Goal: Task Accomplishment & Management: Use online tool/utility

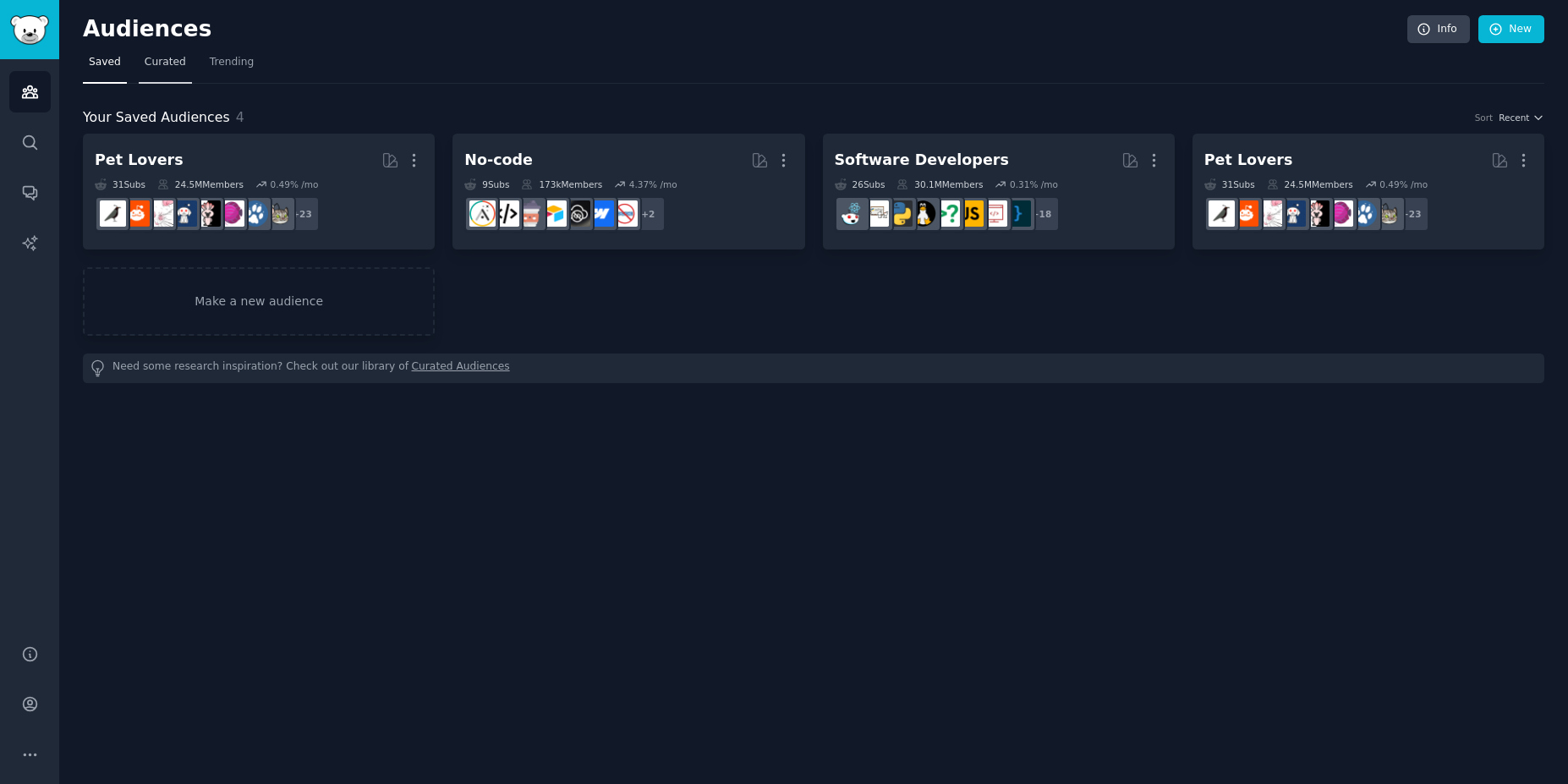
click at [144, 62] on span "Curated" at bounding box center [164, 62] width 41 height 15
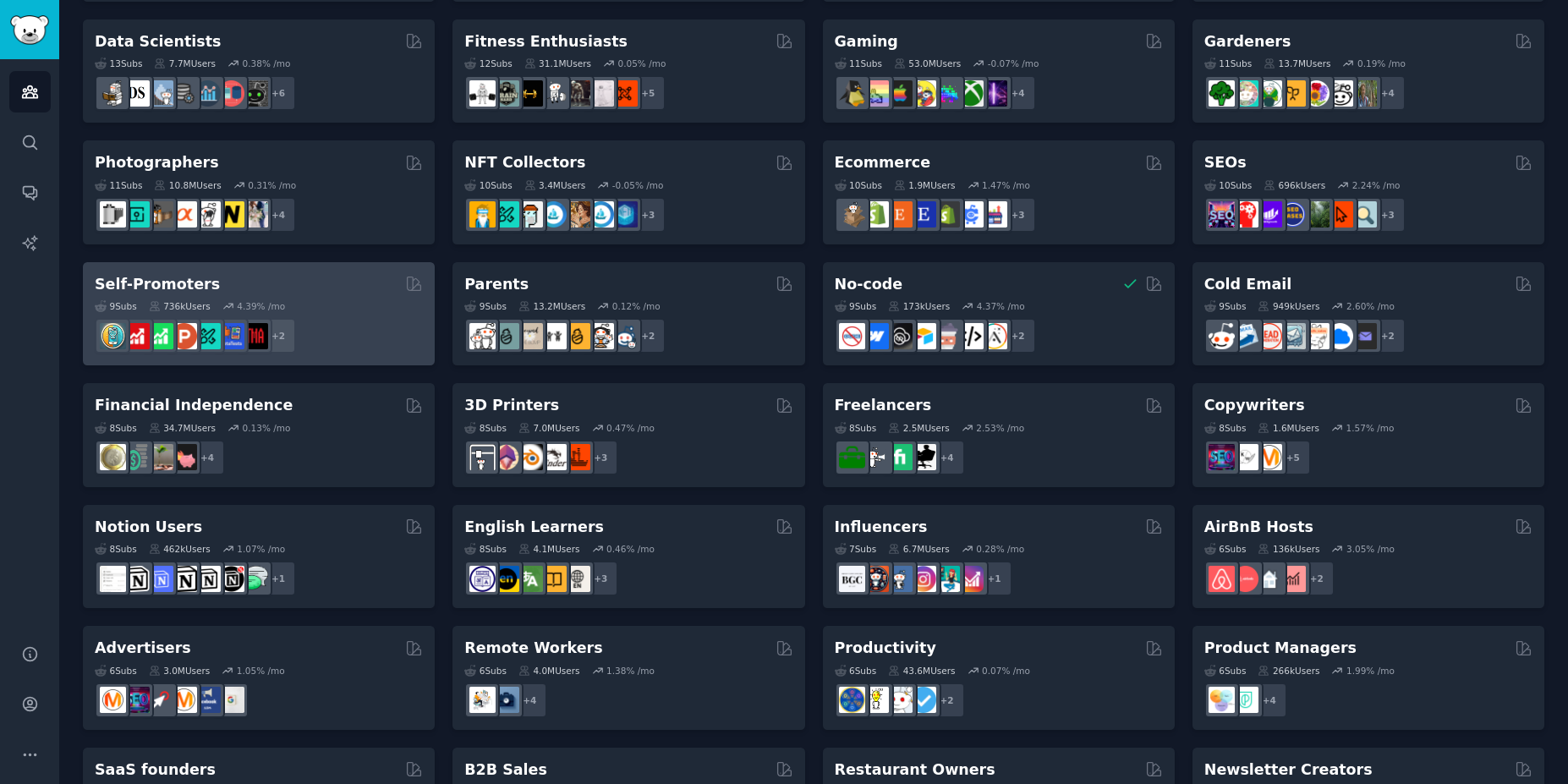
scroll to position [570, 0]
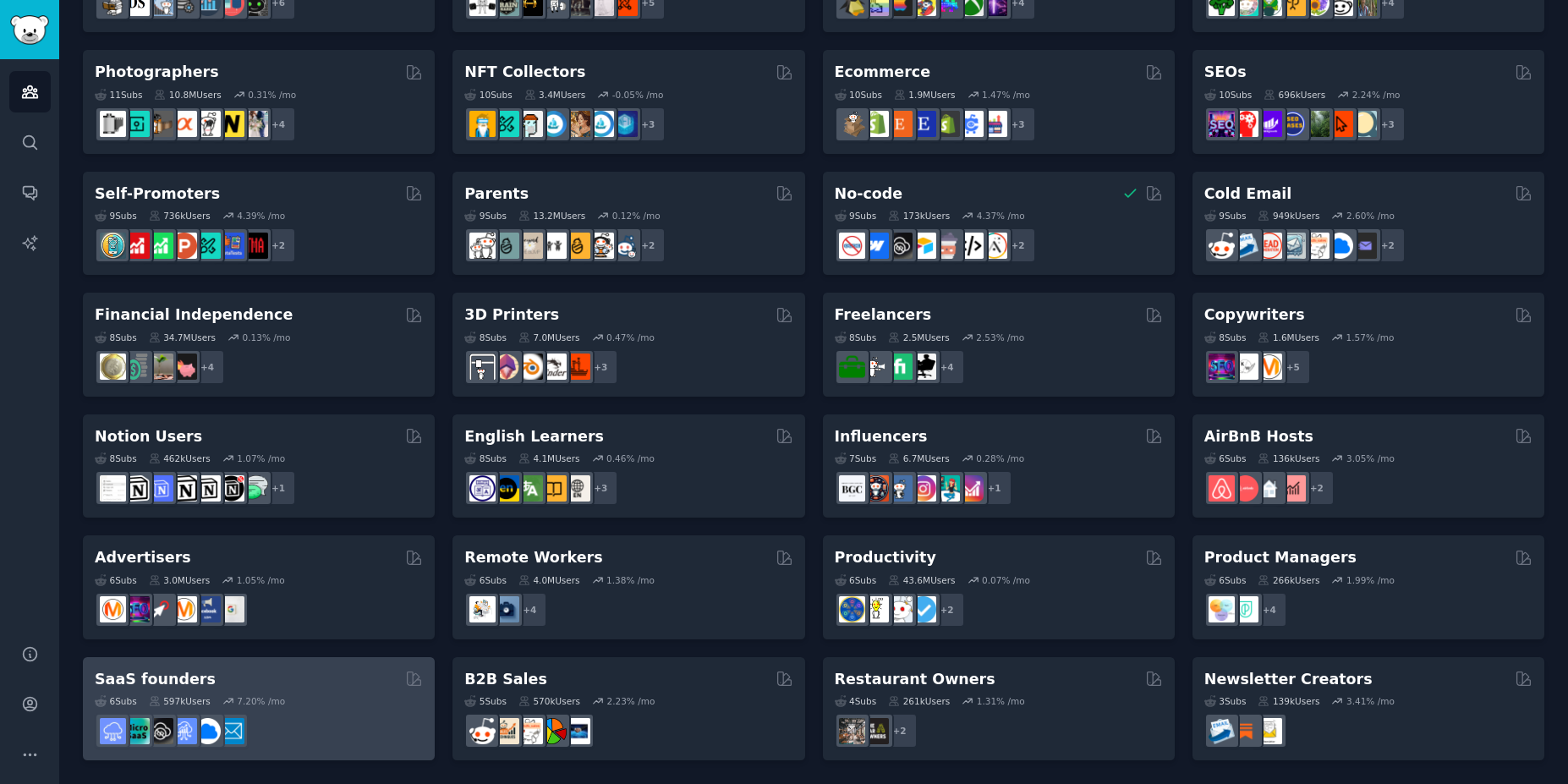
click at [269, 718] on div at bounding box center [258, 731] width 328 height 36
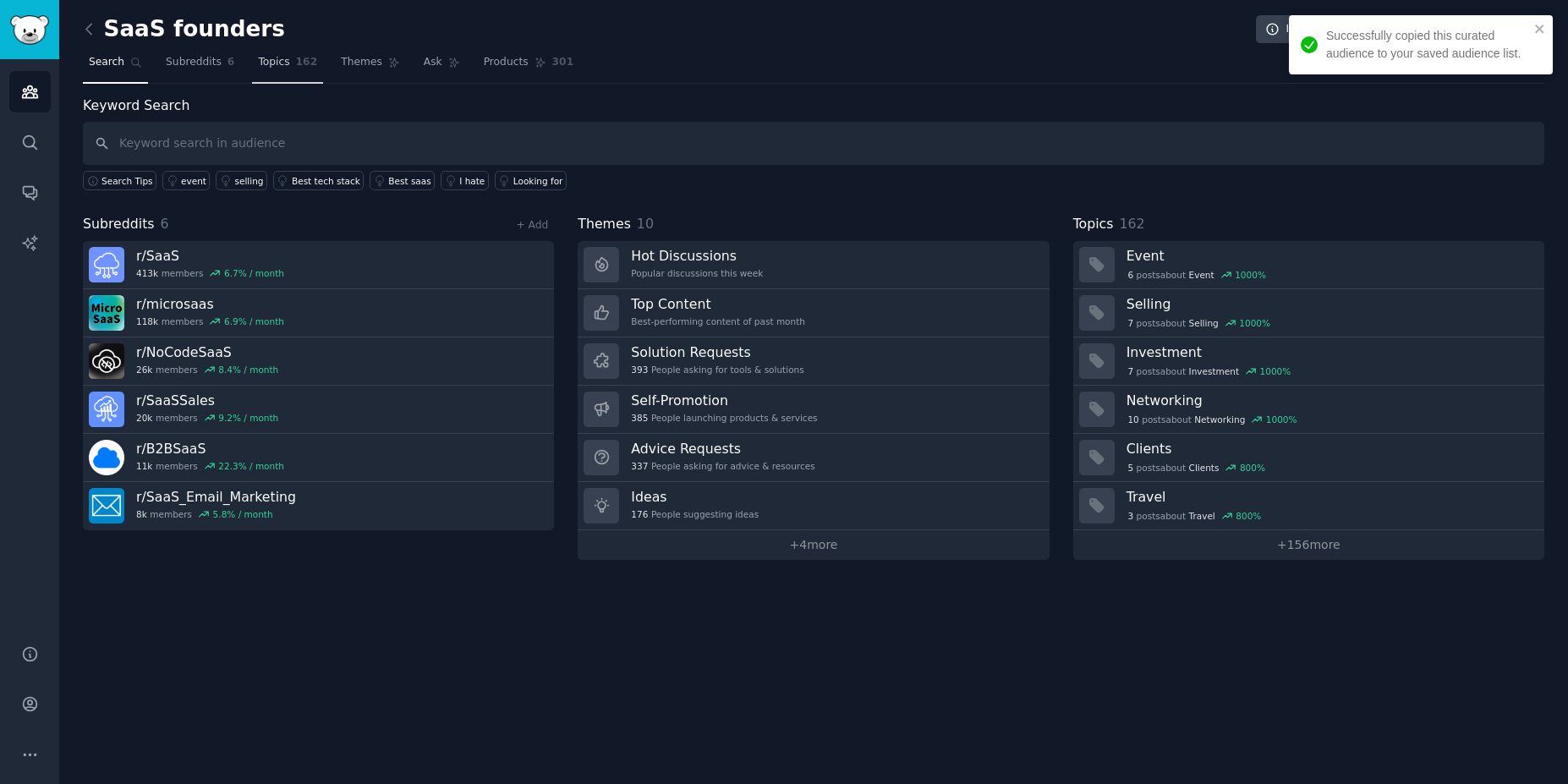
click at [261, 63] on span "Topics" at bounding box center [274, 62] width 32 height 15
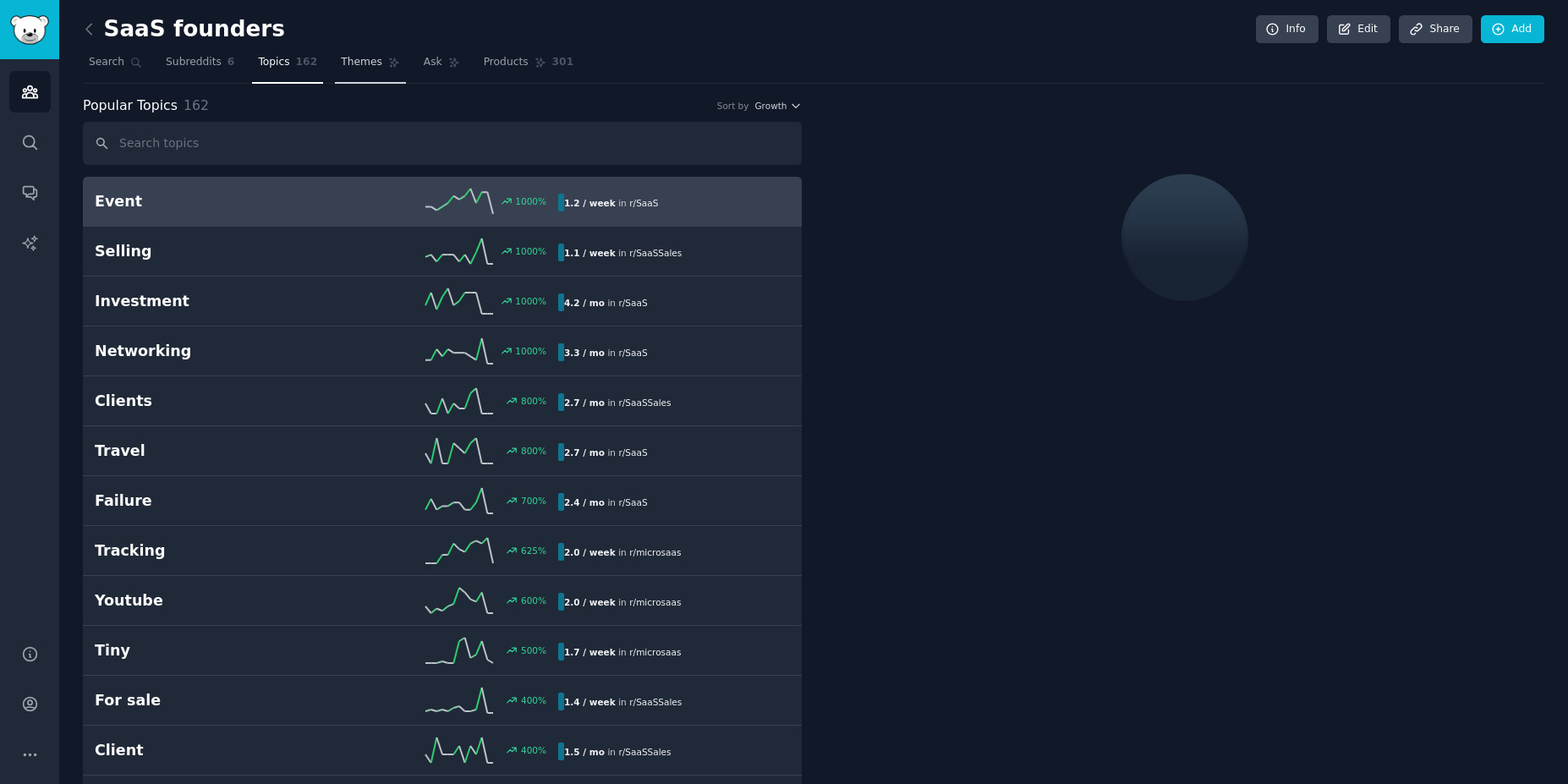
click at [341, 67] on span "Themes" at bounding box center [361, 62] width 41 height 15
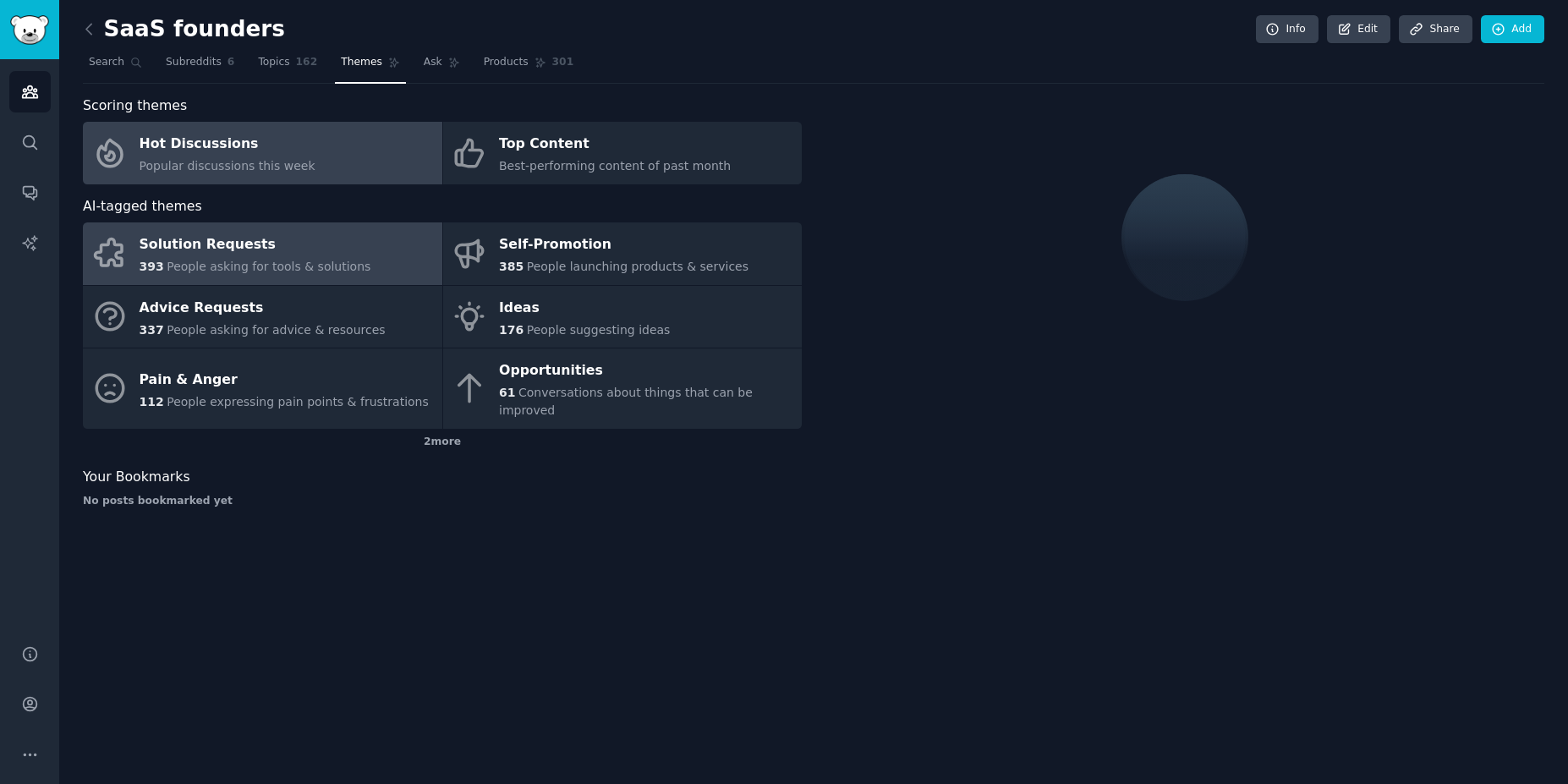
click at [246, 266] on span "People asking for tools & solutions" at bounding box center [268, 266] width 204 height 13
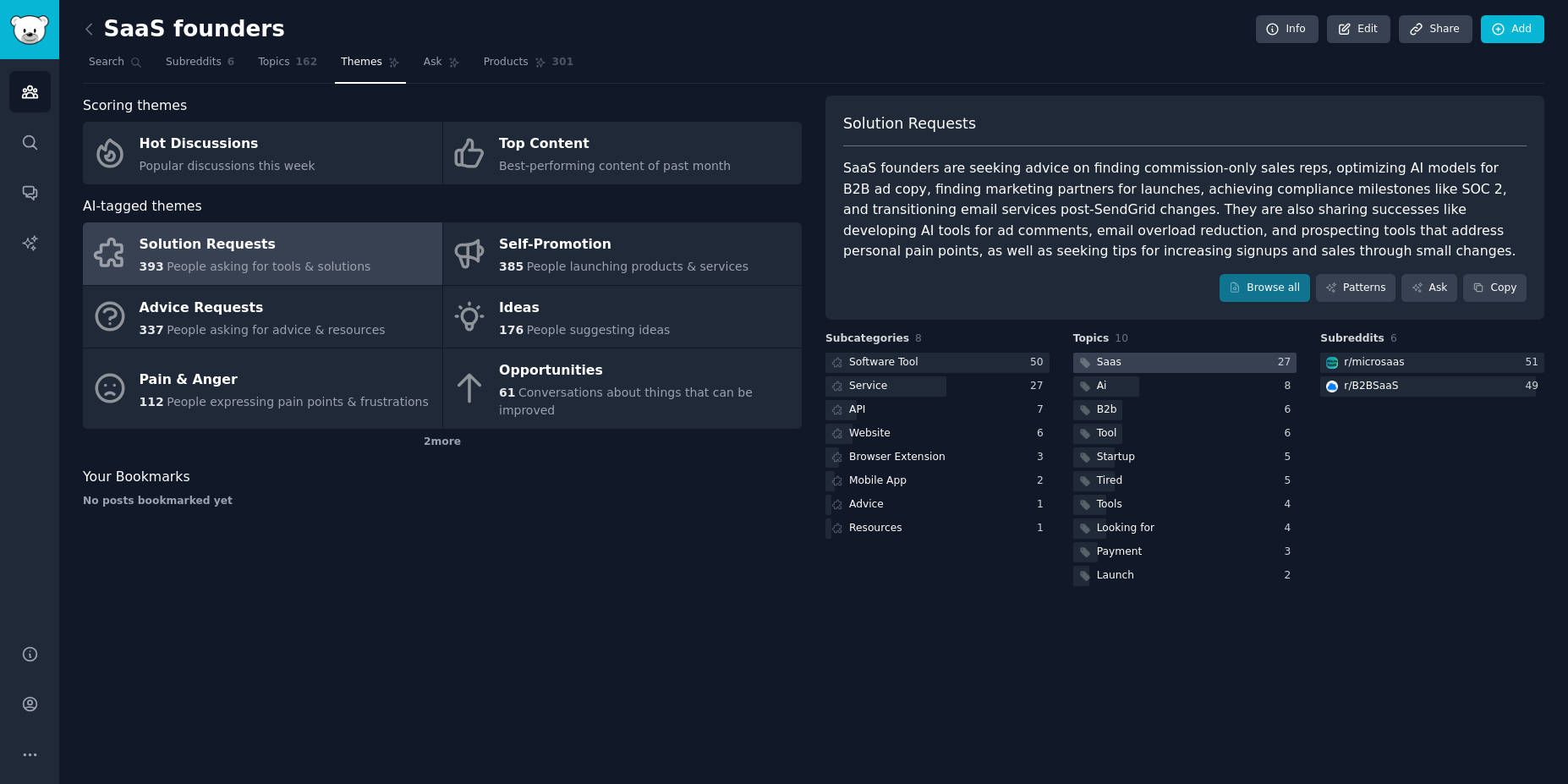
click at [1159, 360] on div at bounding box center [1186, 363] width 224 height 21
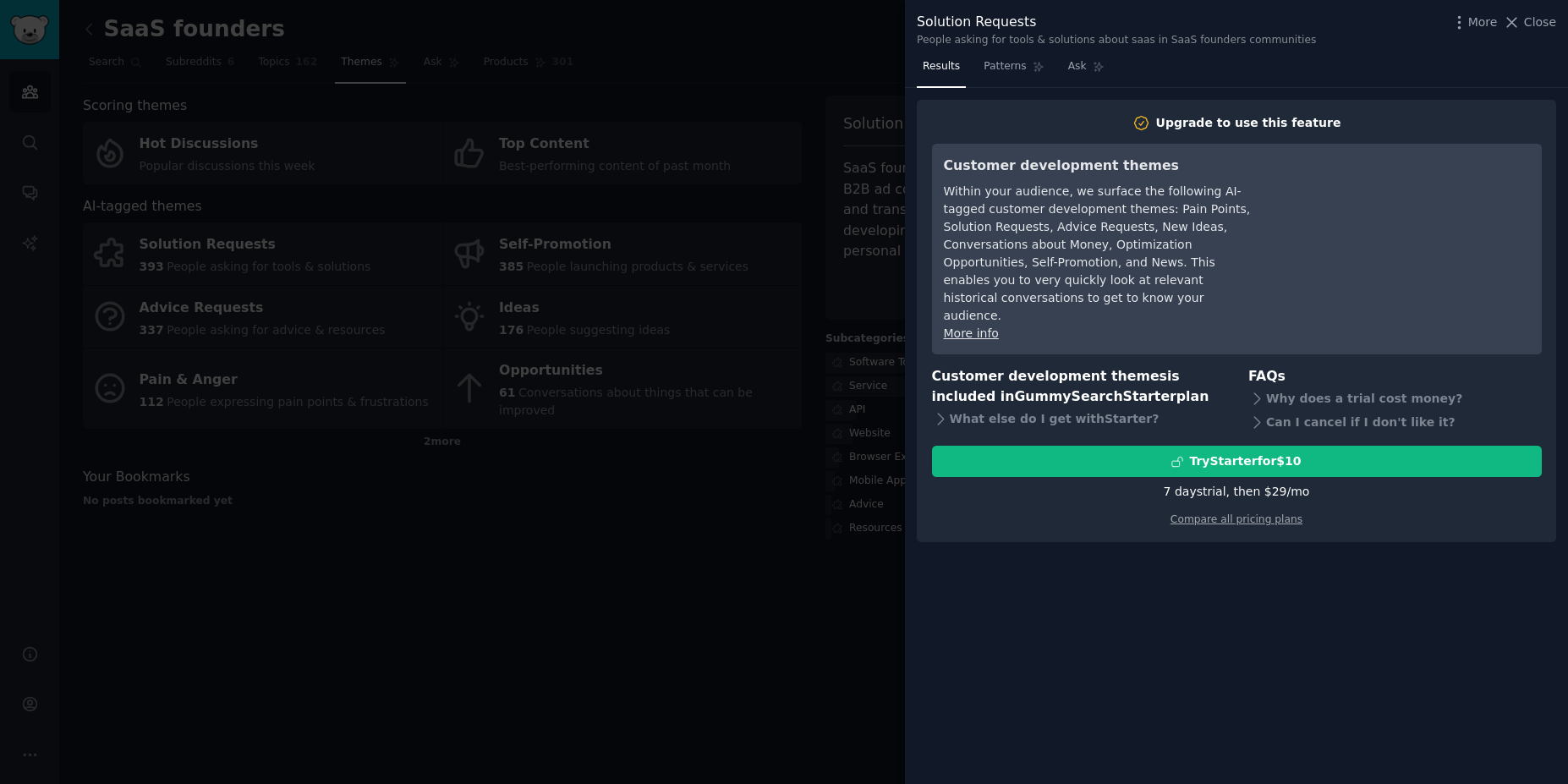
click at [715, 549] on div at bounding box center [784, 392] width 1568 height 784
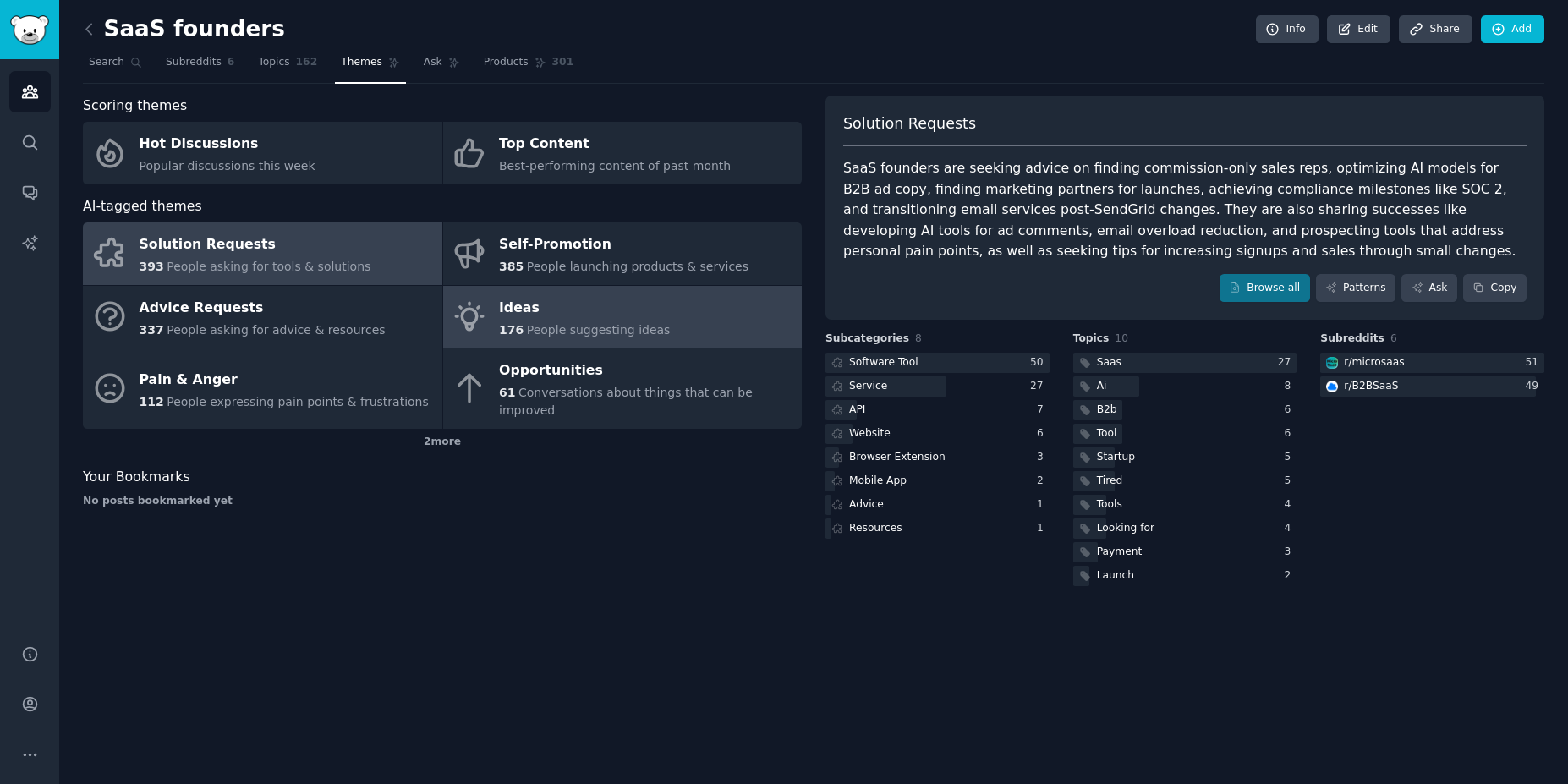
click at [607, 319] on div "Ideas" at bounding box center [584, 307] width 171 height 27
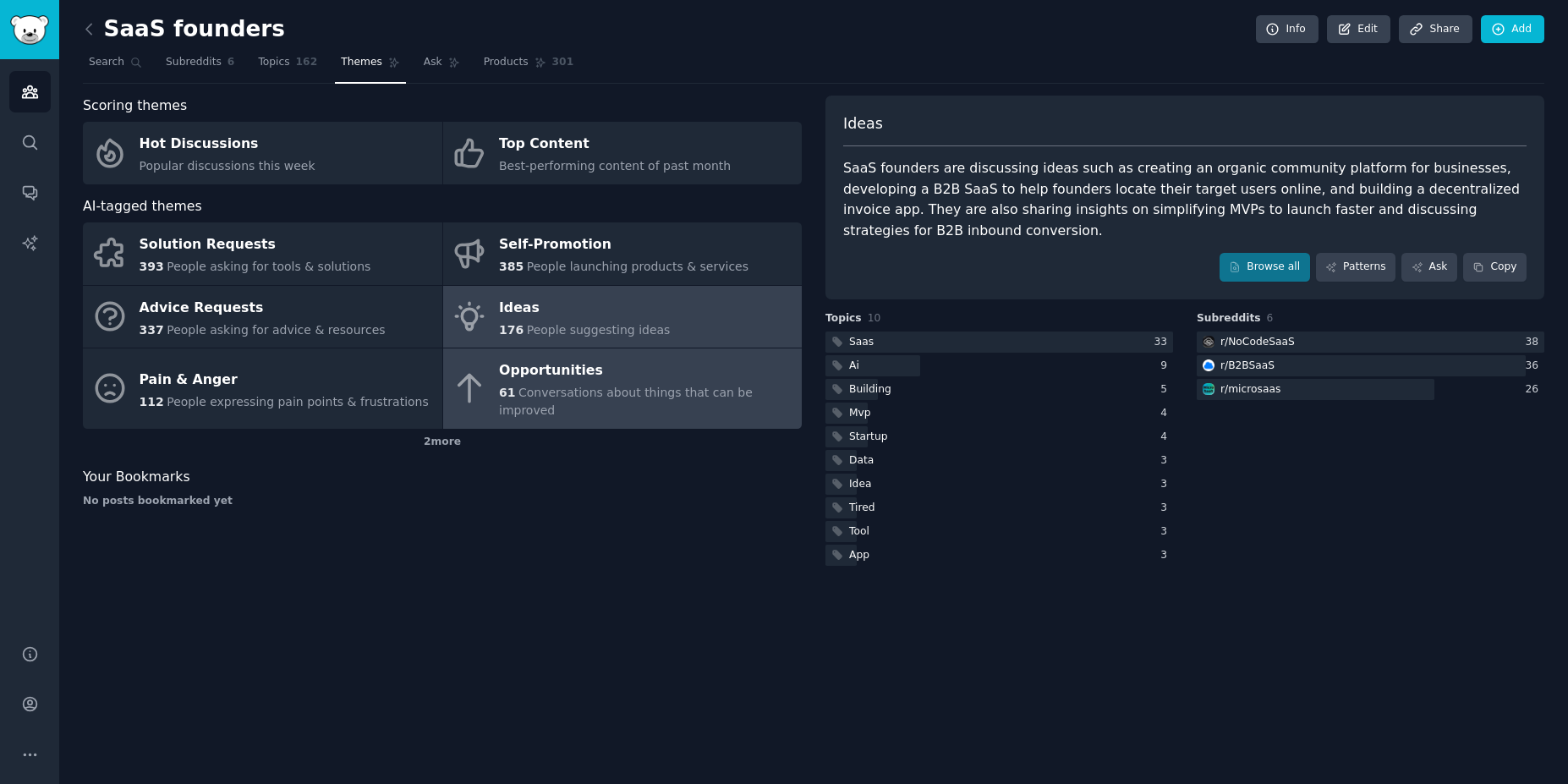
click at [610, 404] on link "Opportunities 61 Conversations about things that can be improved" at bounding box center [622, 388] width 360 height 80
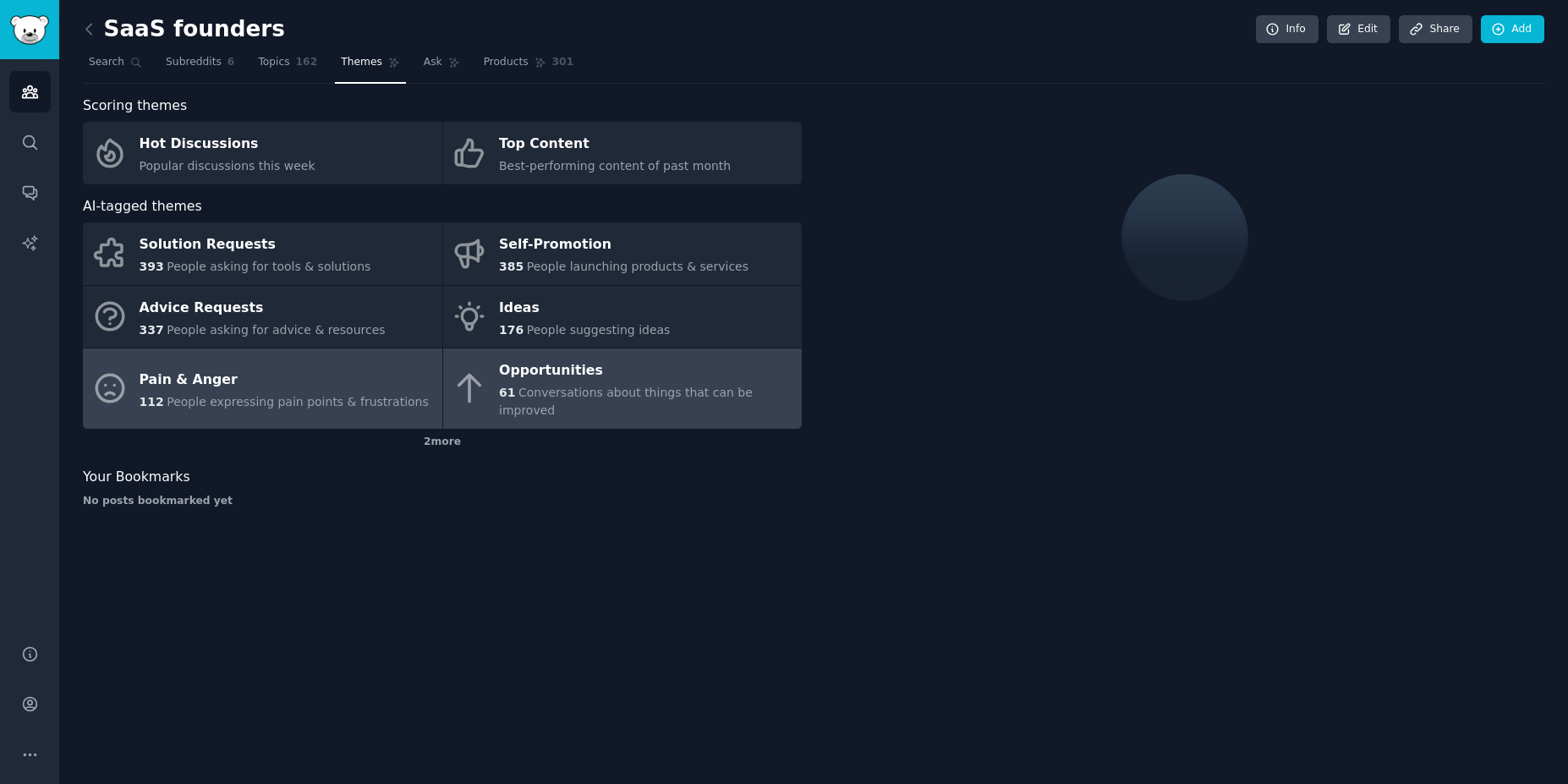
click at [252, 375] on div "Pain & Anger" at bounding box center [284, 380] width 290 height 27
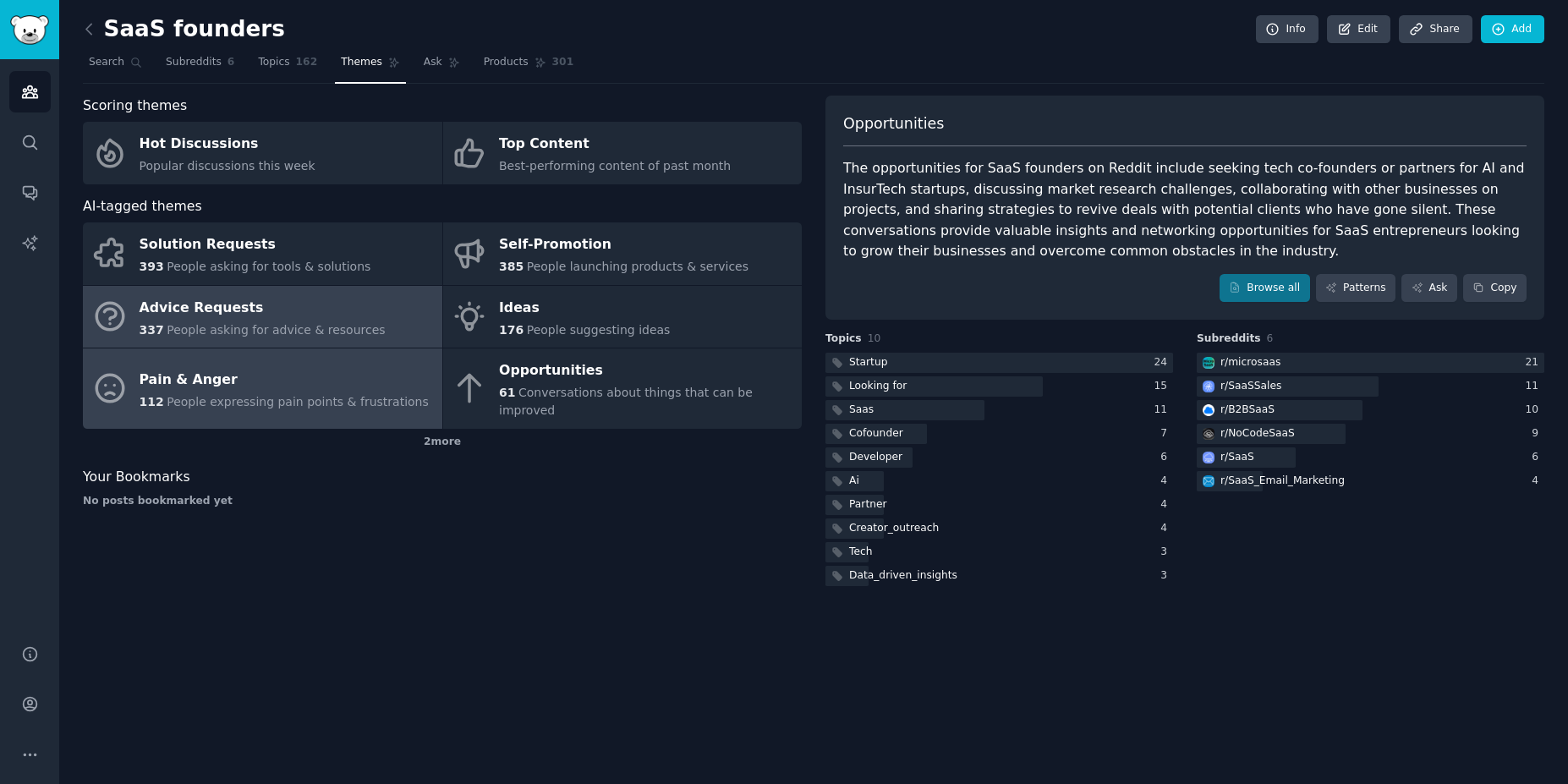
click at [268, 317] on div "Advice Requests" at bounding box center [262, 307] width 246 height 27
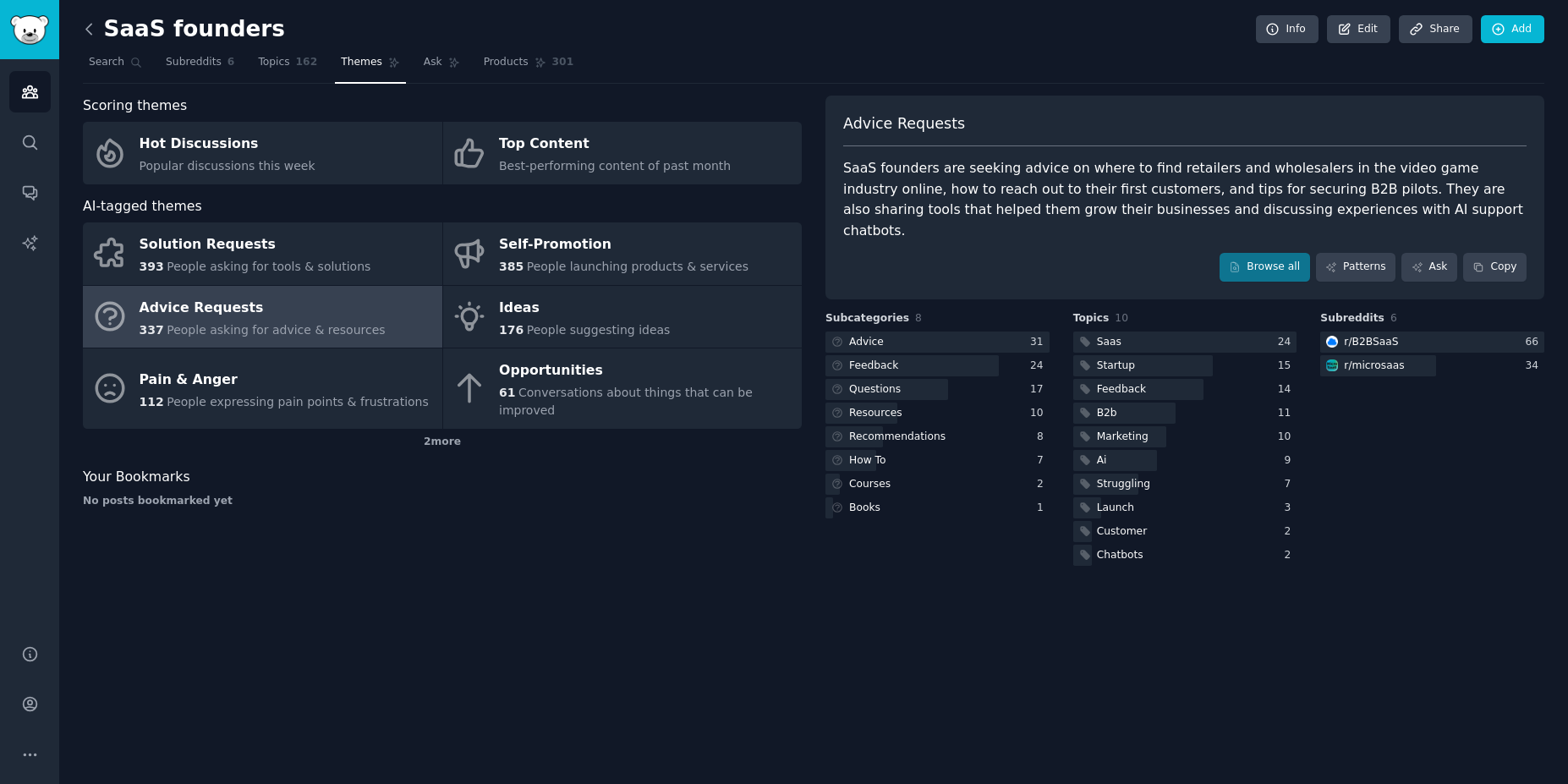
click at [97, 31] on icon at bounding box center [89, 29] width 18 height 18
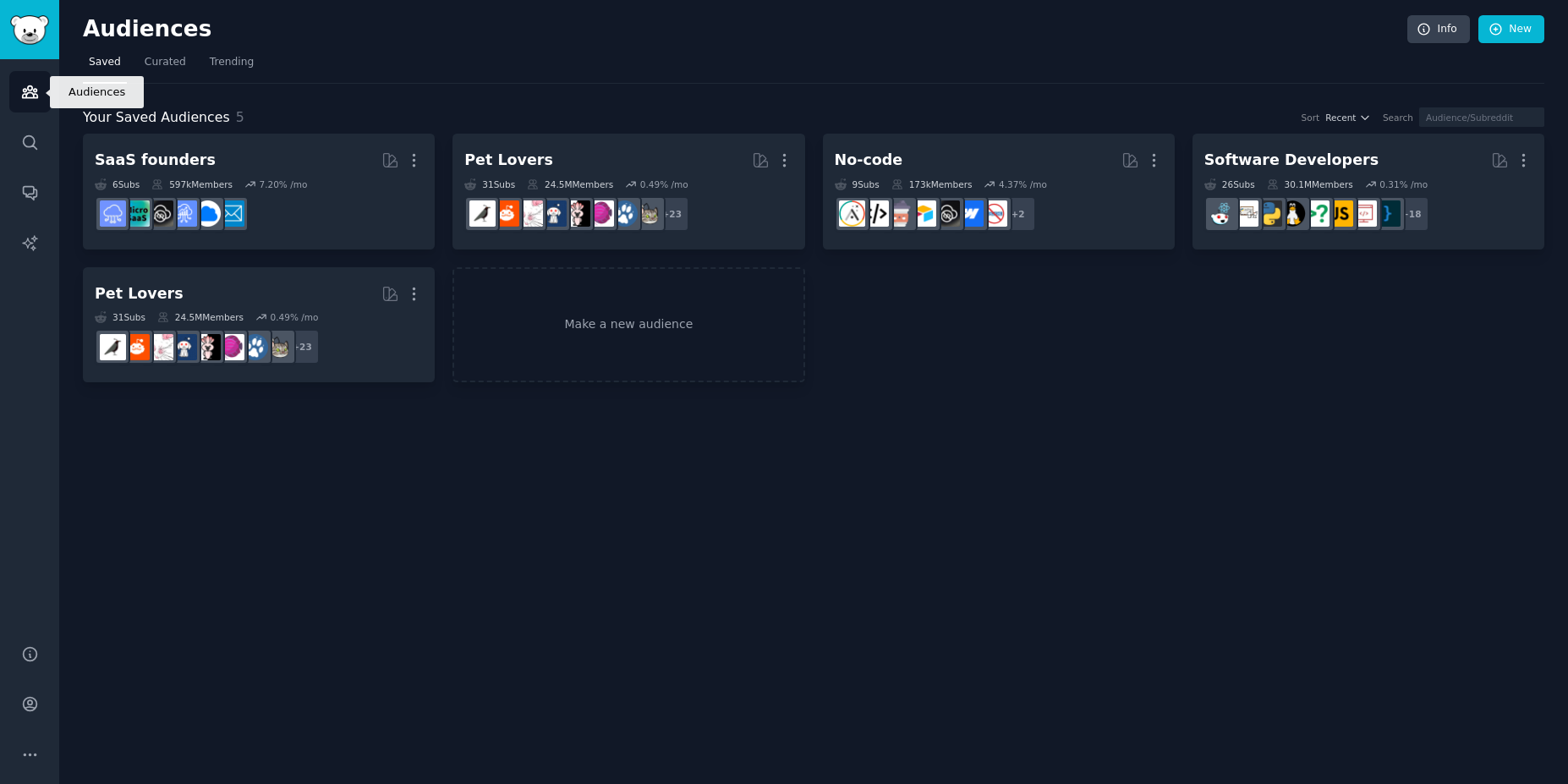
click at [38, 102] on link "Audiences" at bounding box center [30, 91] width 41 height 41
click at [34, 101] on link "Audiences" at bounding box center [30, 91] width 41 height 41
click at [31, 23] on img "Sidebar" at bounding box center [30, 30] width 38 height 30
click at [234, 66] on span "Trending" at bounding box center [232, 62] width 44 height 15
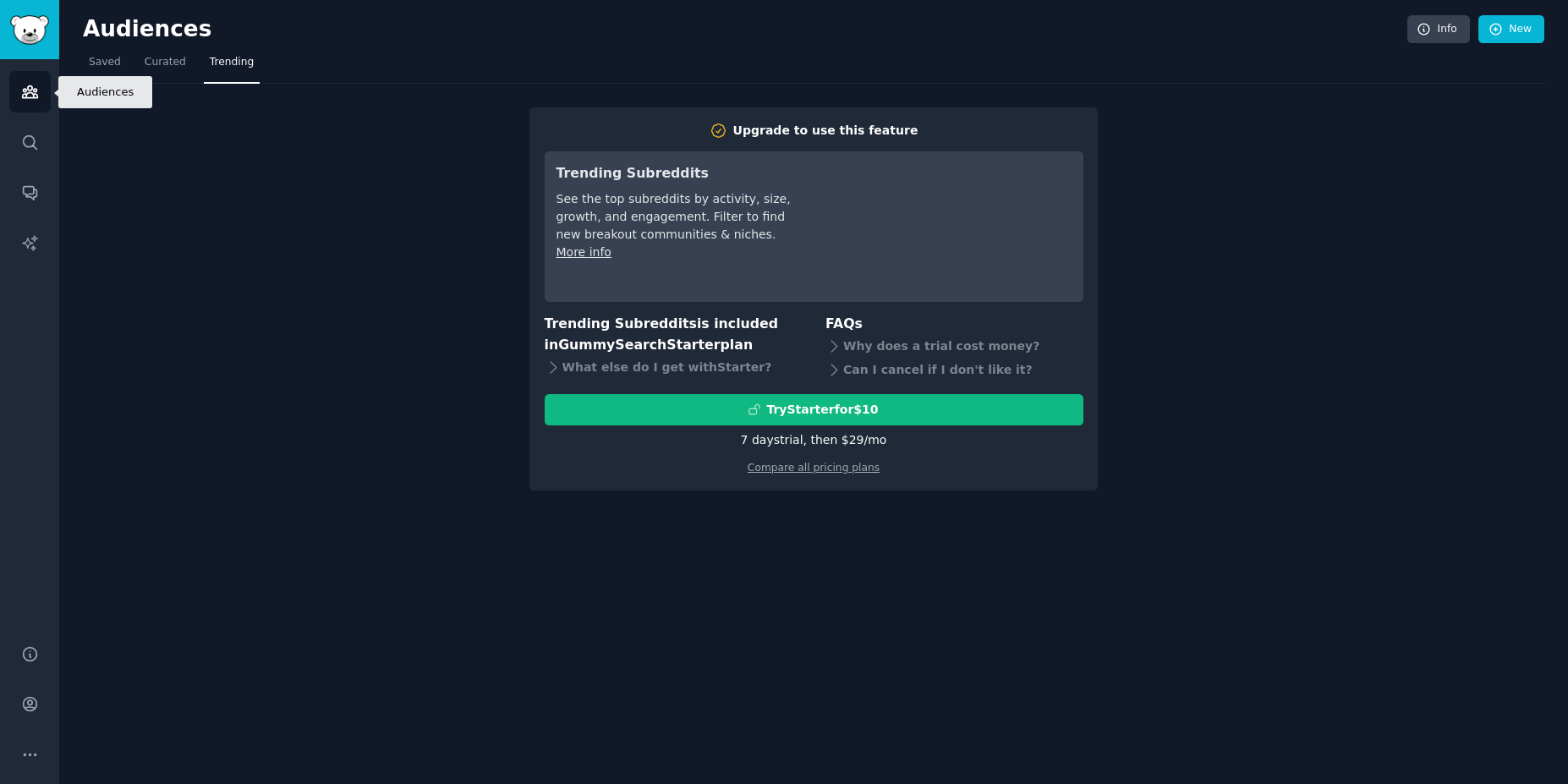
click at [24, 103] on link "Audiences" at bounding box center [30, 91] width 41 height 41
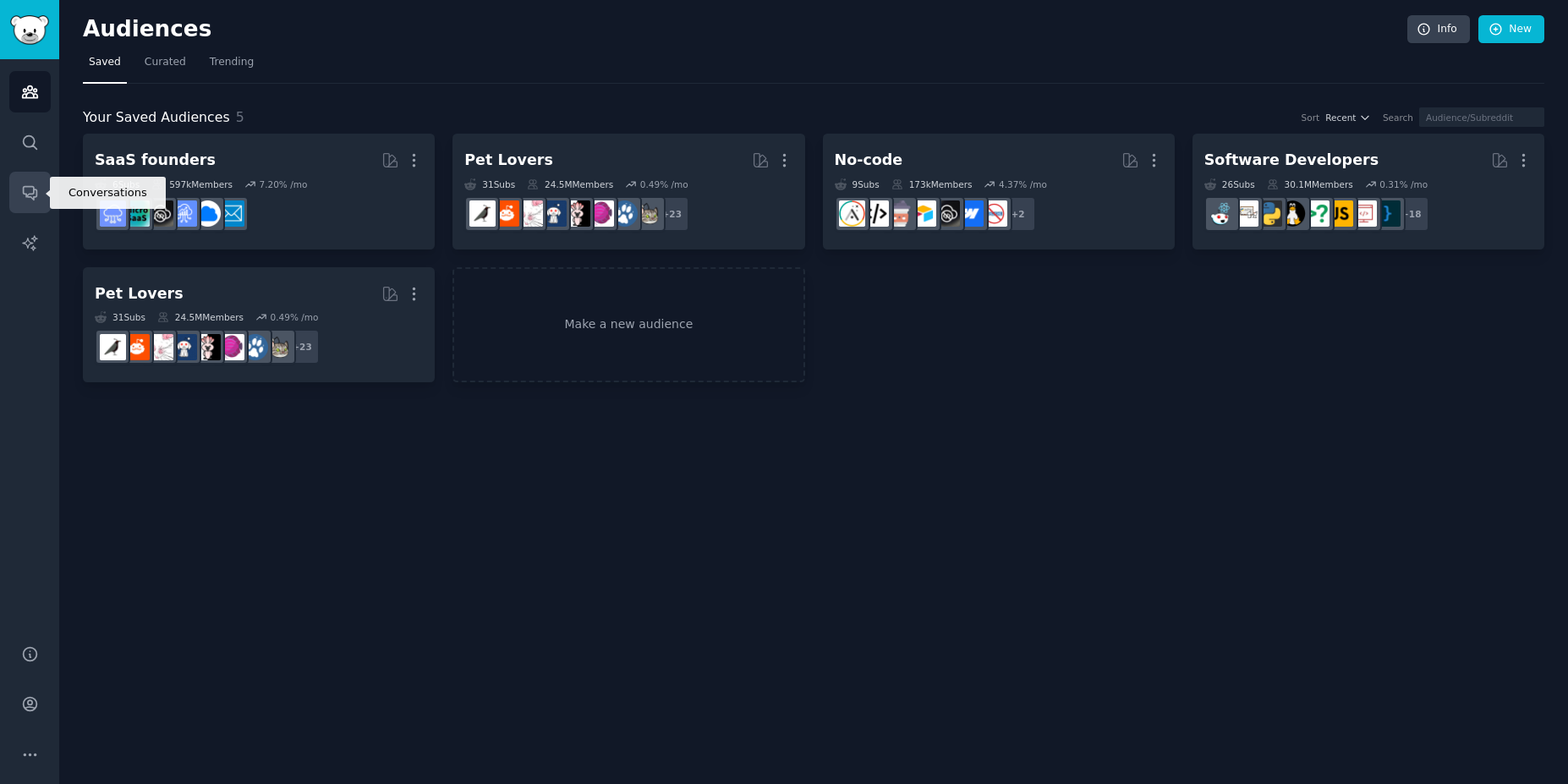
click at [37, 191] on icon "Sidebar" at bounding box center [29, 193] width 13 height 13
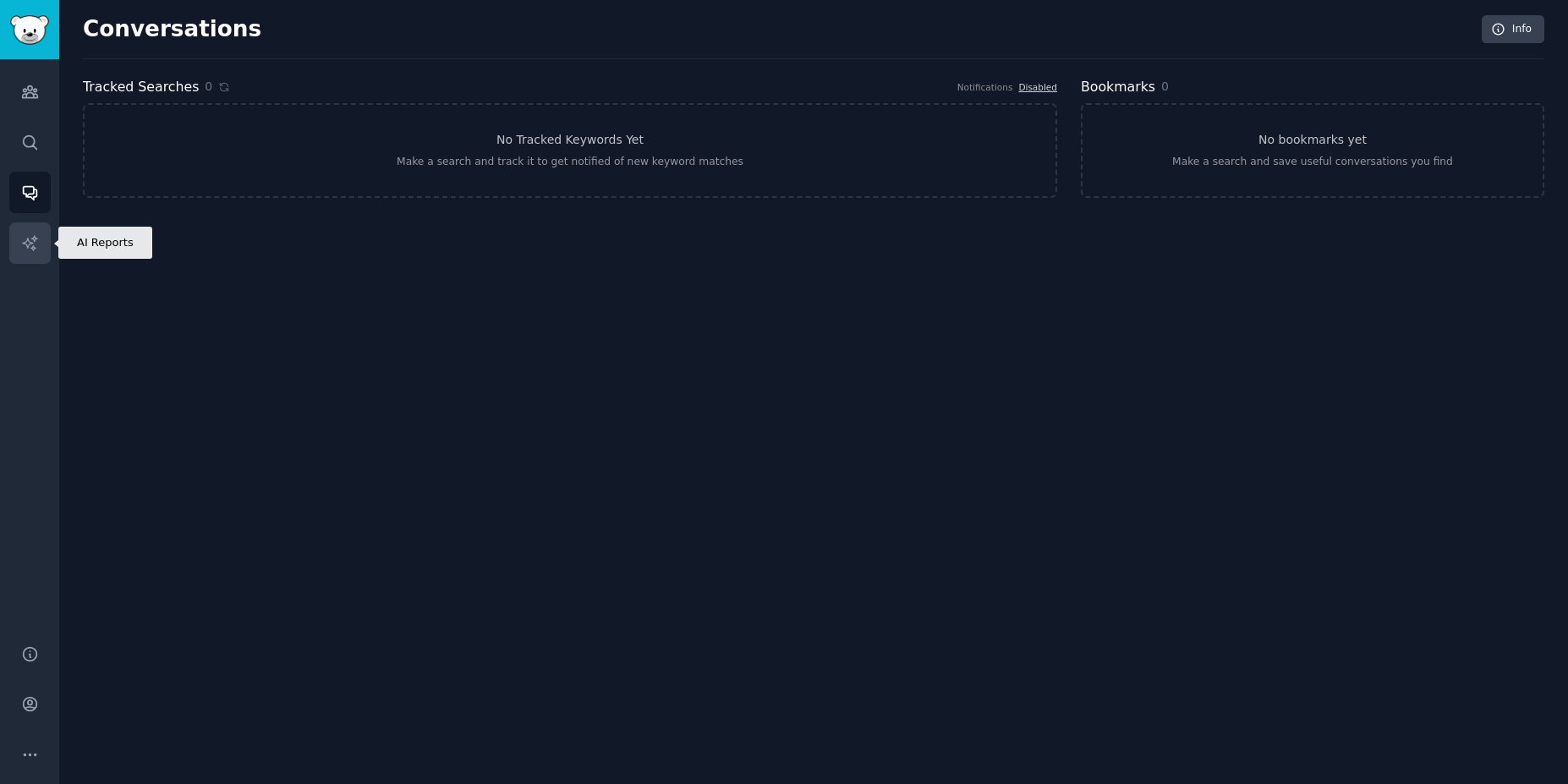
click at [35, 242] on icon "Sidebar" at bounding box center [30, 243] width 18 height 18
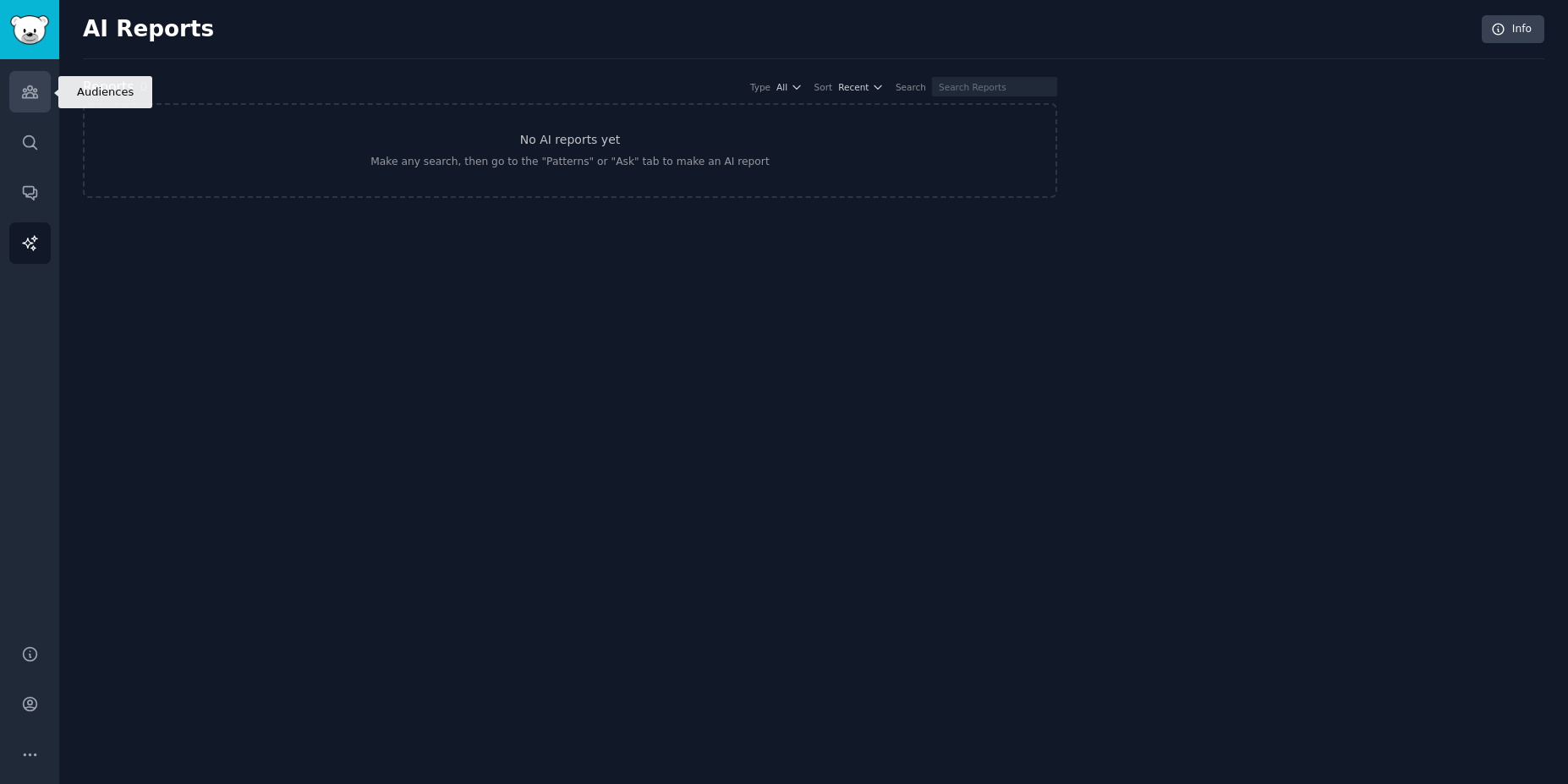
click at [33, 92] on icon "Sidebar" at bounding box center [30, 92] width 18 height 18
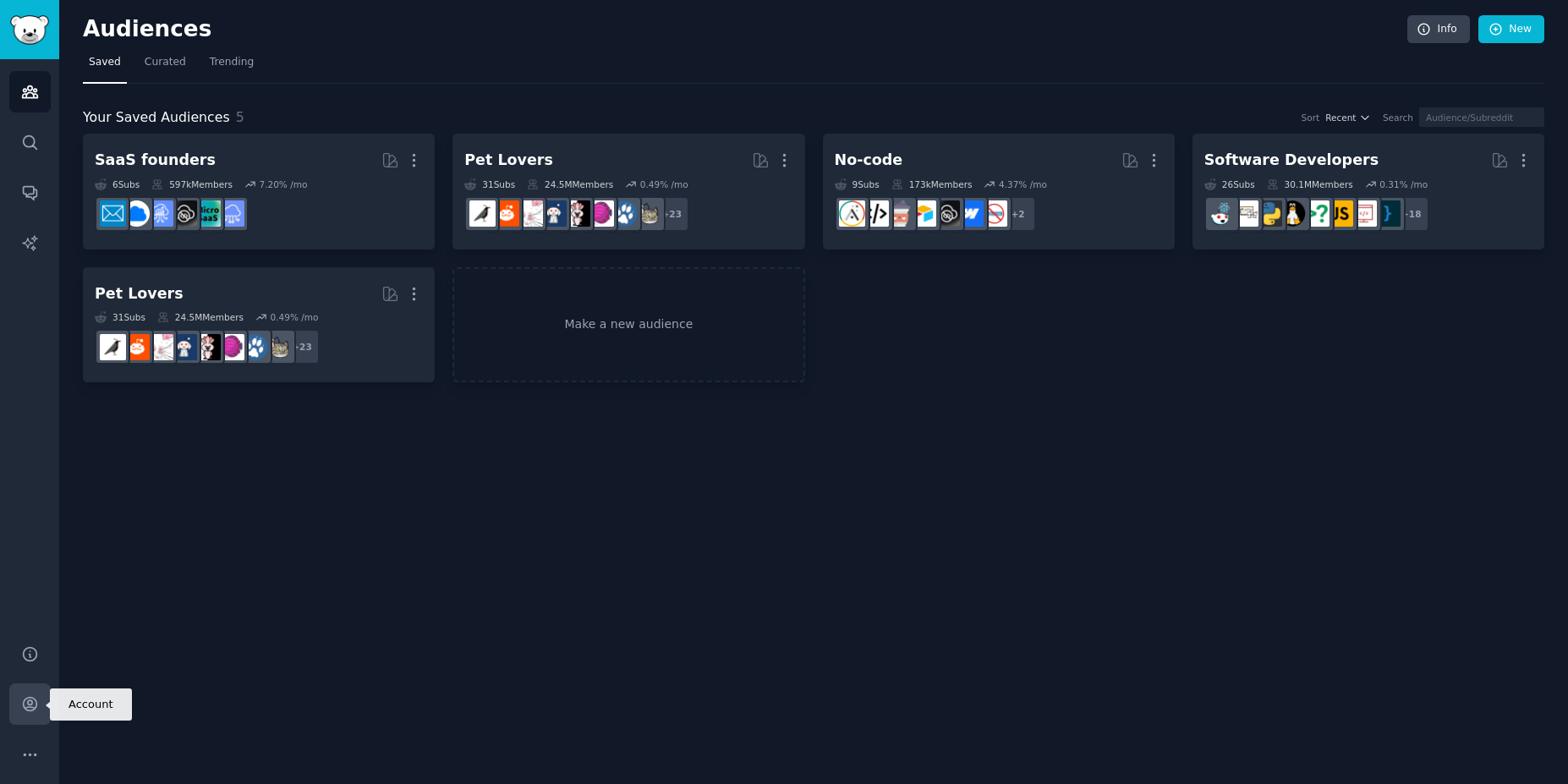
click at [34, 704] on icon "Sidebar" at bounding box center [30, 704] width 18 height 18
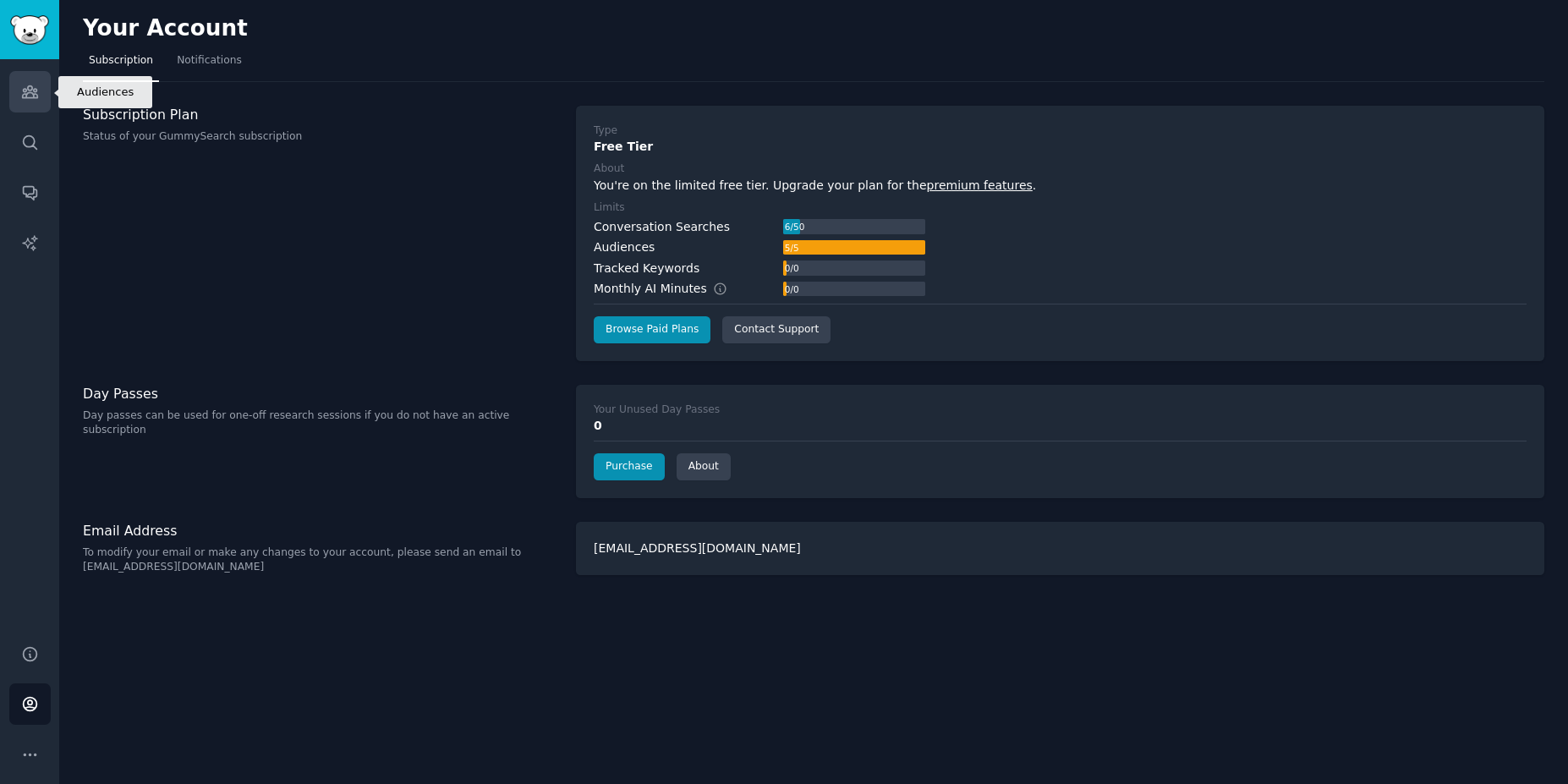
click at [36, 98] on icon "Sidebar" at bounding box center [29, 93] width 15 height 12
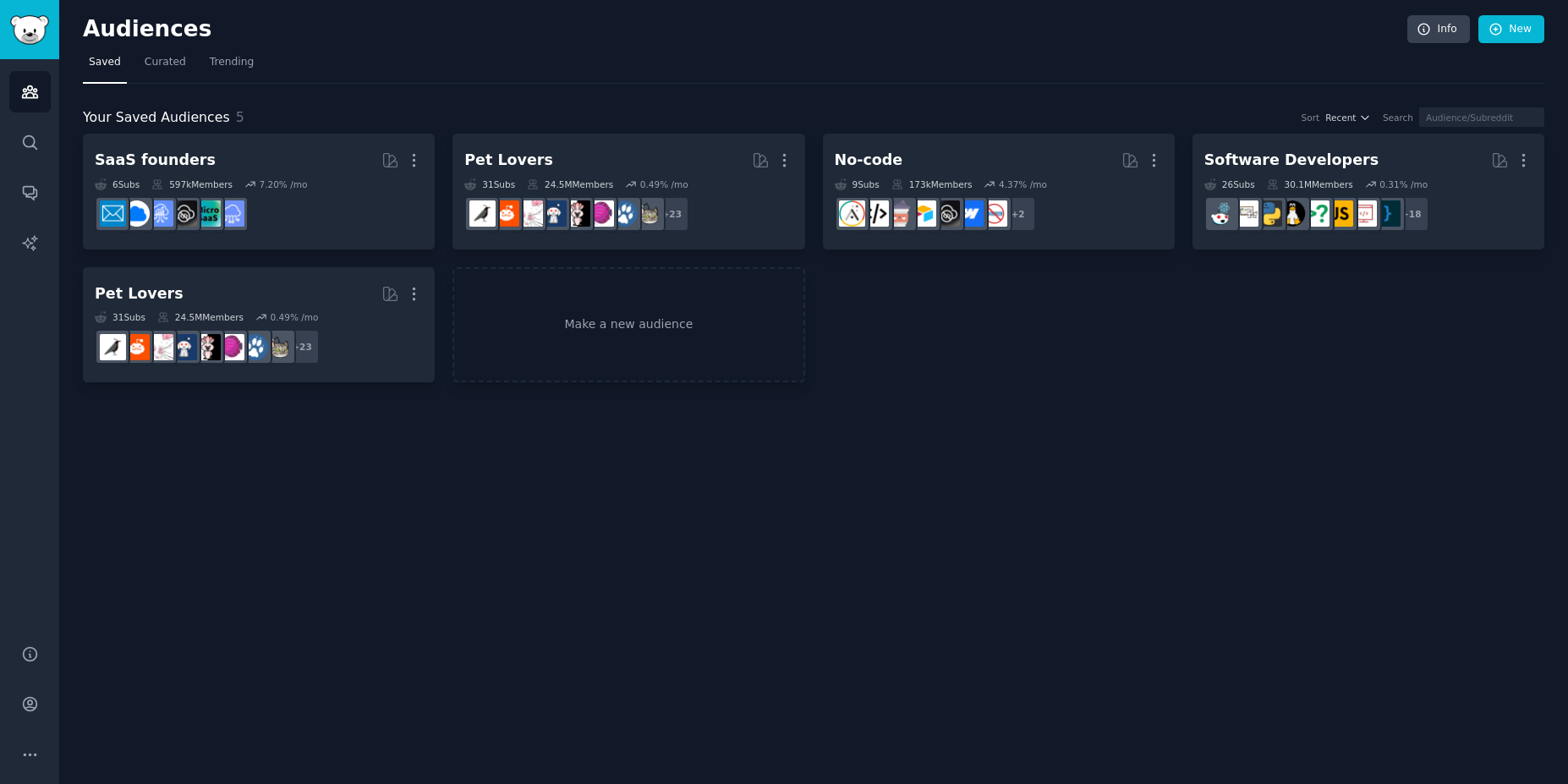
click at [155, 32] on h2 "Audiences" at bounding box center [746, 29] width 1325 height 27
click at [209, 74] on link "Trending" at bounding box center [232, 66] width 56 height 35
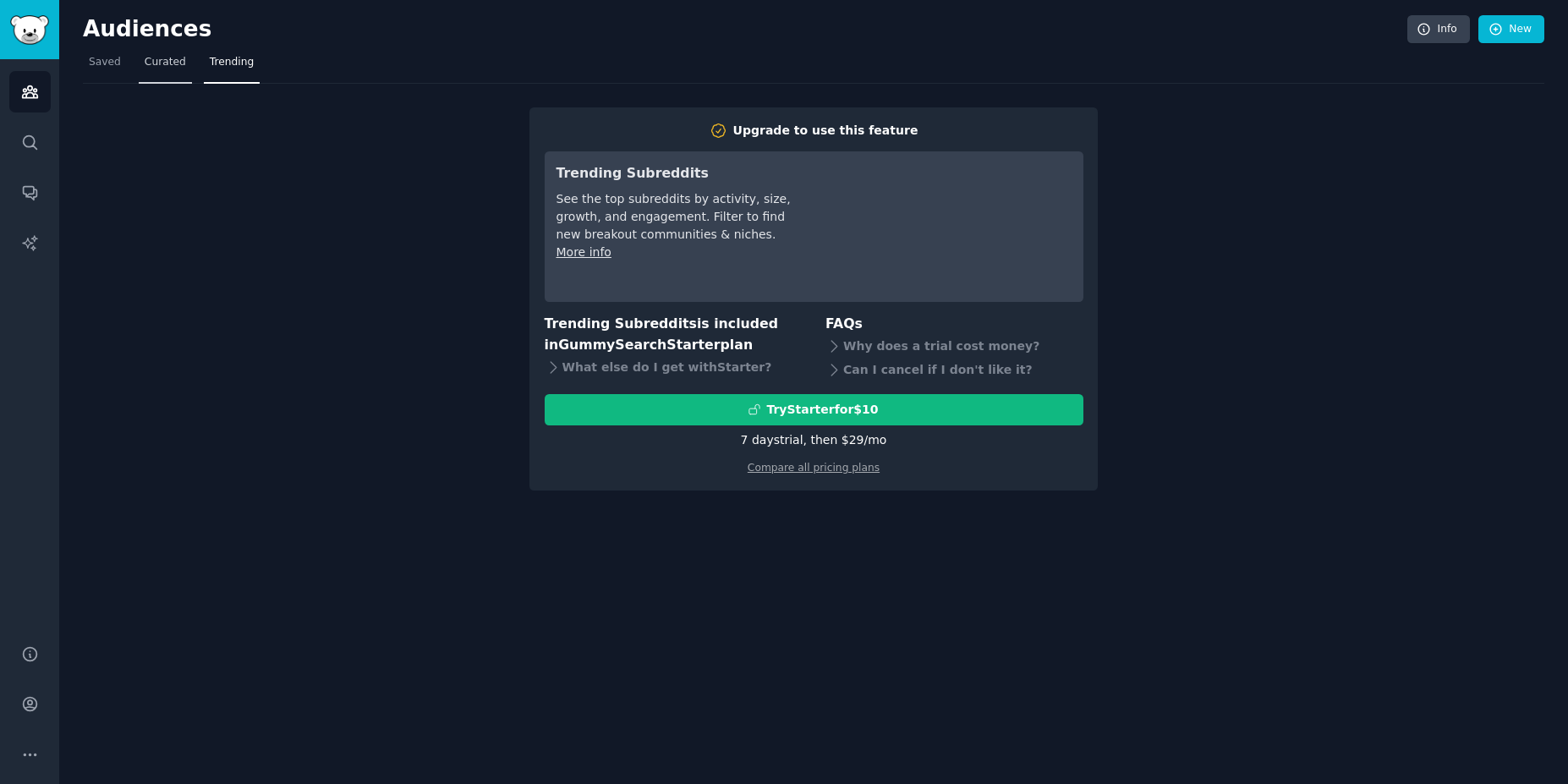
click at [181, 69] on link "Curated" at bounding box center [165, 66] width 53 height 35
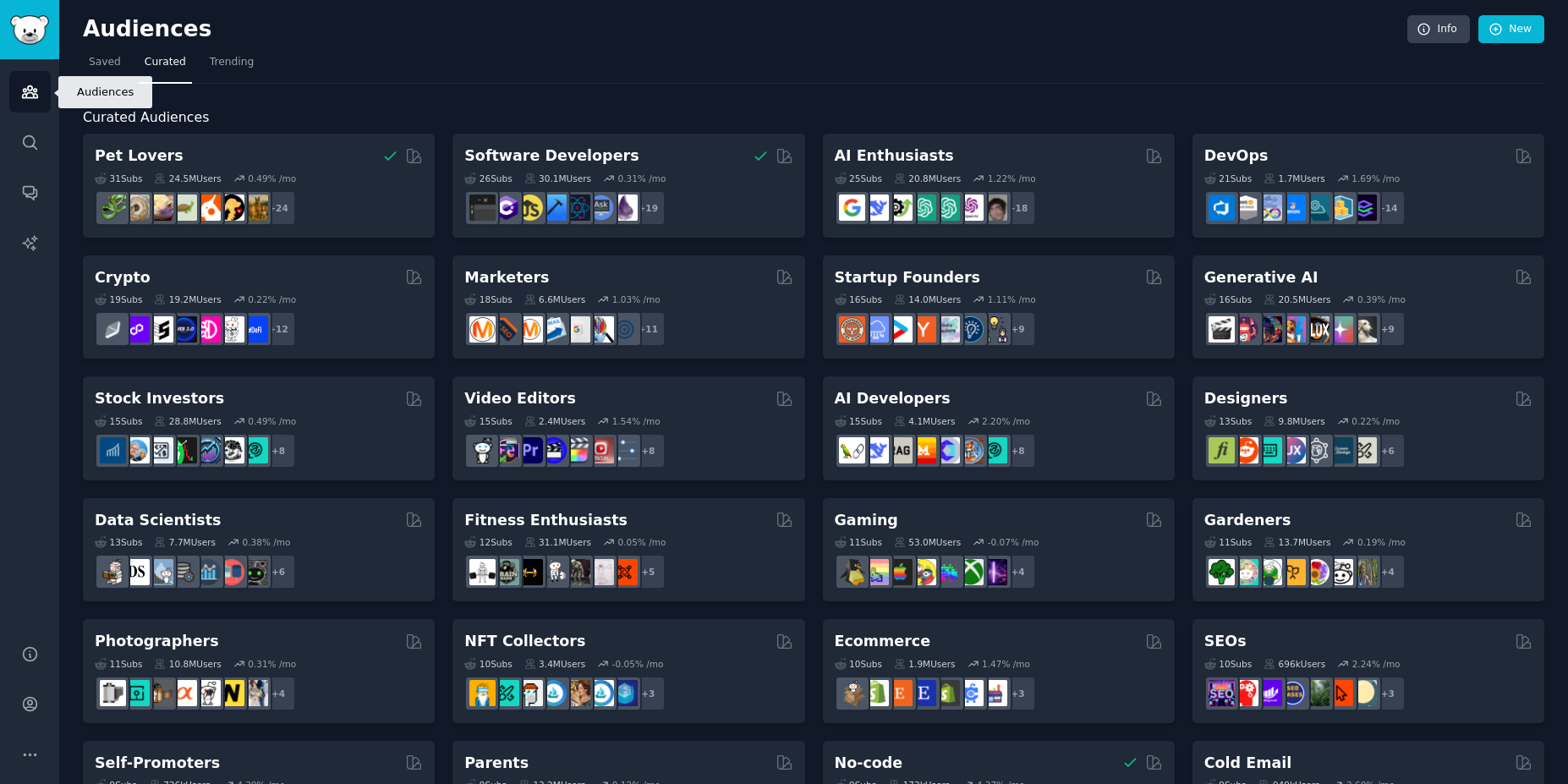
click at [41, 91] on link "Audiences" at bounding box center [30, 91] width 41 height 41
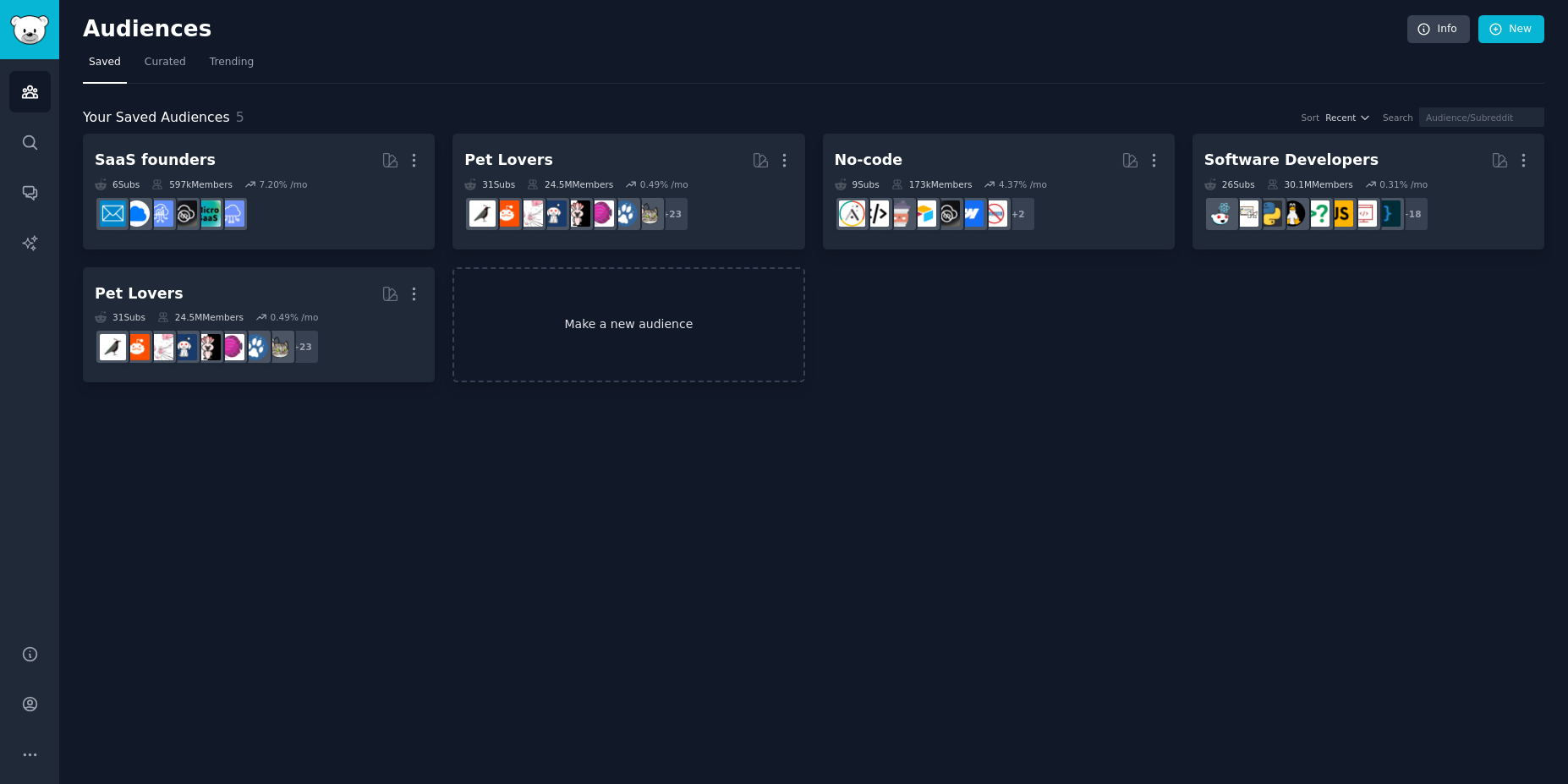
click at [626, 304] on link "Make a new audience" at bounding box center [628, 325] width 352 height 116
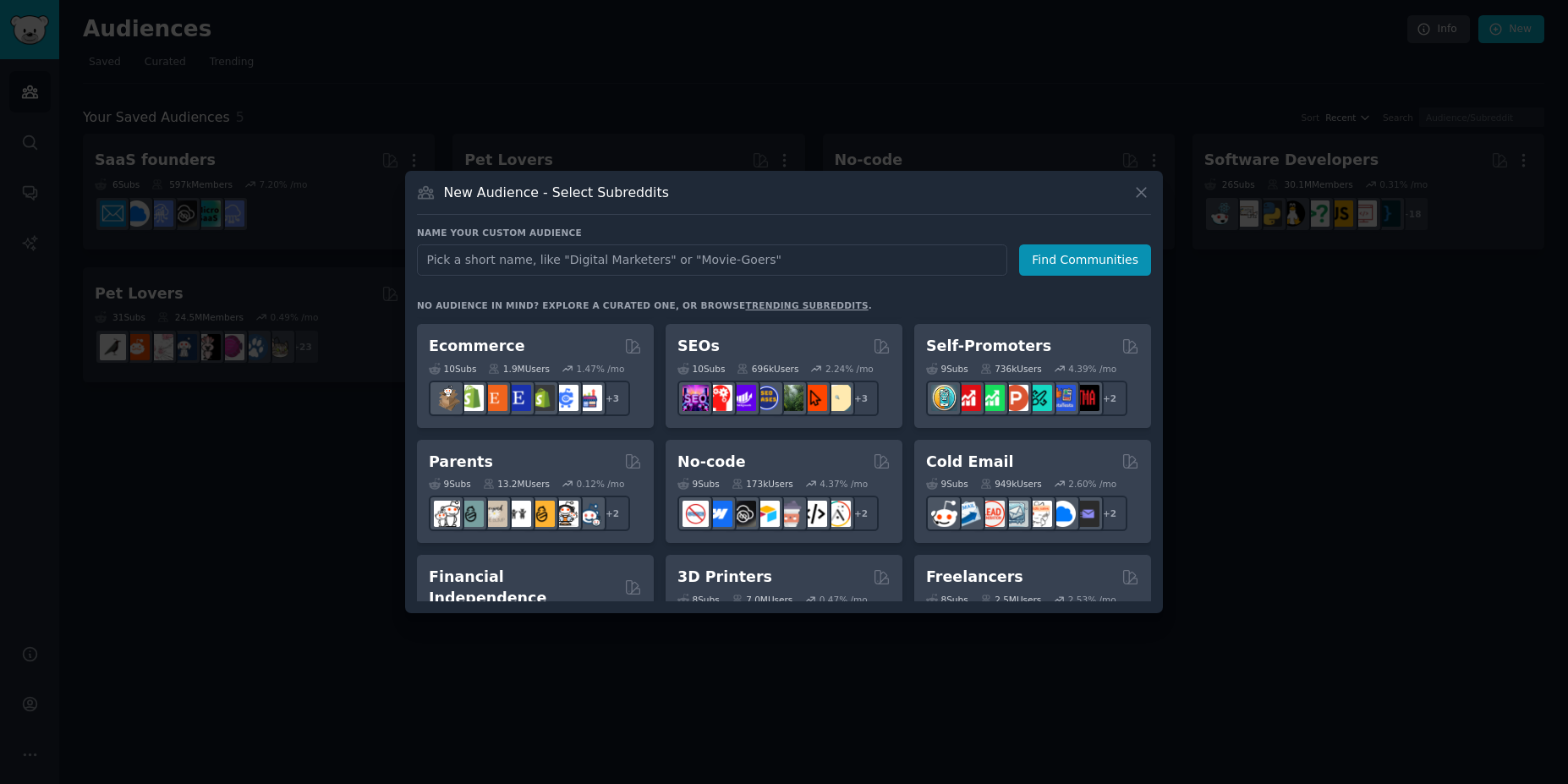
scroll to position [710, 0]
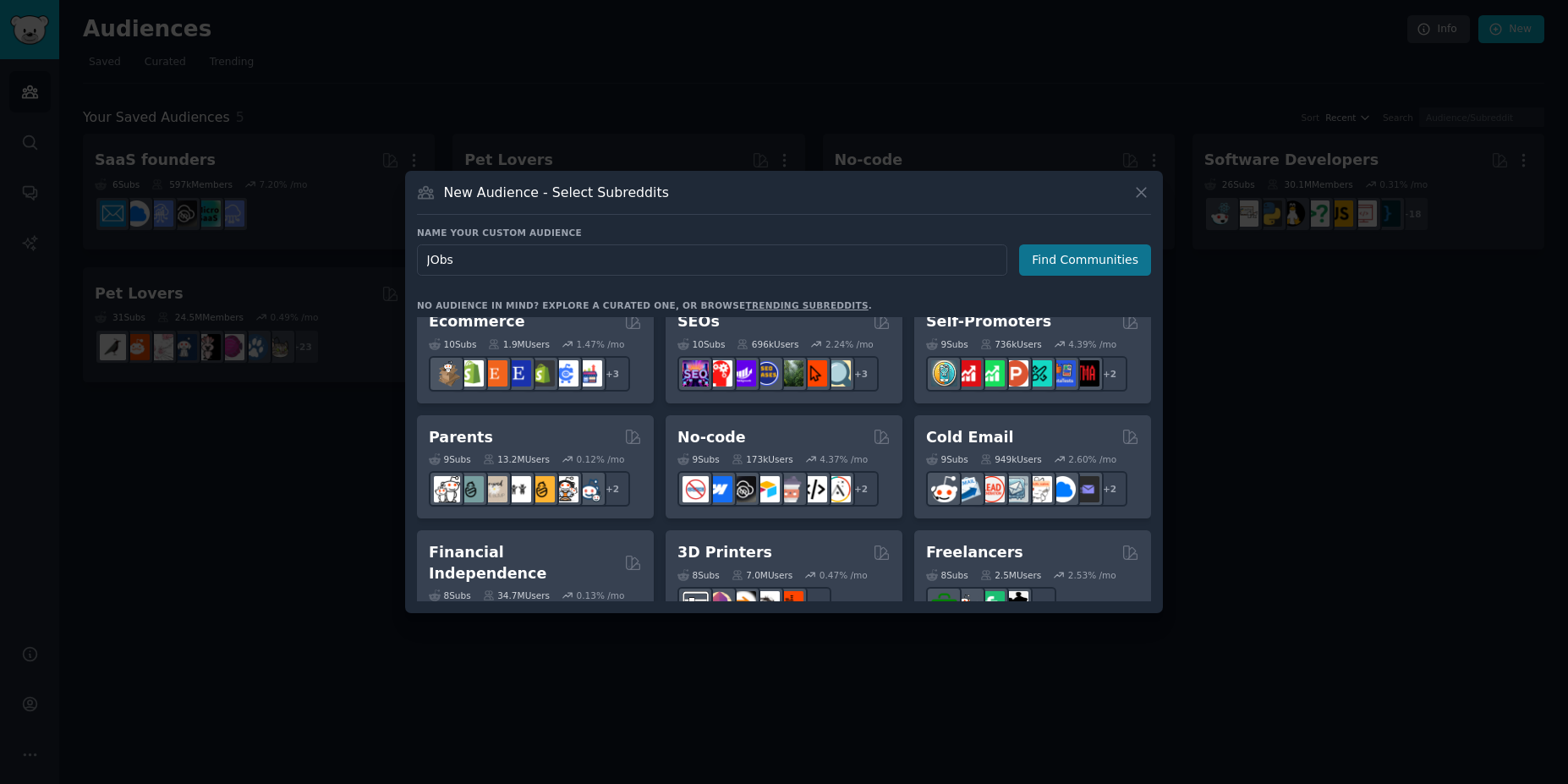
type input "JObs"
click at [1113, 263] on button "Find Communities" at bounding box center [1085, 260] width 132 height 32
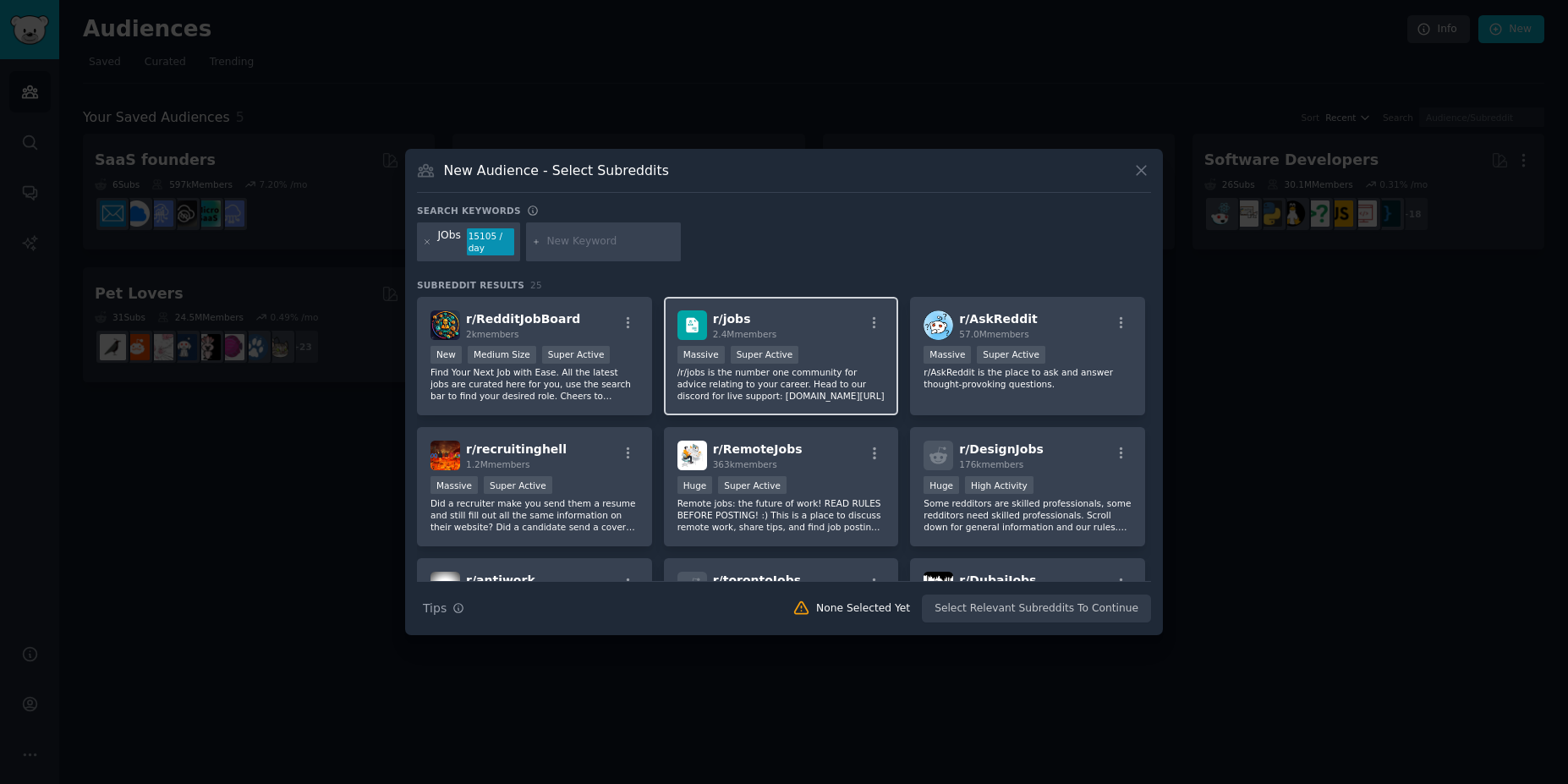
click at [706, 333] on div "r/ jobs 2.4M members" at bounding box center [781, 326] width 208 height 30
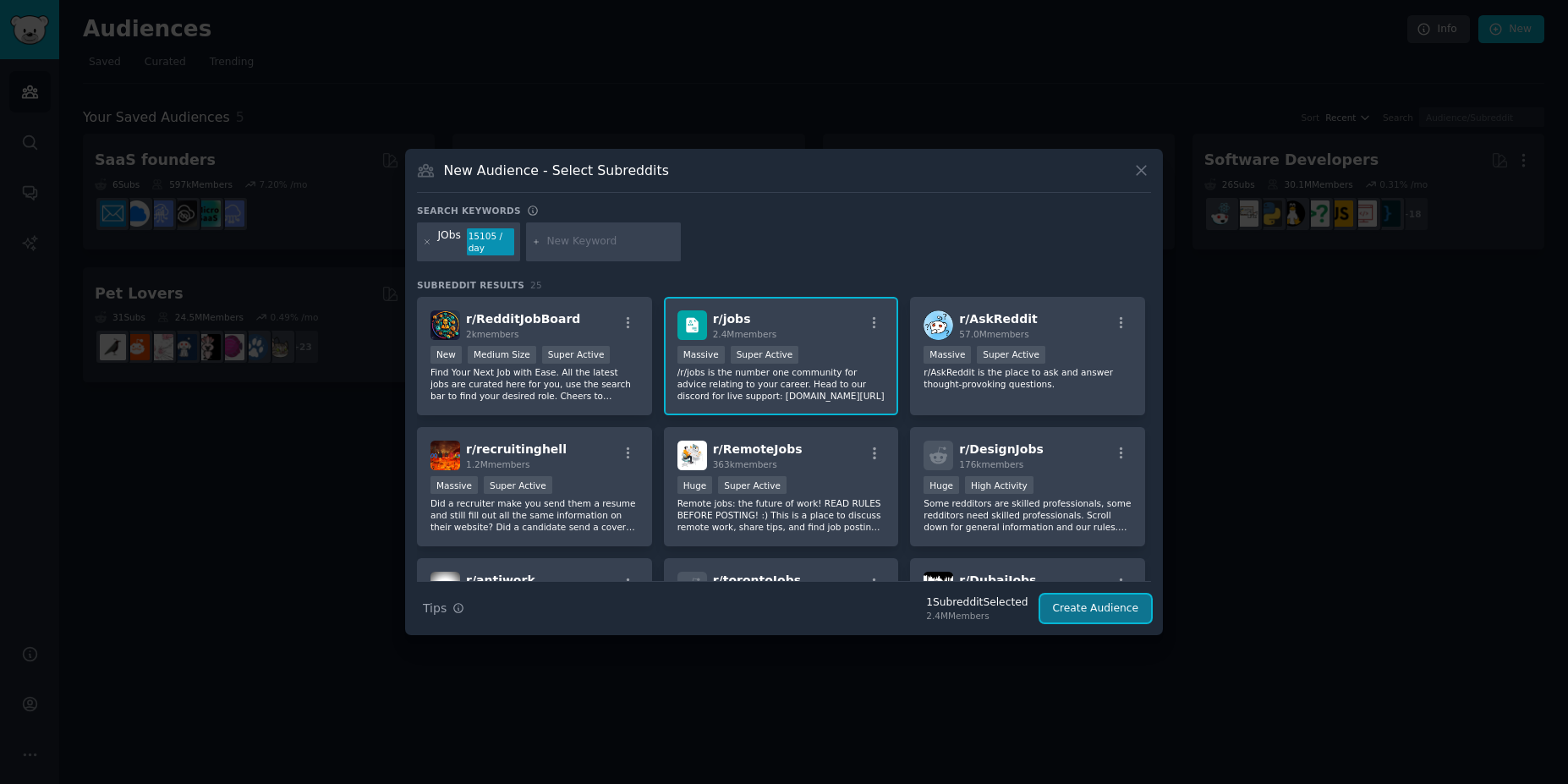
click at [1117, 618] on button "Create Audience" at bounding box center [1096, 609] width 112 height 29
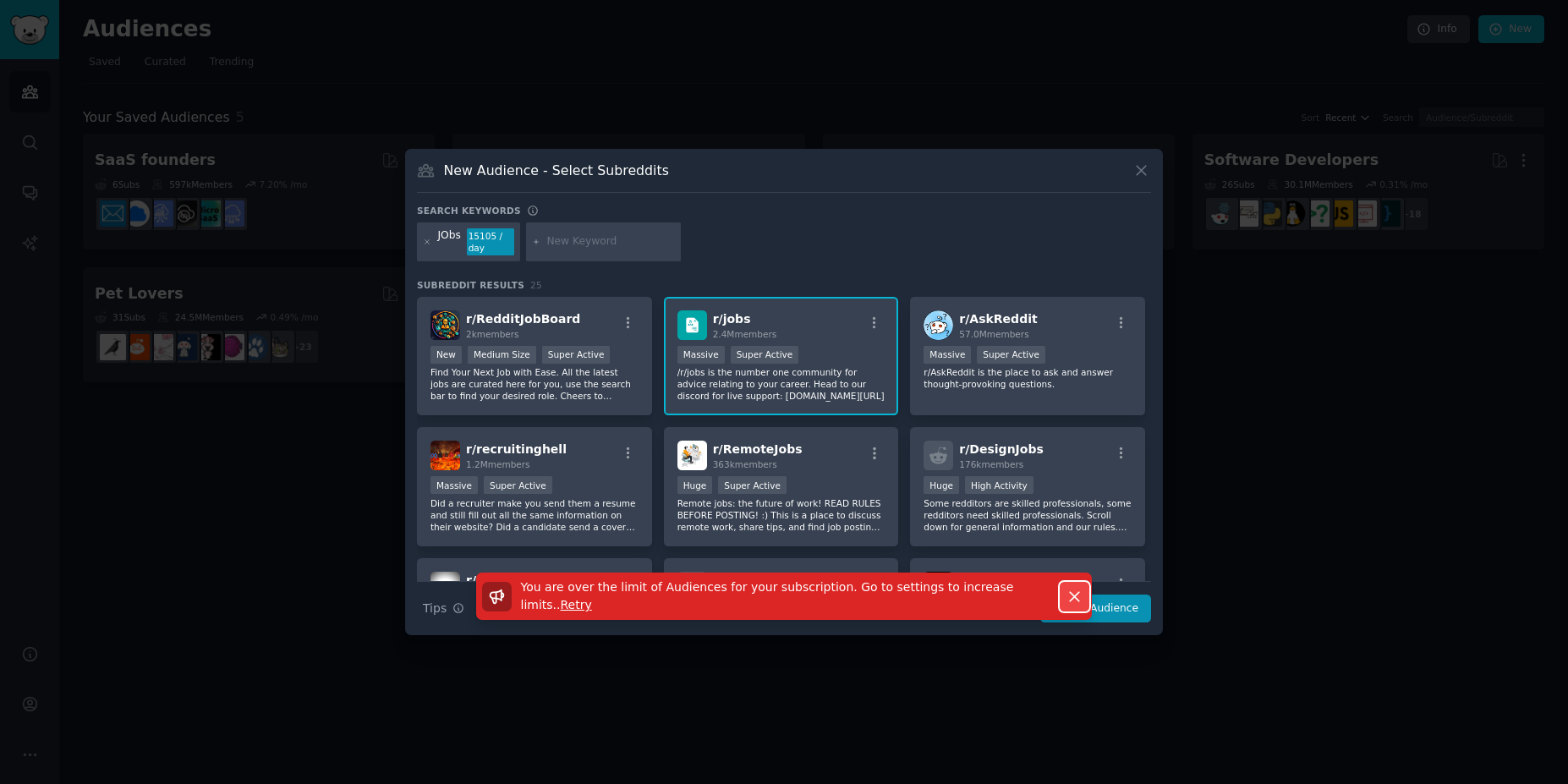
click at [1079, 599] on icon "button" at bounding box center [1074, 597] width 18 height 18
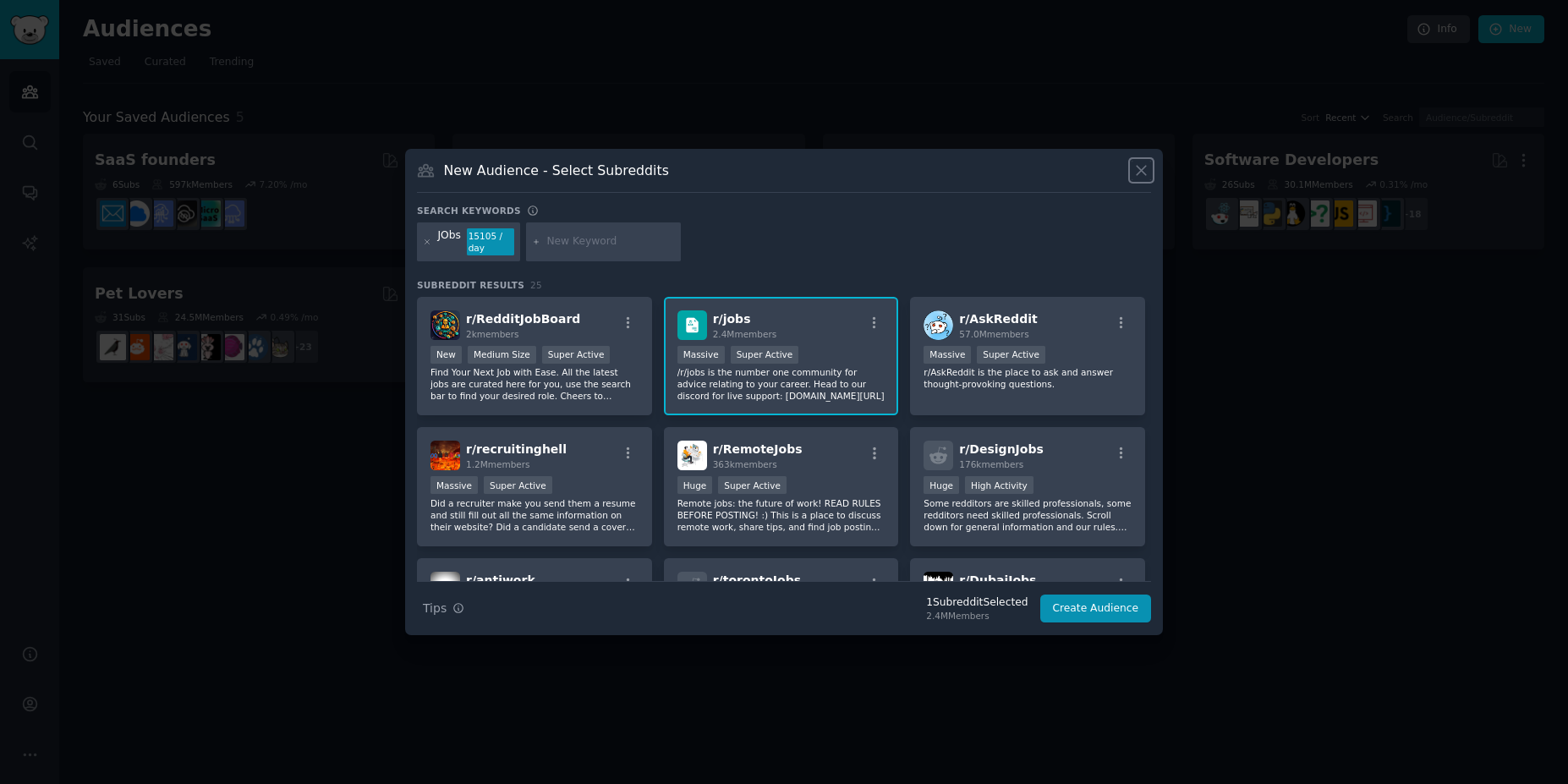
click at [1141, 172] on icon at bounding box center [1141, 171] width 18 height 18
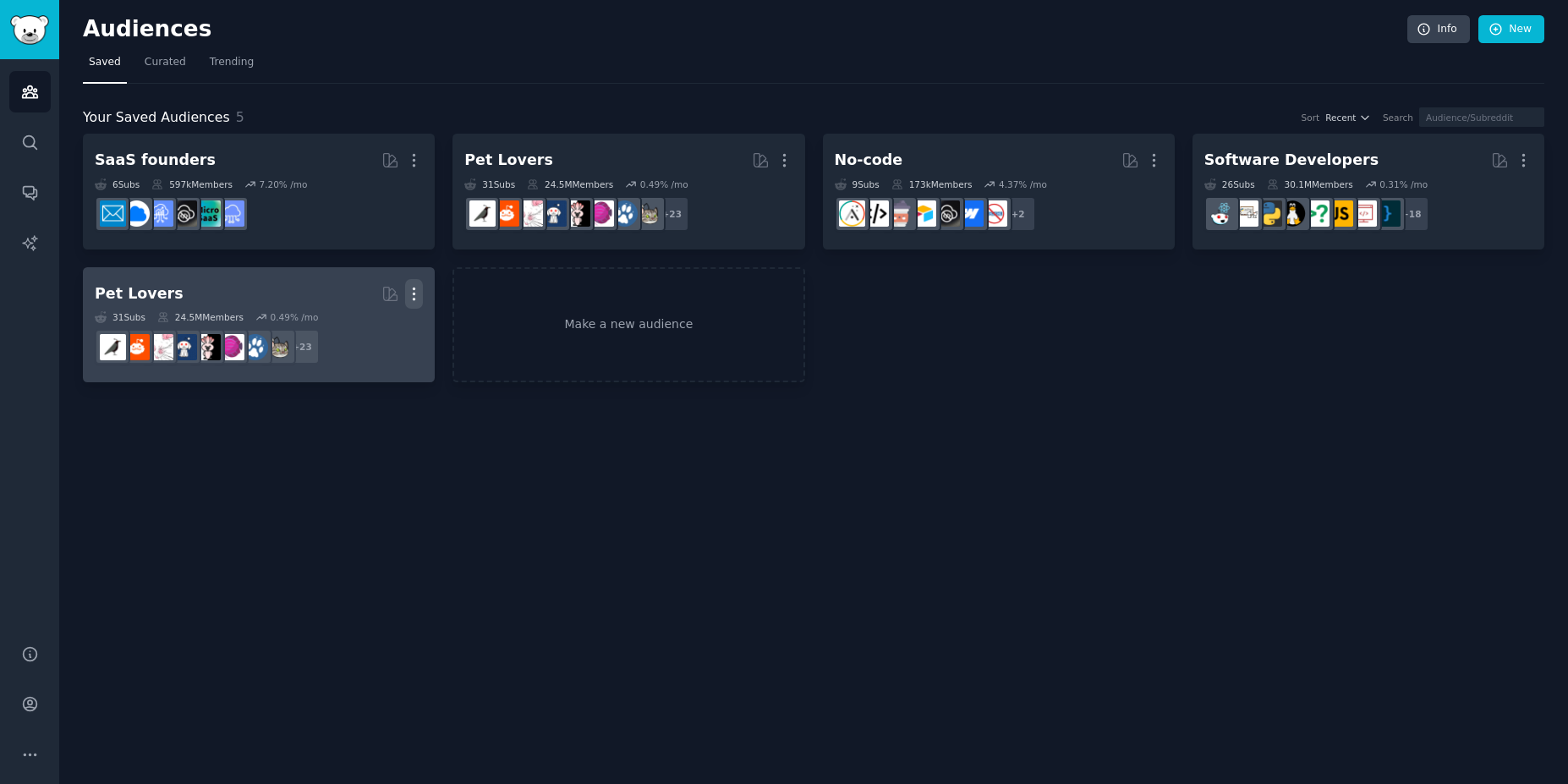
click at [418, 291] on icon "button" at bounding box center [414, 294] width 18 height 18
click at [373, 334] on p "Delete" at bounding box center [368, 329] width 38 height 18
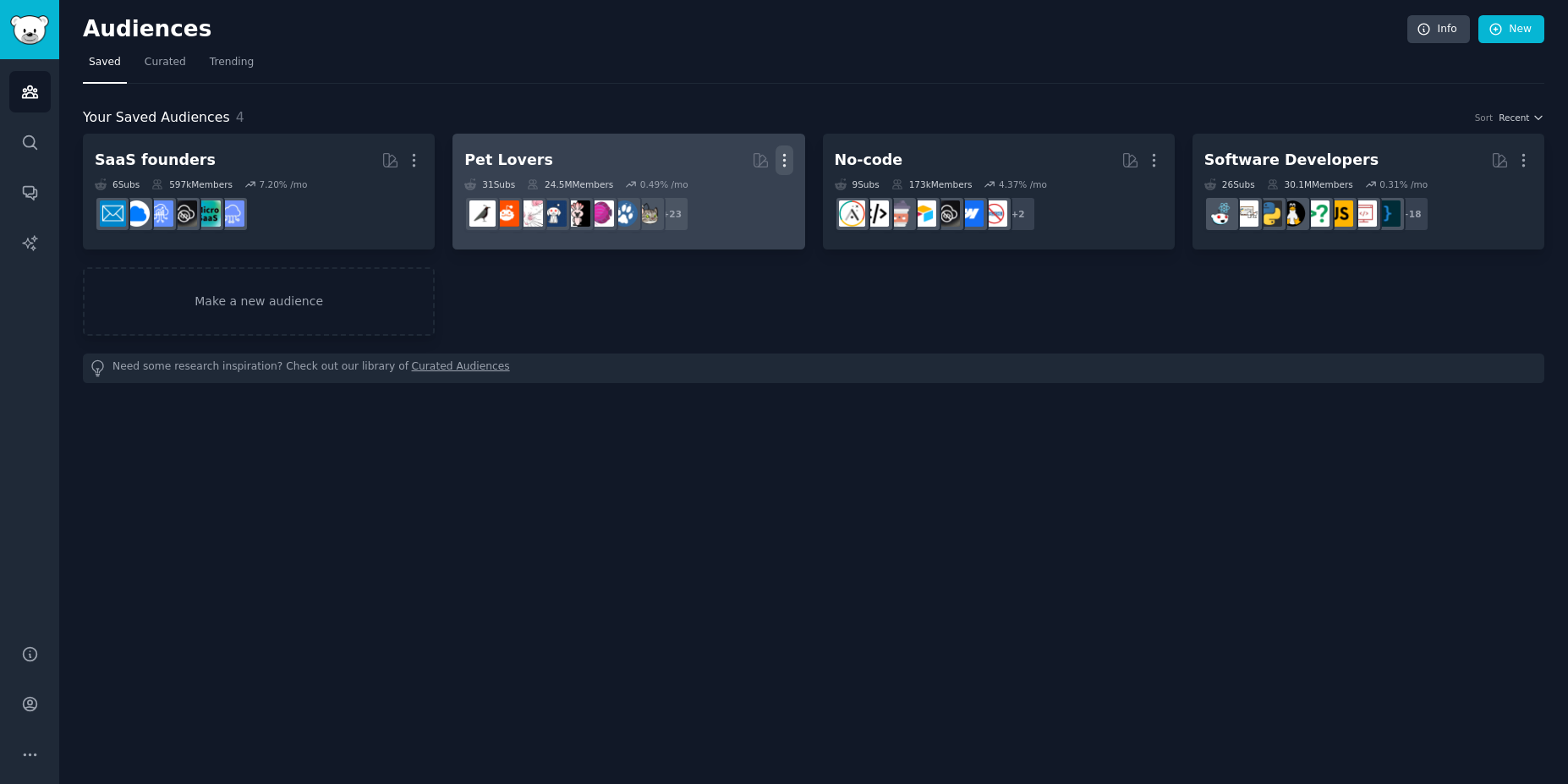
click at [790, 164] on icon "button" at bounding box center [784, 160] width 18 height 18
click at [746, 206] on div "Delete" at bounding box center [726, 196] width 80 height 36
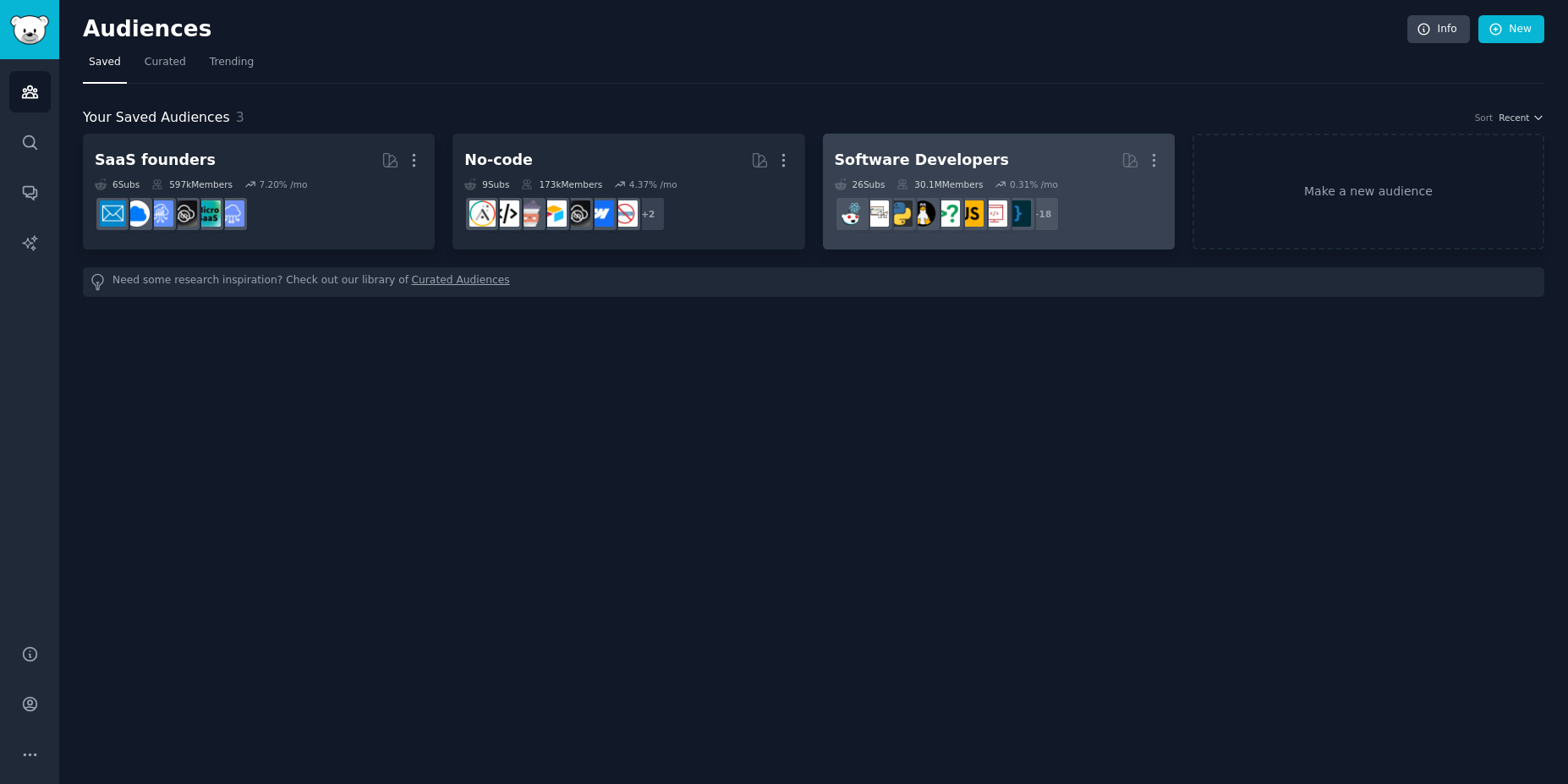
click at [1163, 167] on link "Software Developers More 26 Sub s 30.1M Members 0.31 % /mo + 18" at bounding box center [998, 192] width 352 height 116
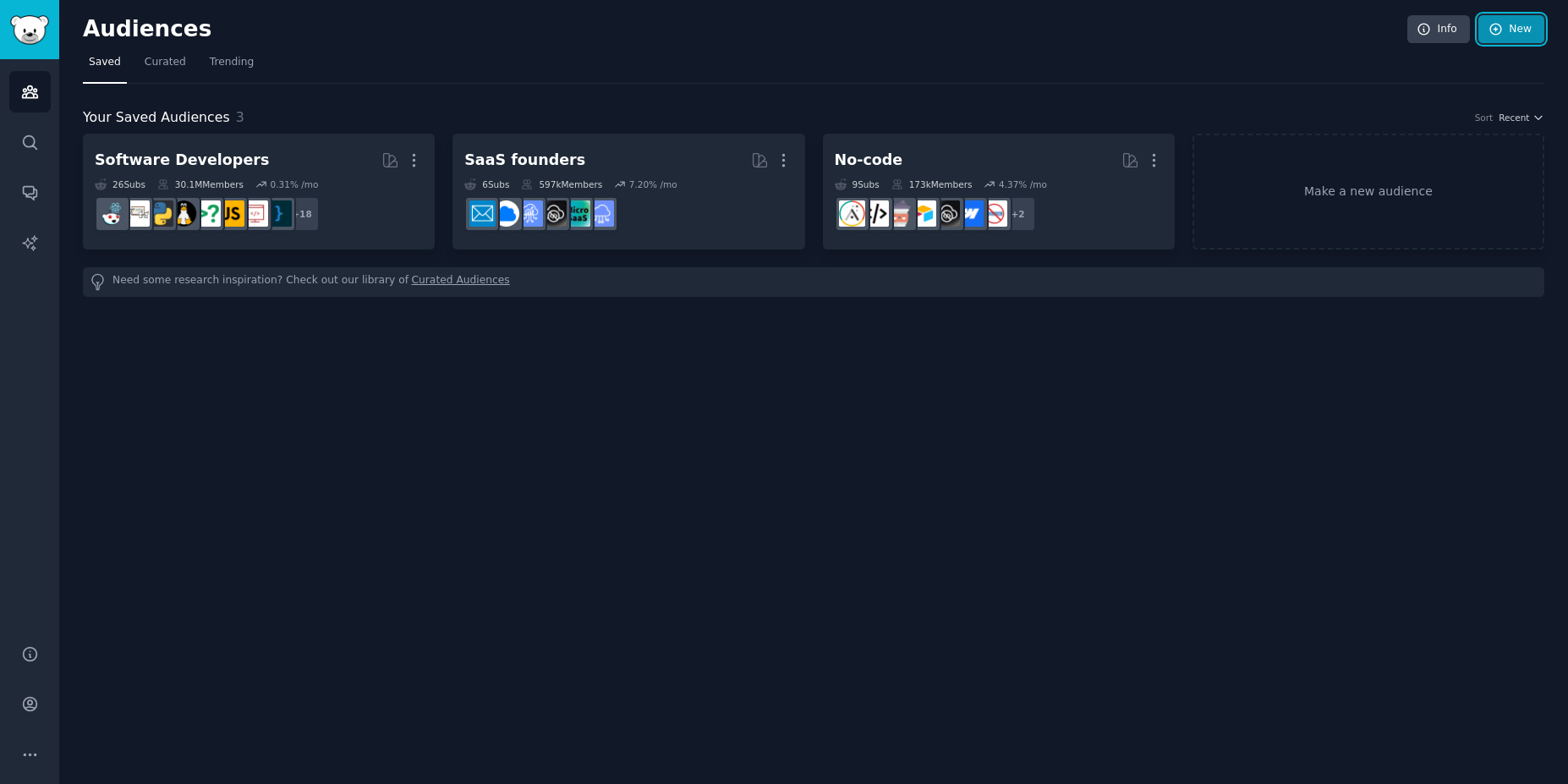
click at [1510, 28] on link "New" at bounding box center [1511, 29] width 66 height 29
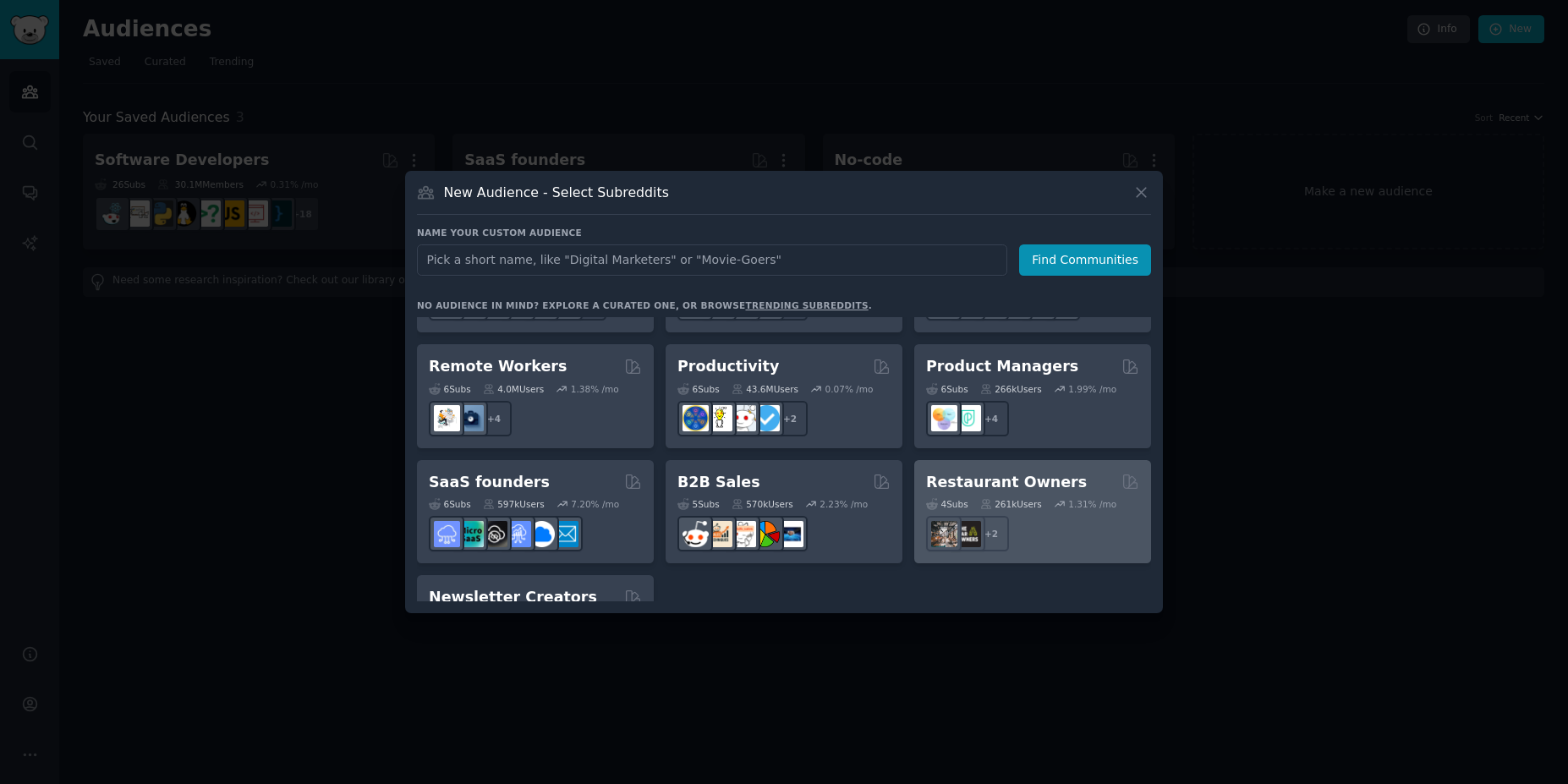
scroll to position [1219, 0]
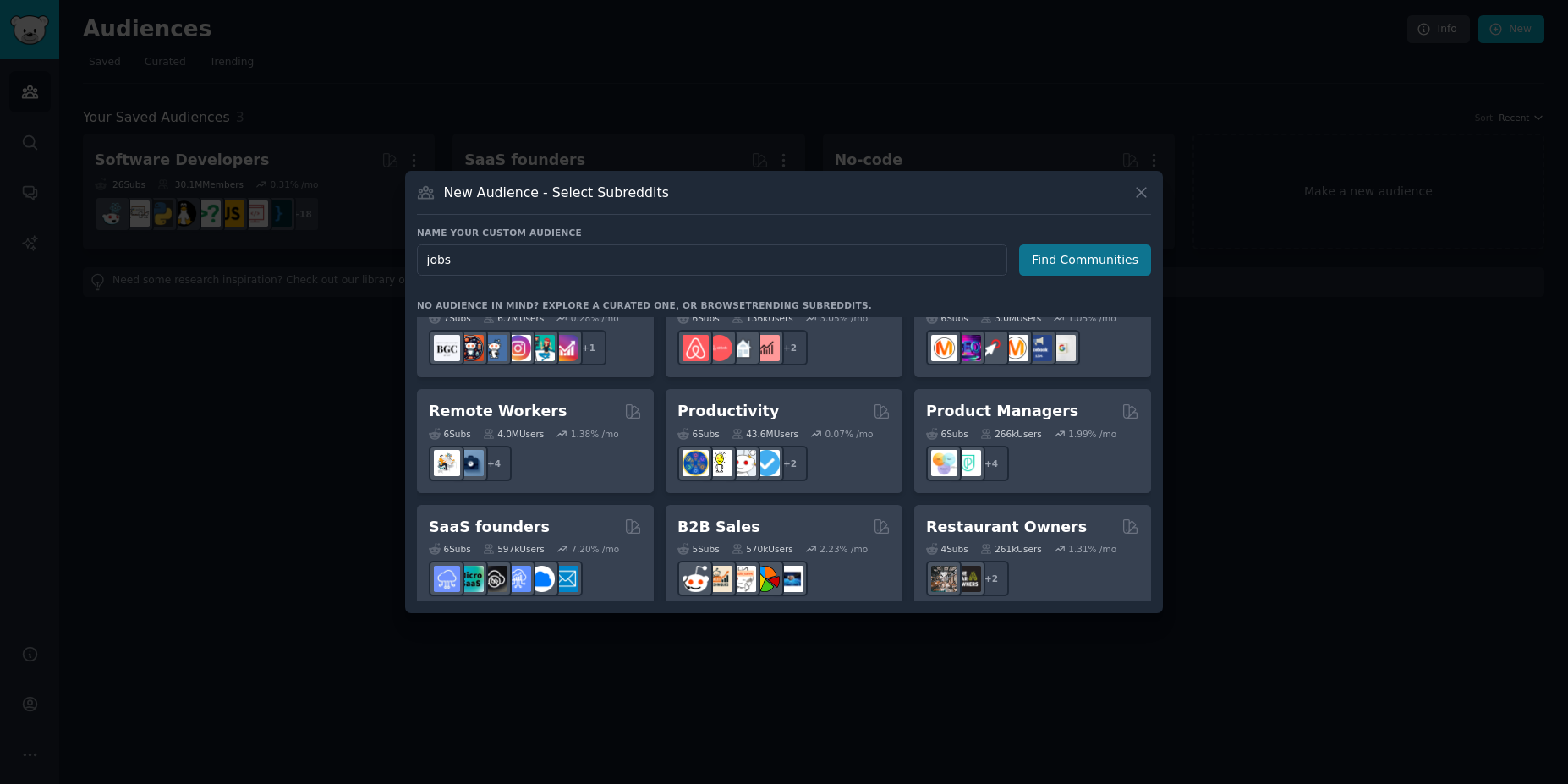
type input "jobs"
click at [1075, 256] on button "Find Communities" at bounding box center [1085, 260] width 132 height 32
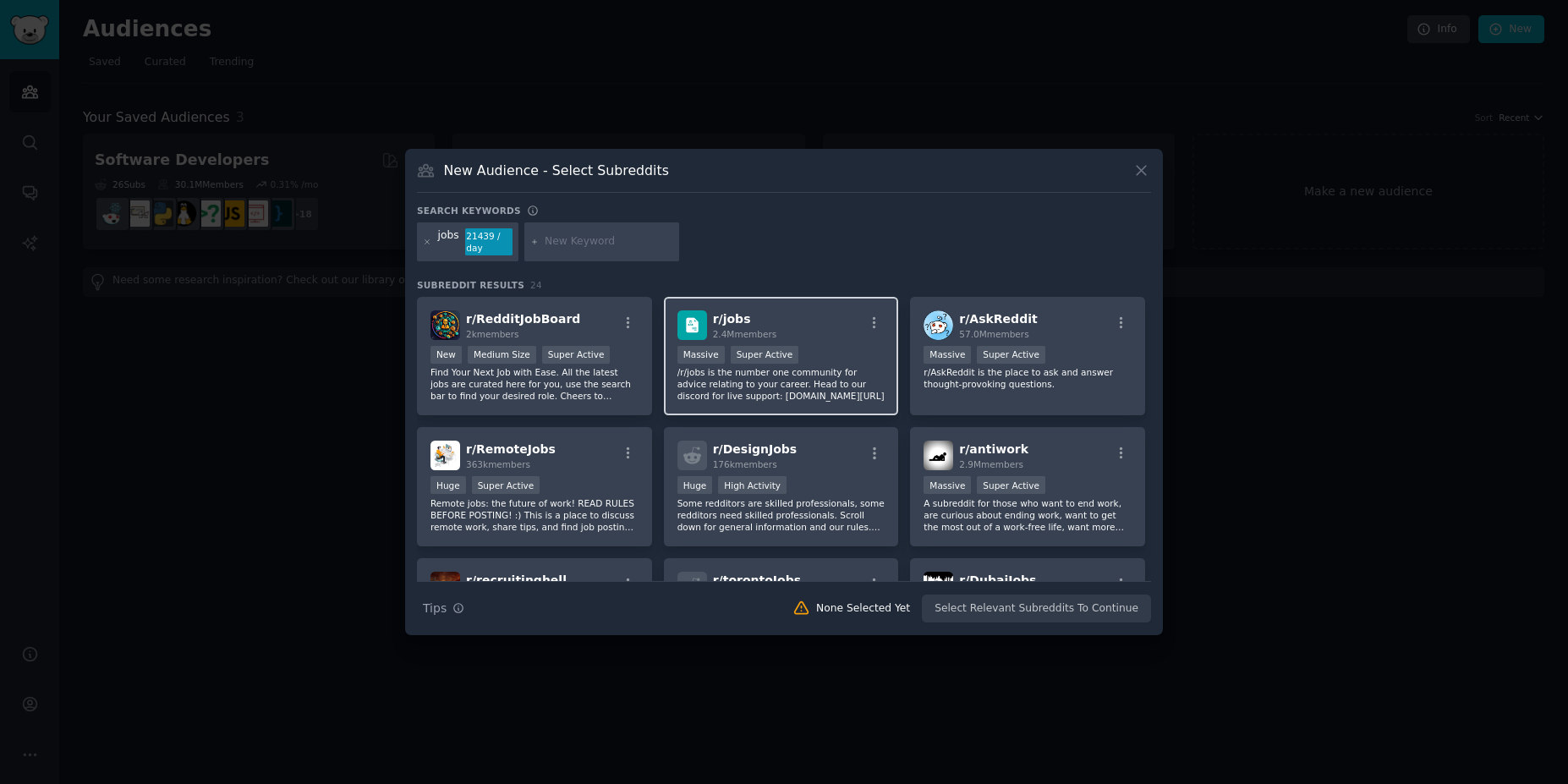
click at [835, 332] on div "r/ jobs 2.4M members" at bounding box center [781, 326] width 208 height 30
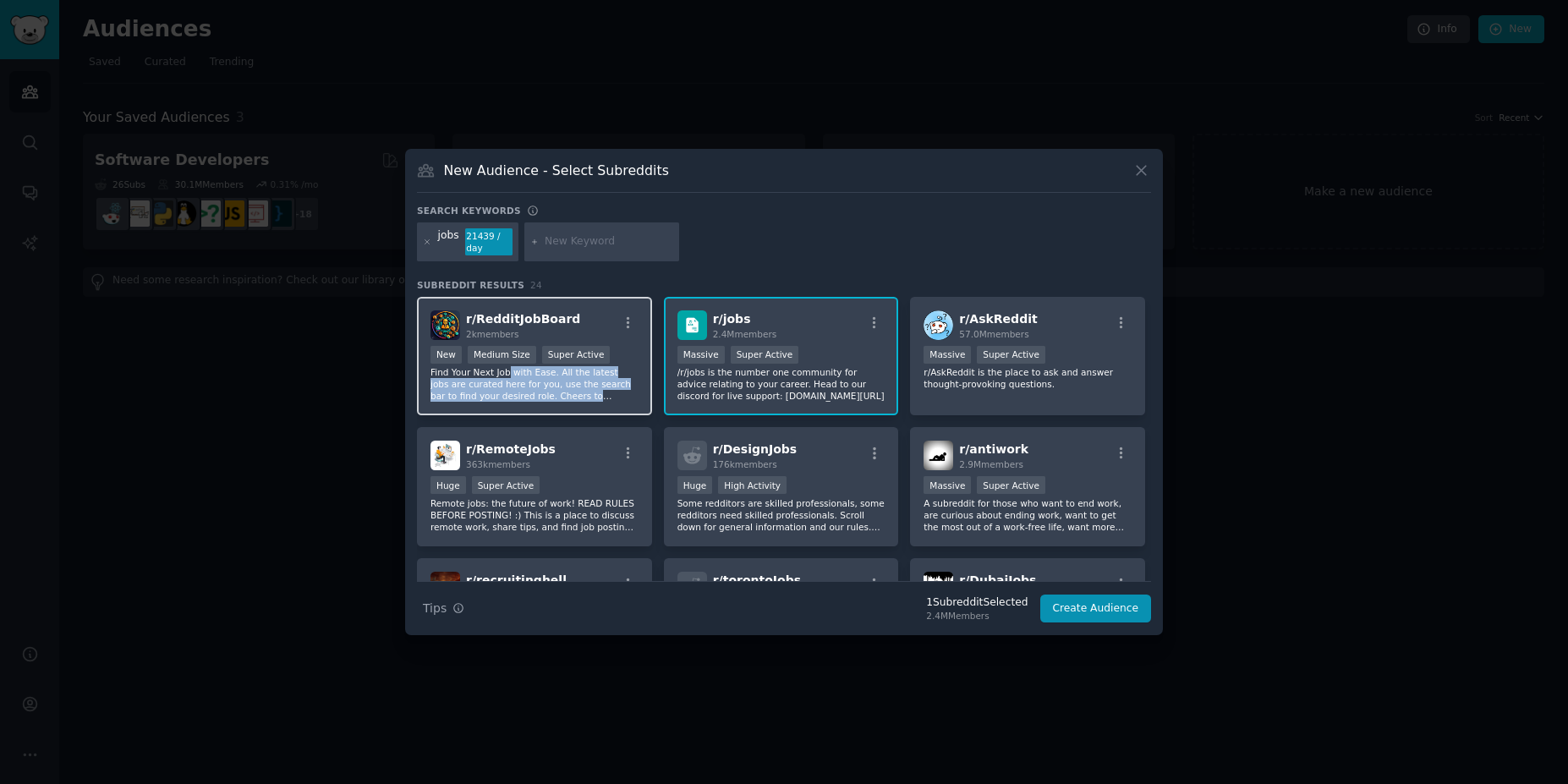
drag, startPoint x: 504, startPoint y: 371, endPoint x: 513, endPoint y: 403, distance: 33.2
click at [513, 403] on div "r/ RedditJobBoard 2k members >= 95th percentile for submissions / day New Mediu…" at bounding box center [535, 356] width 235 height 119
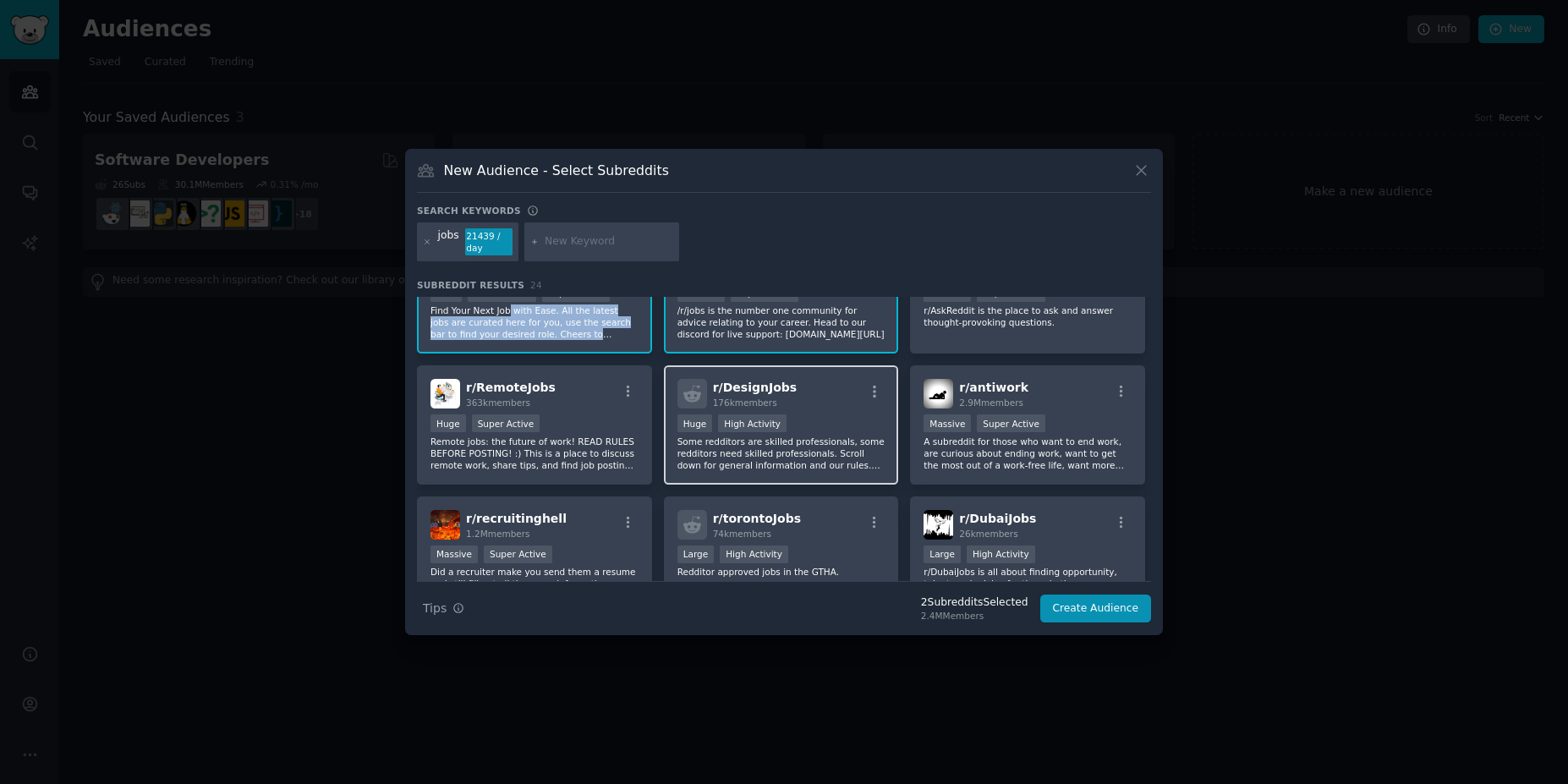
scroll to position [102, 0]
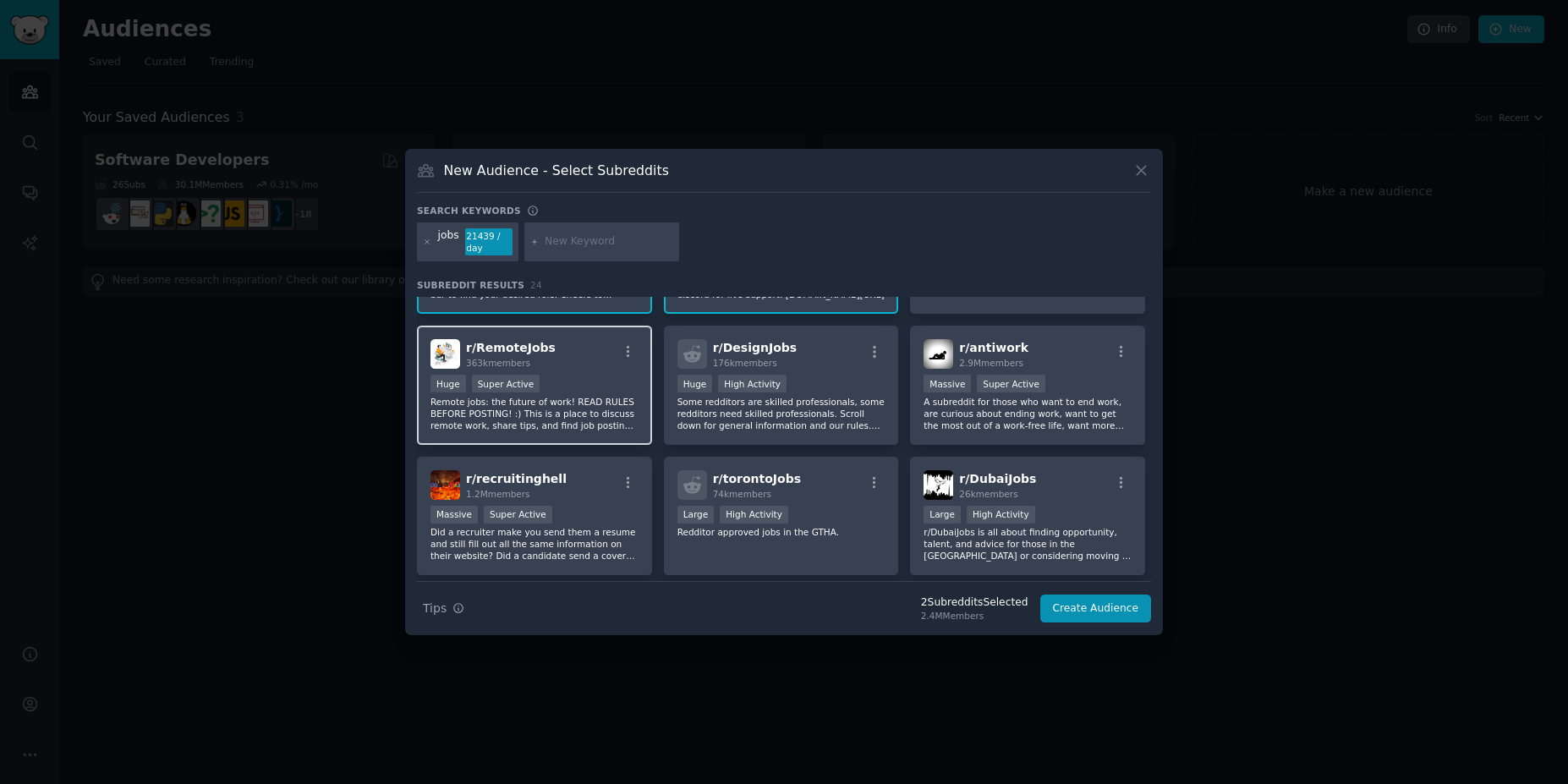
click at [563, 399] on p "Remote jobs: the future of work! READ RULES BEFORE POSTING! :) This is a place …" at bounding box center [535, 413] width 208 height 36
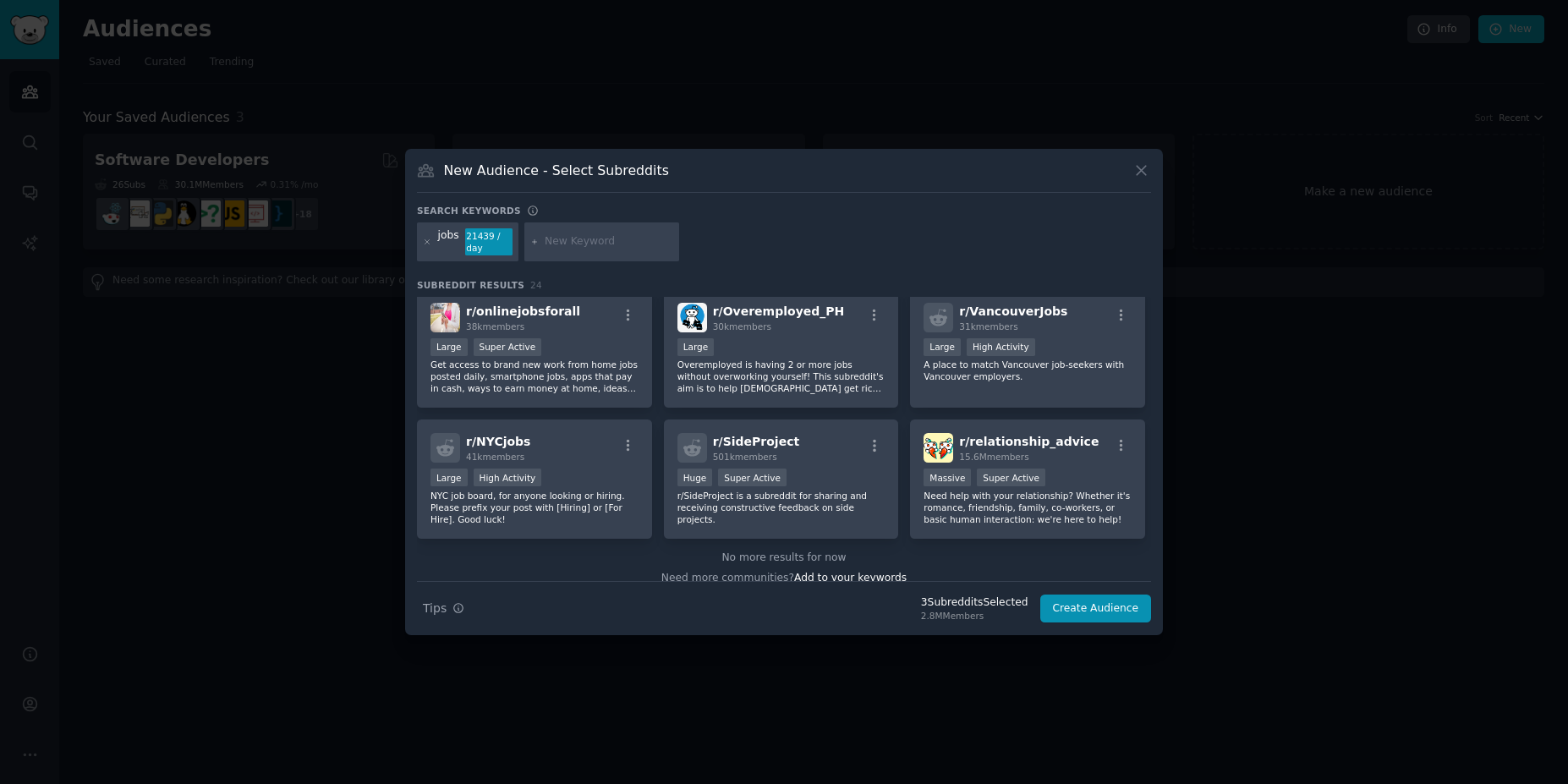
scroll to position [808, 0]
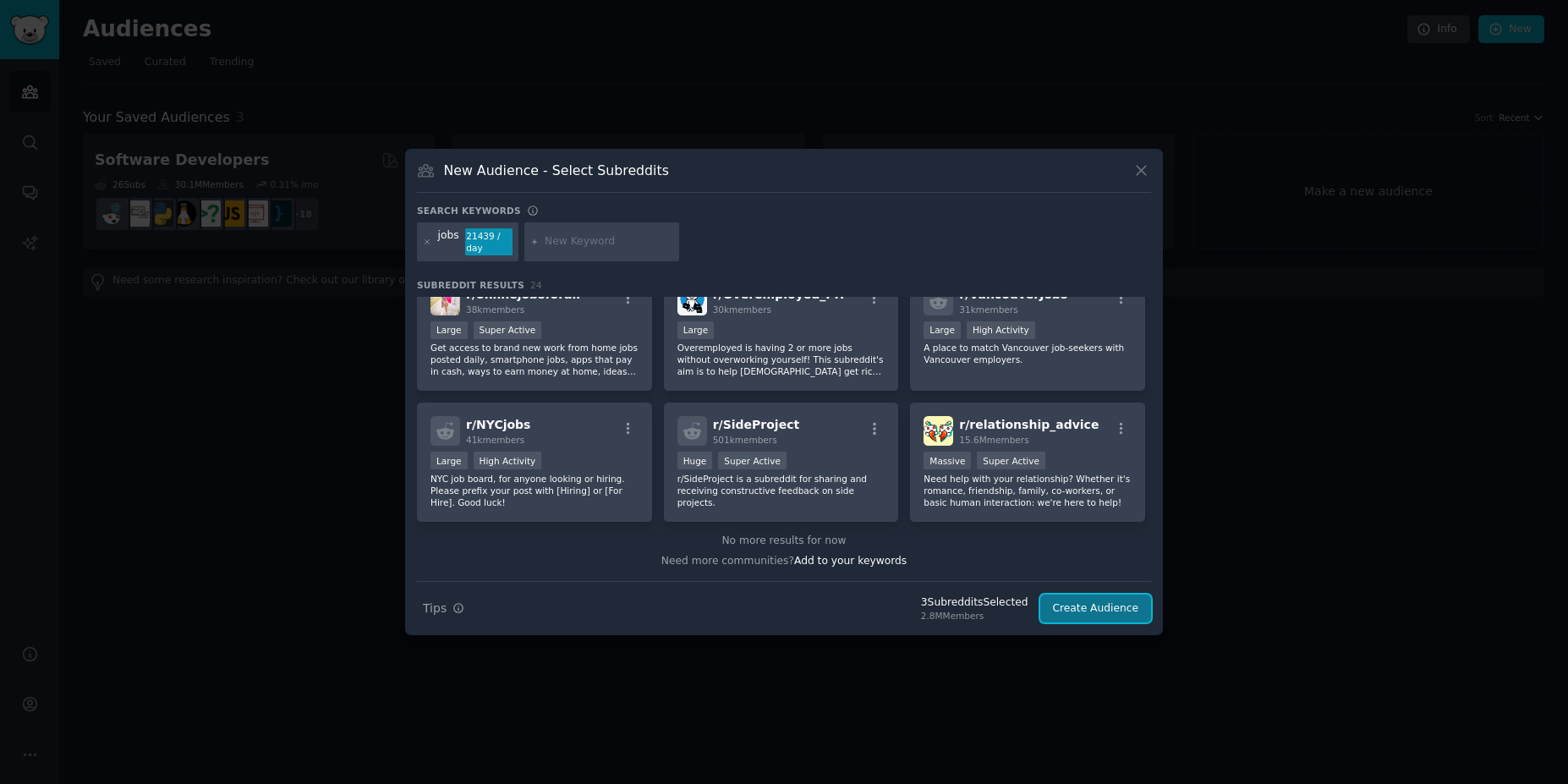
click at [1110, 605] on button "Create Audience" at bounding box center [1096, 609] width 112 height 29
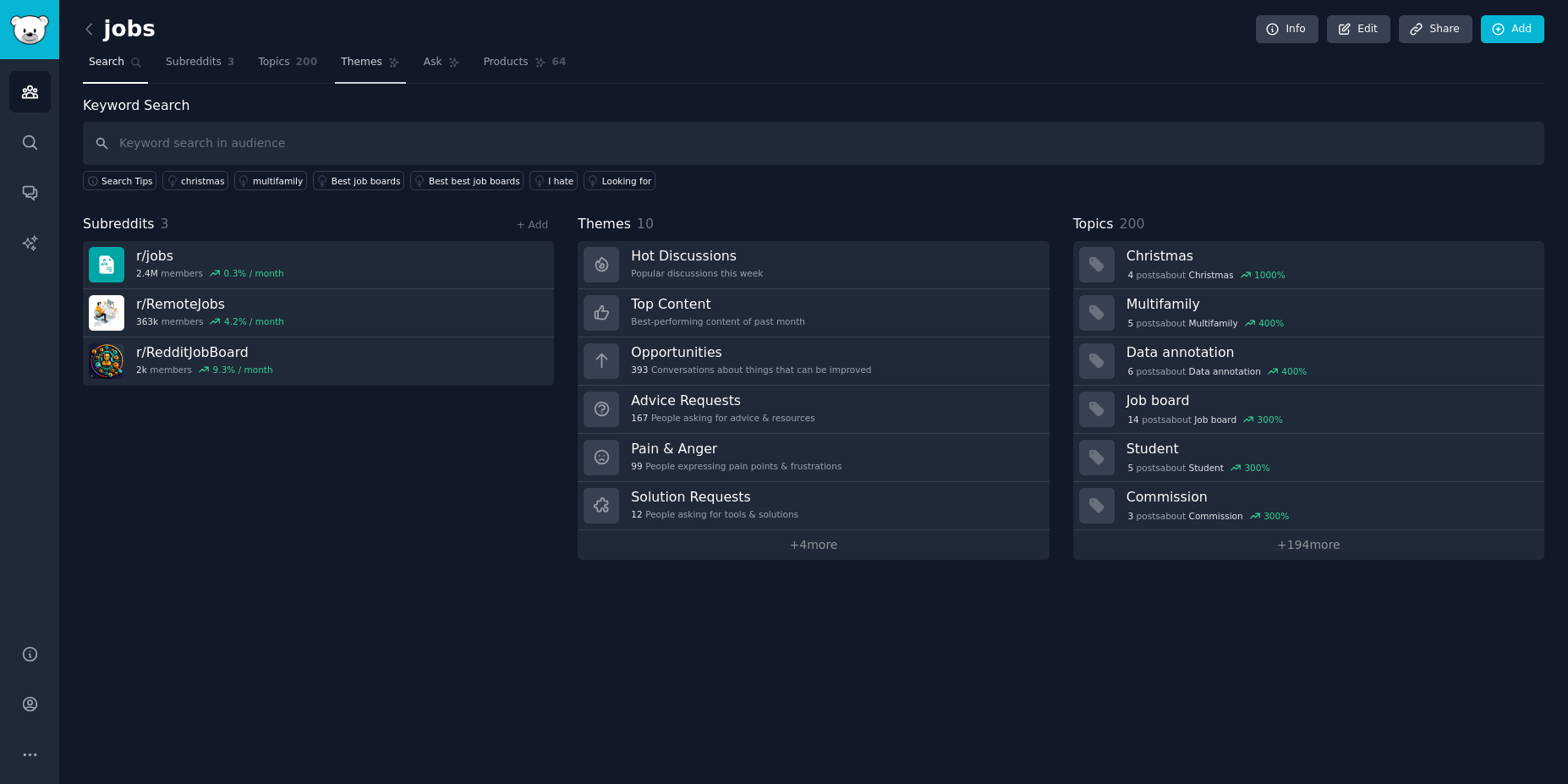
click at [341, 66] on span "Themes" at bounding box center [361, 62] width 41 height 15
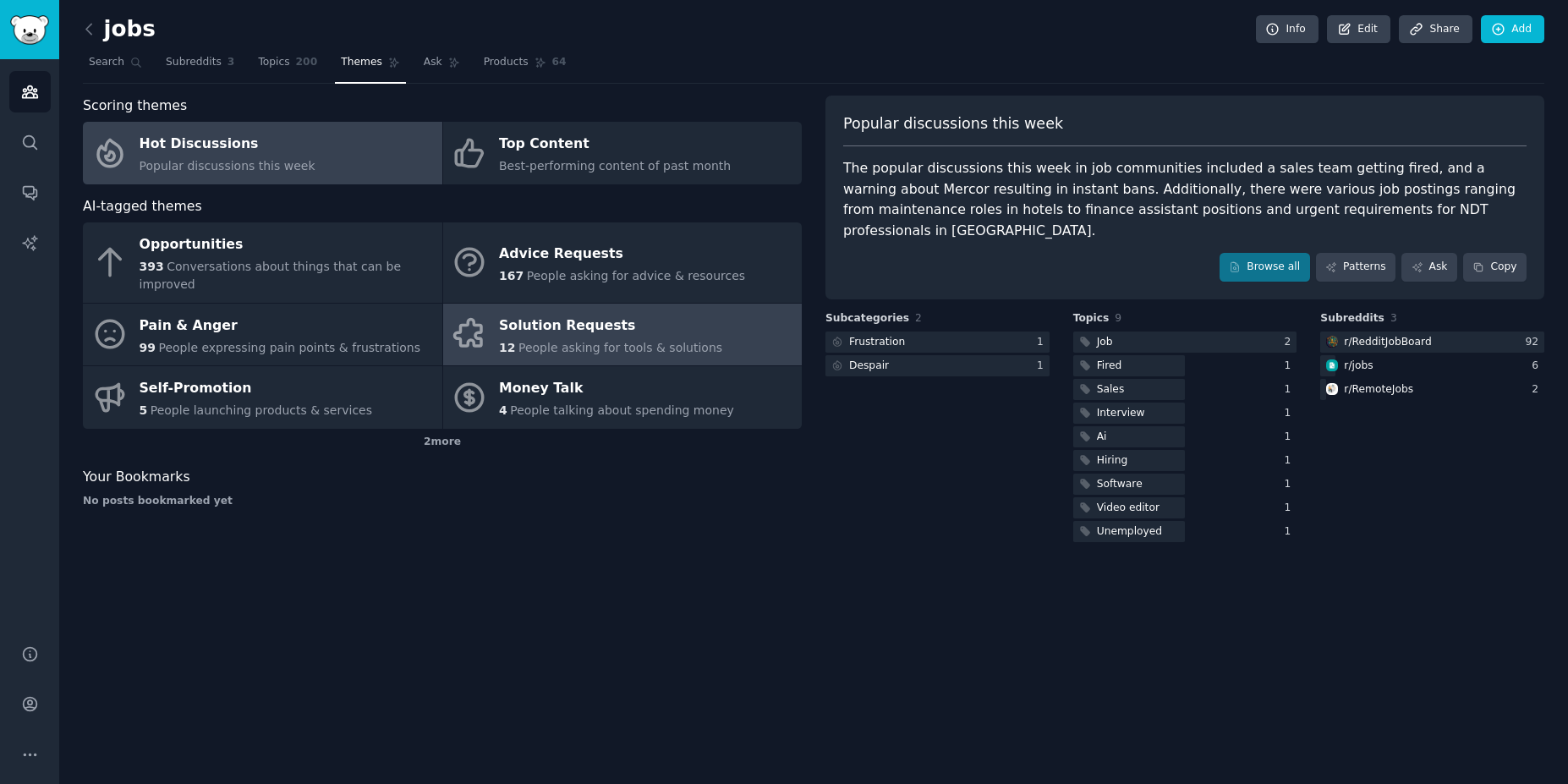
click at [536, 340] on div "12 People asking for tools & solutions" at bounding box center [610, 348] width 223 height 18
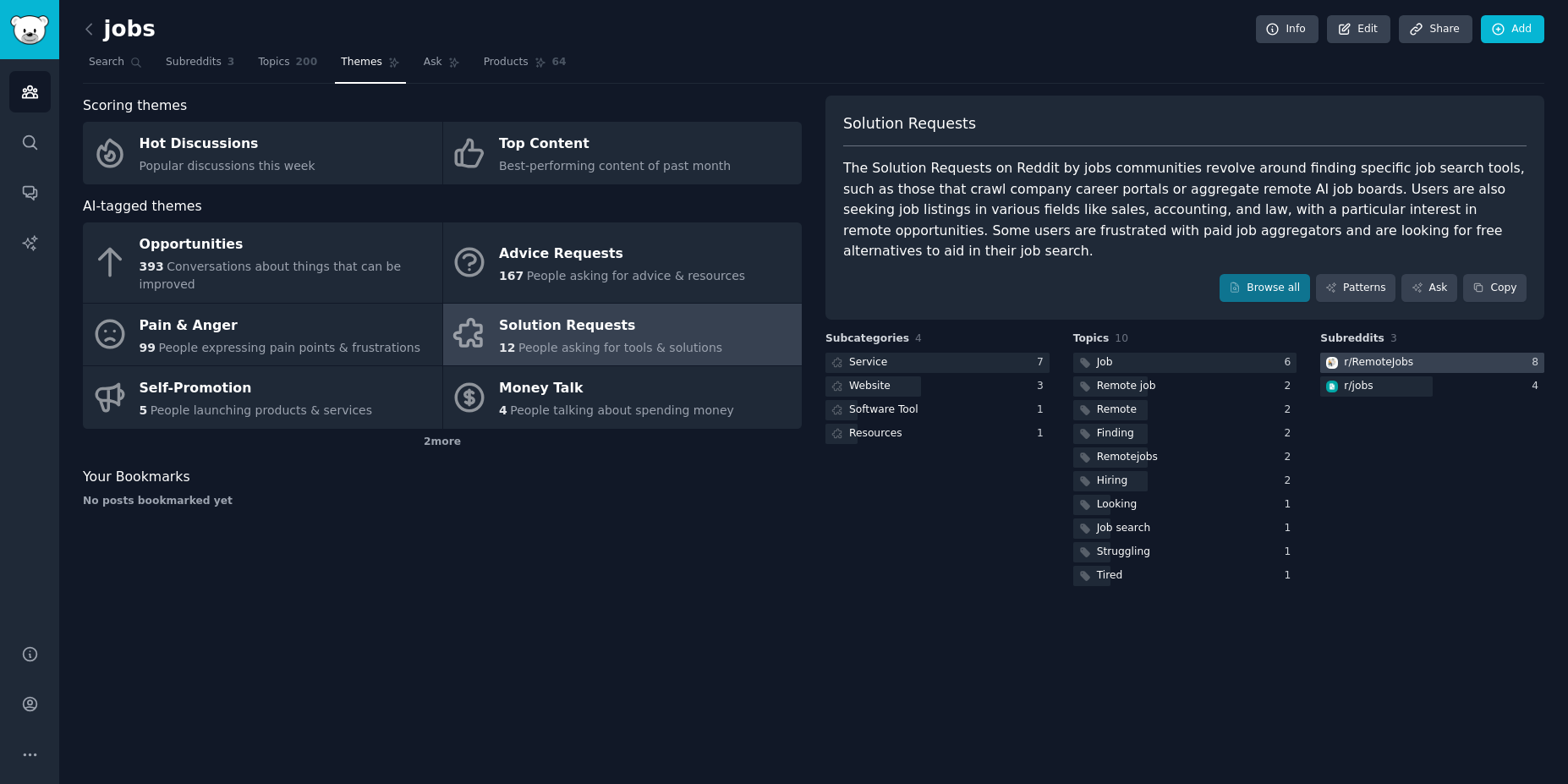
click at [1390, 355] on div "r/ RemoteJobs" at bounding box center [1378, 362] width 69 height 15
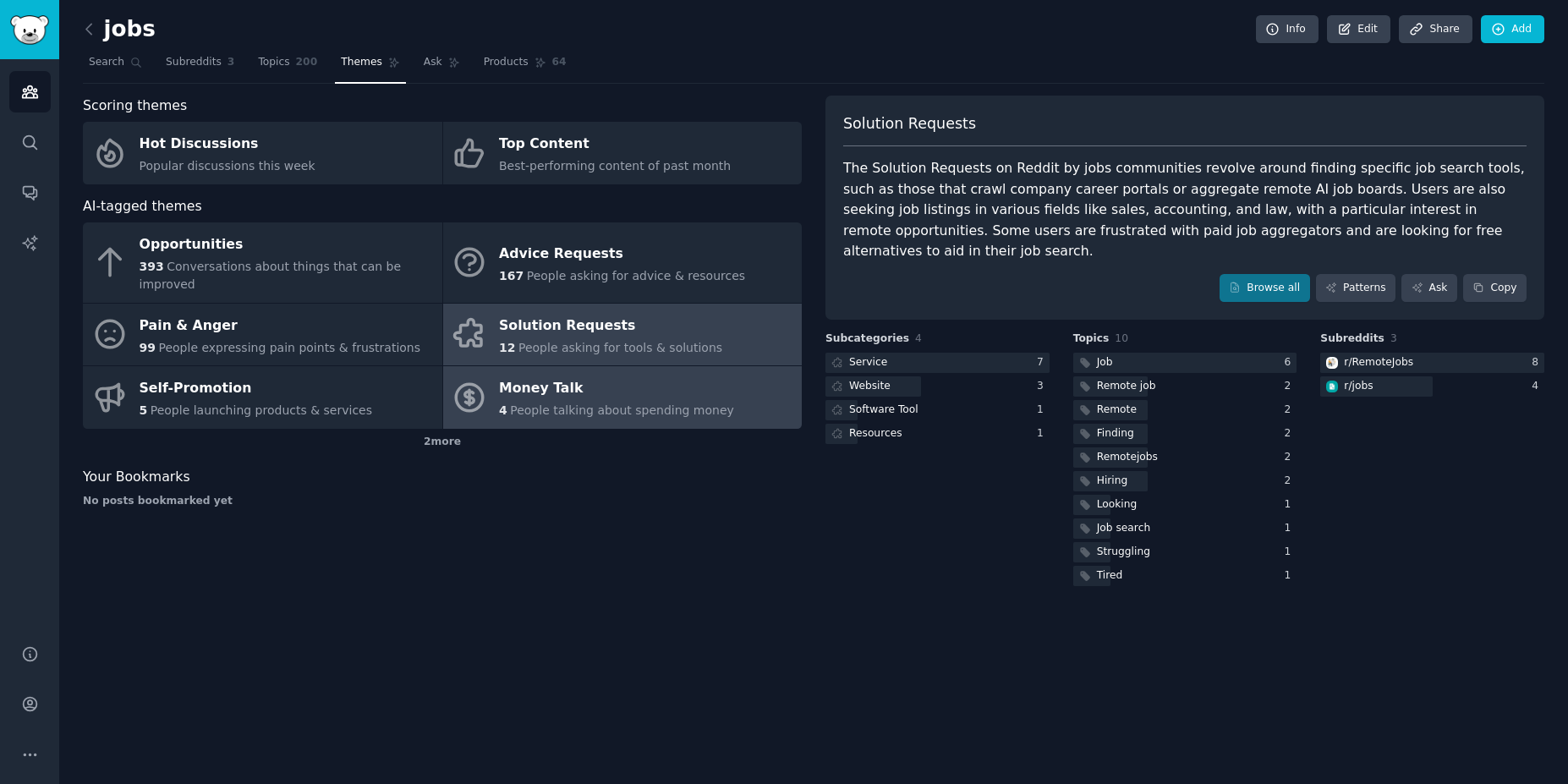
click at [570, 379] on div "Money Talk" at bounding box center [616, 388] width 235 height 27
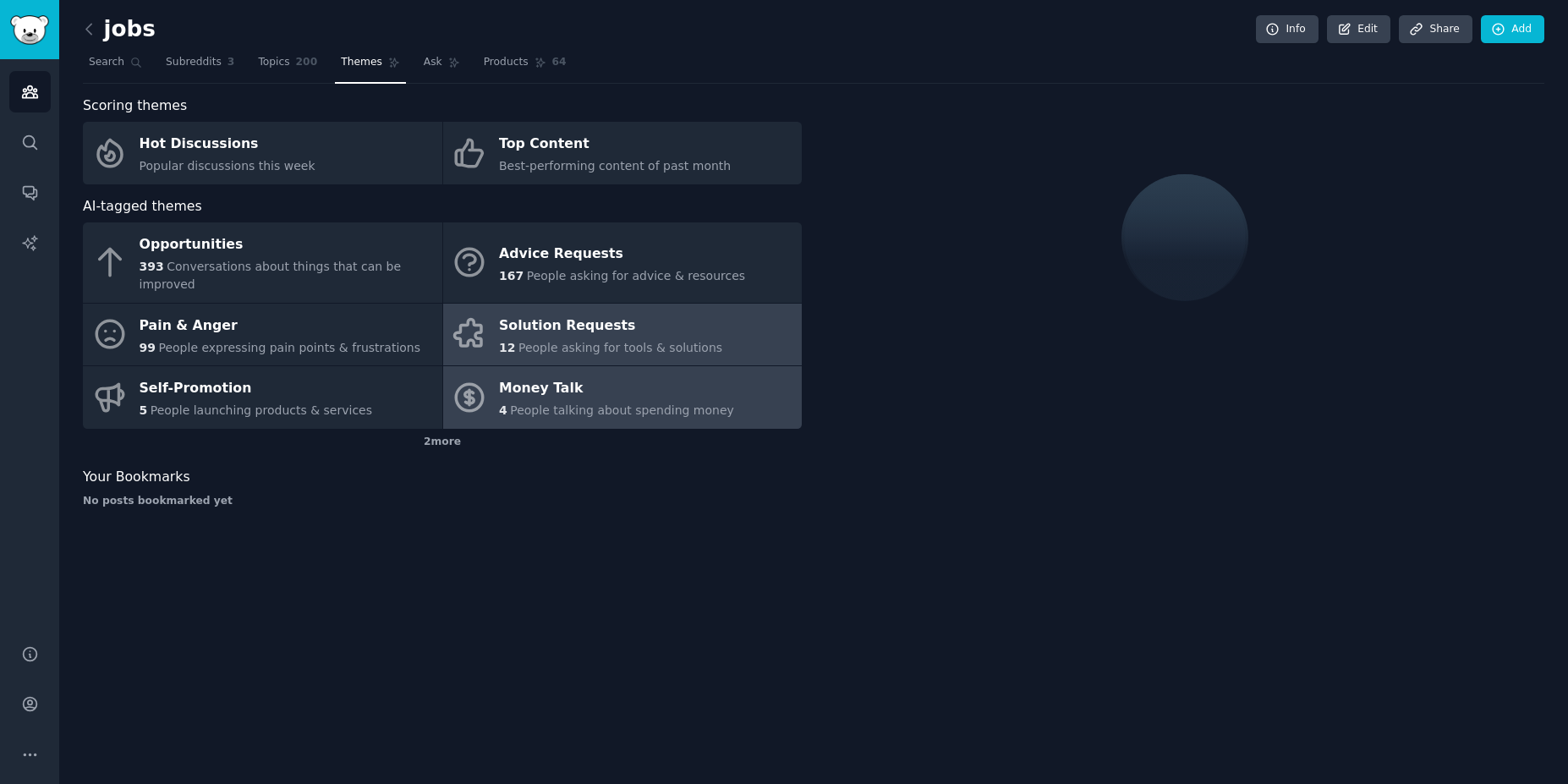
click at [582, 314] on div "Solution Requests" at bounding box center [610, 326] width 223 height 27
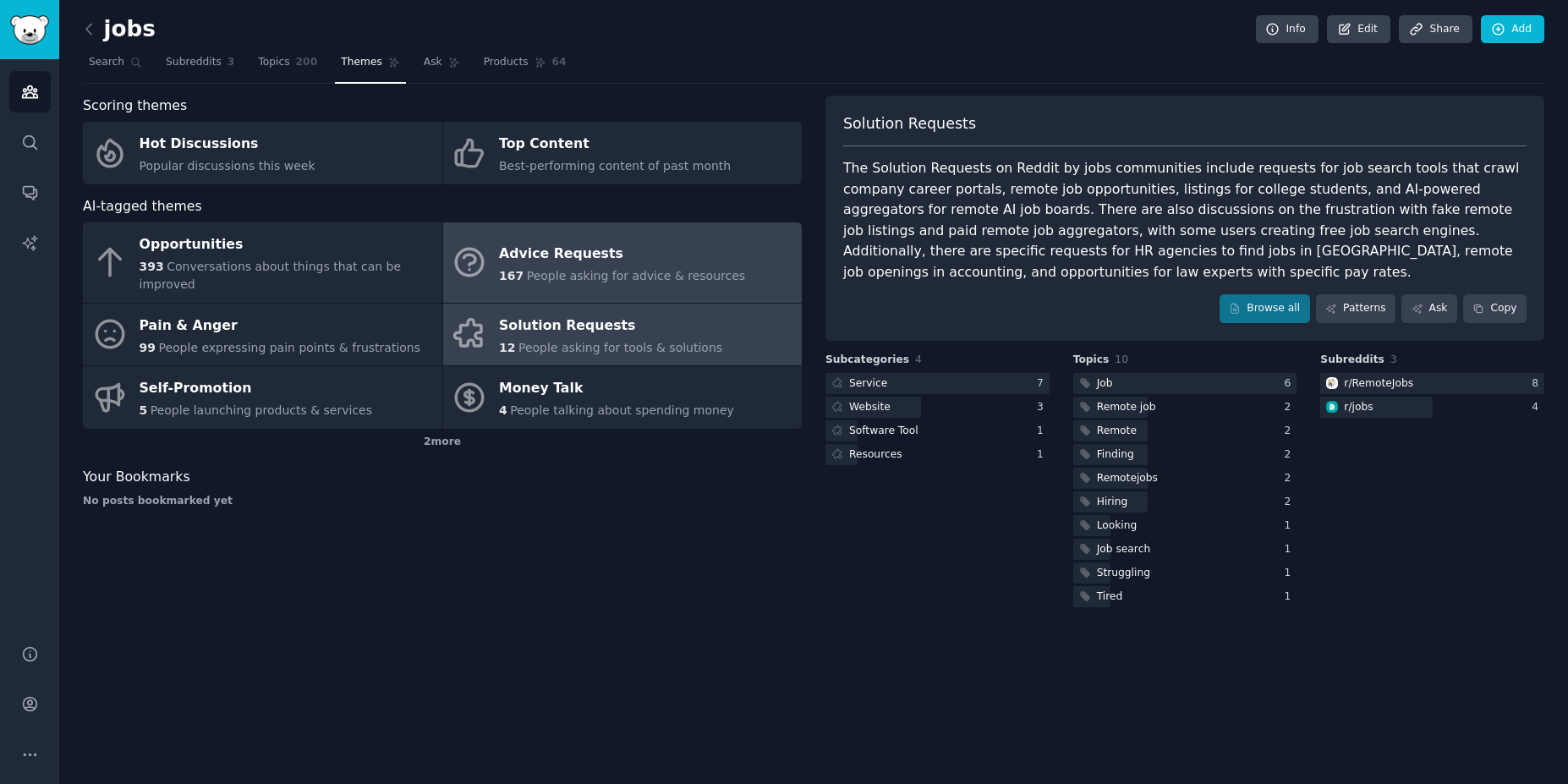
click at [570, 250] on div "Advice Requests" at bounding box center [621, 254] width 246 height 27
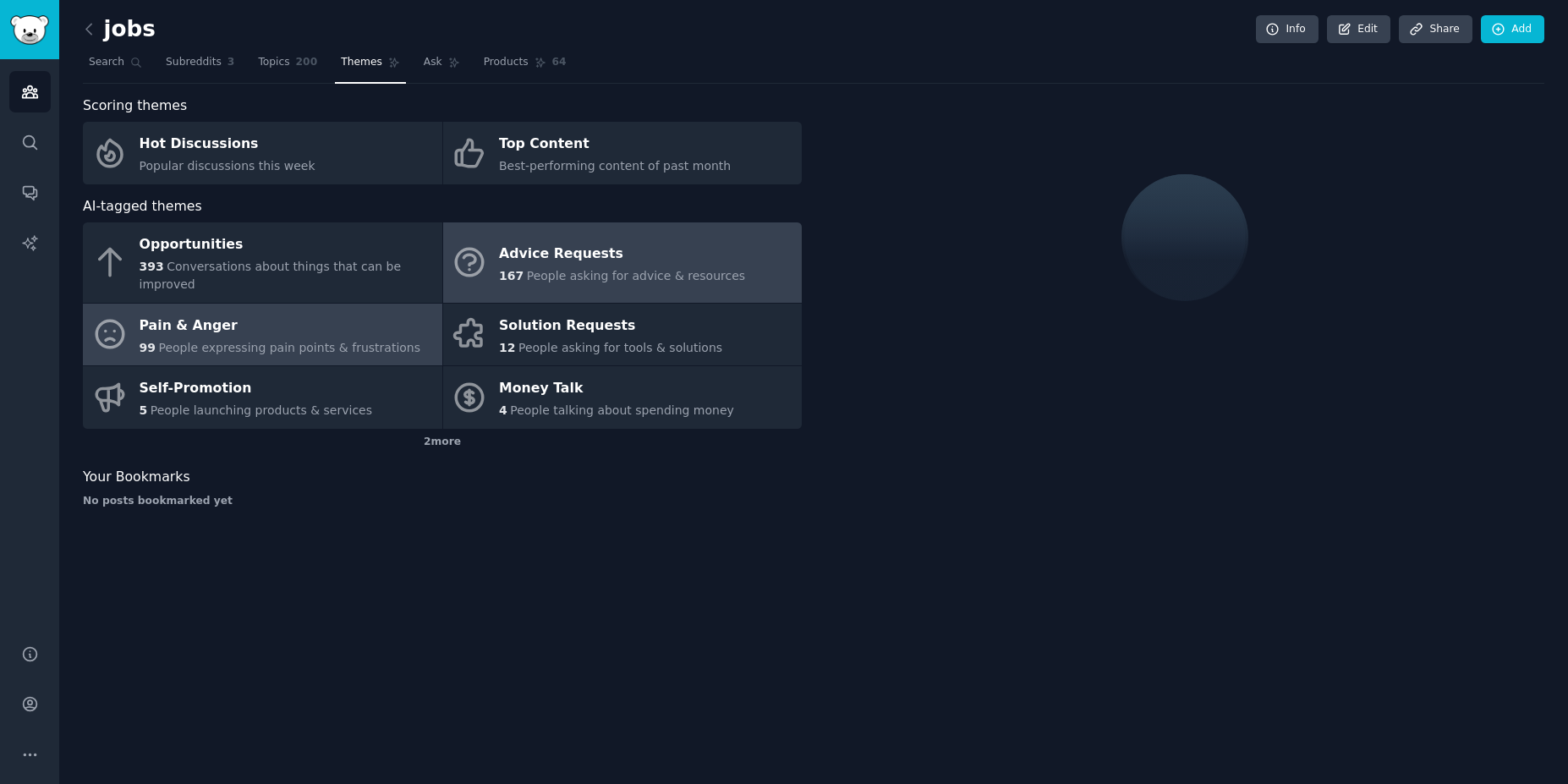
click at [281, 341] on span "People expressing pain points & frustrations" at bounding box center [290, 347] width 262 height 13
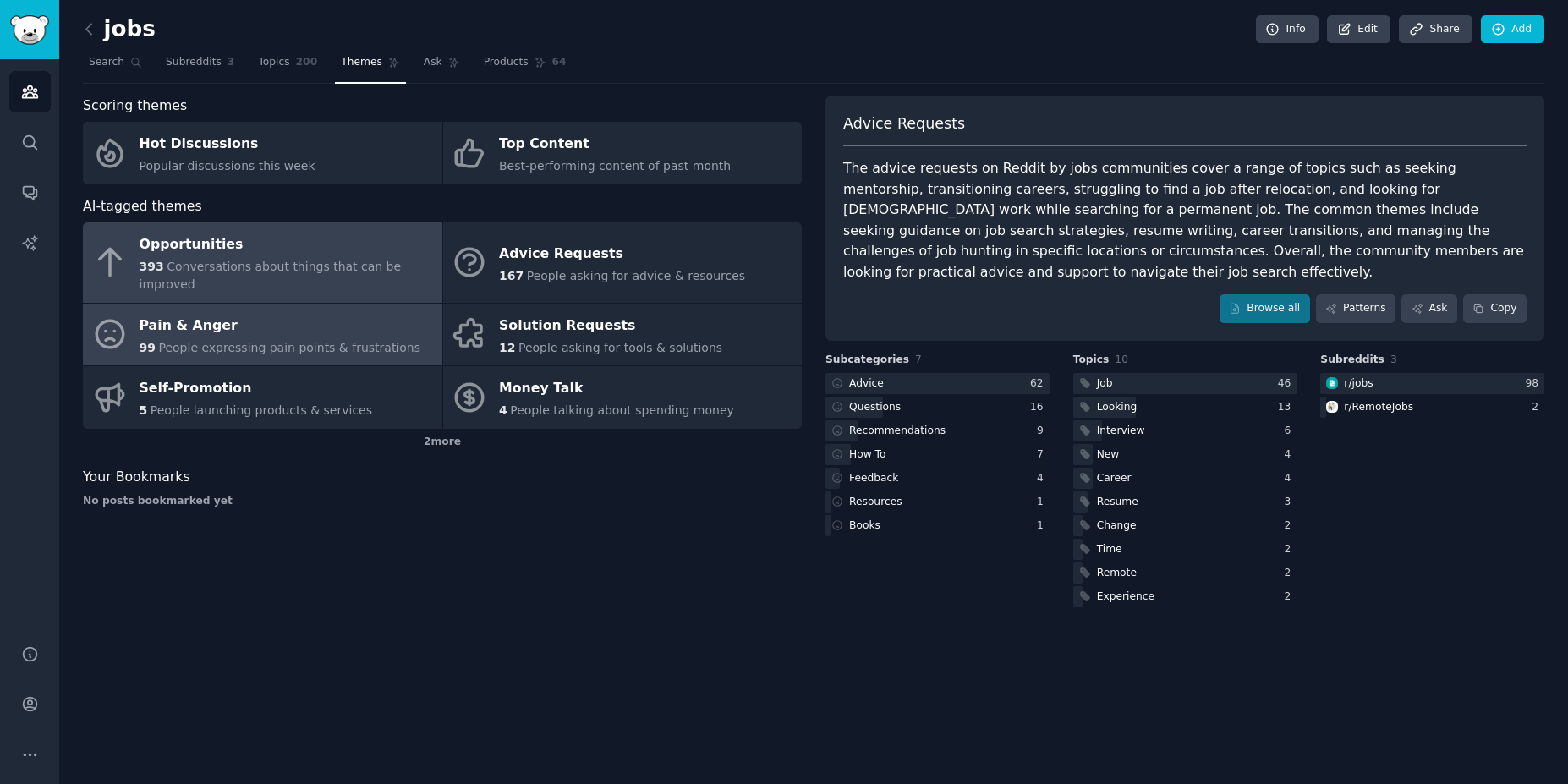
click at [283, 270] on span "Conversations about things that can be improved" at bounding box center [270, 276] width 262 height 32
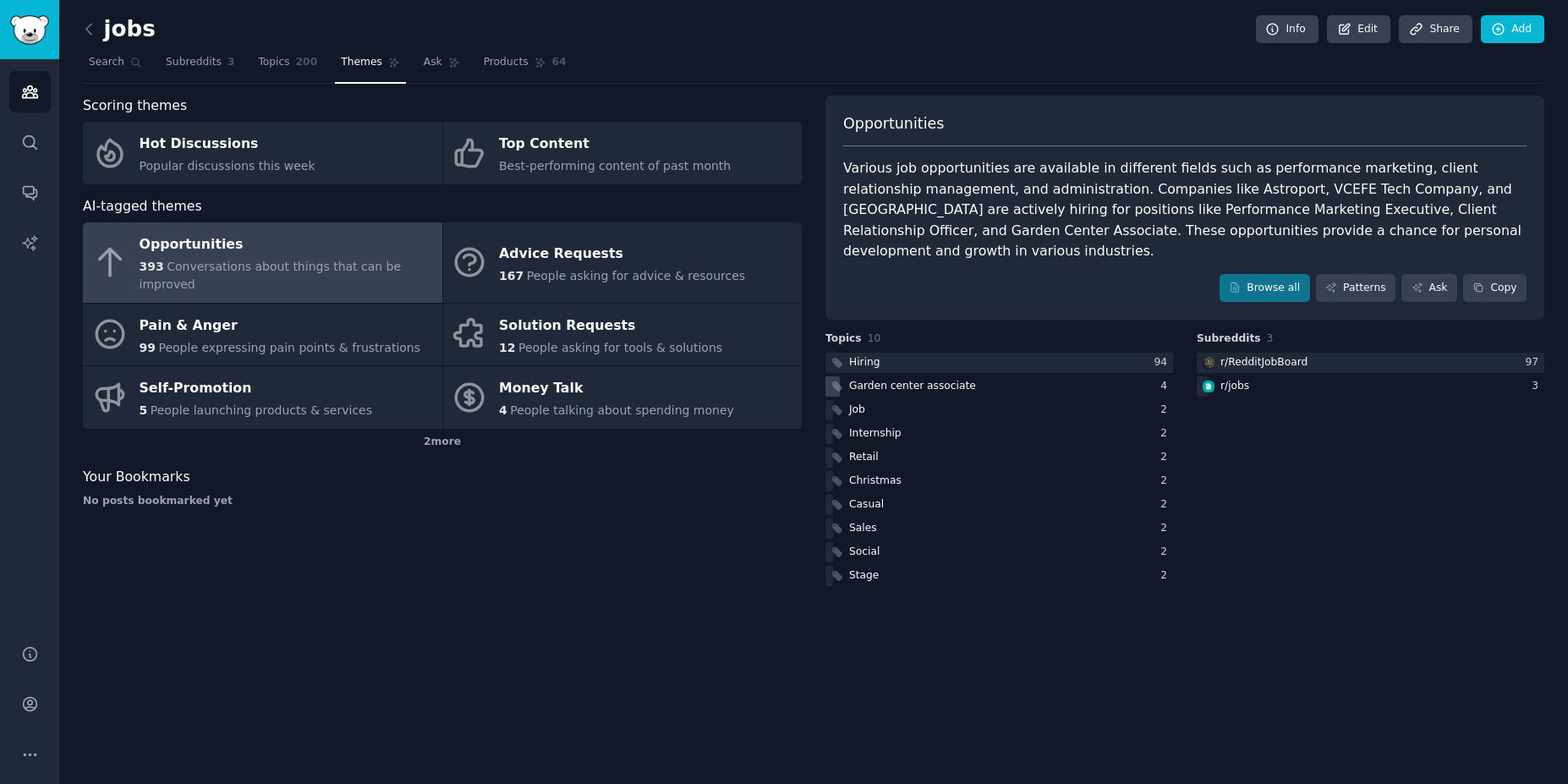
click at [948, 379] on div "Garden center associate" at bounding box center [912, 386] width 127 height 15
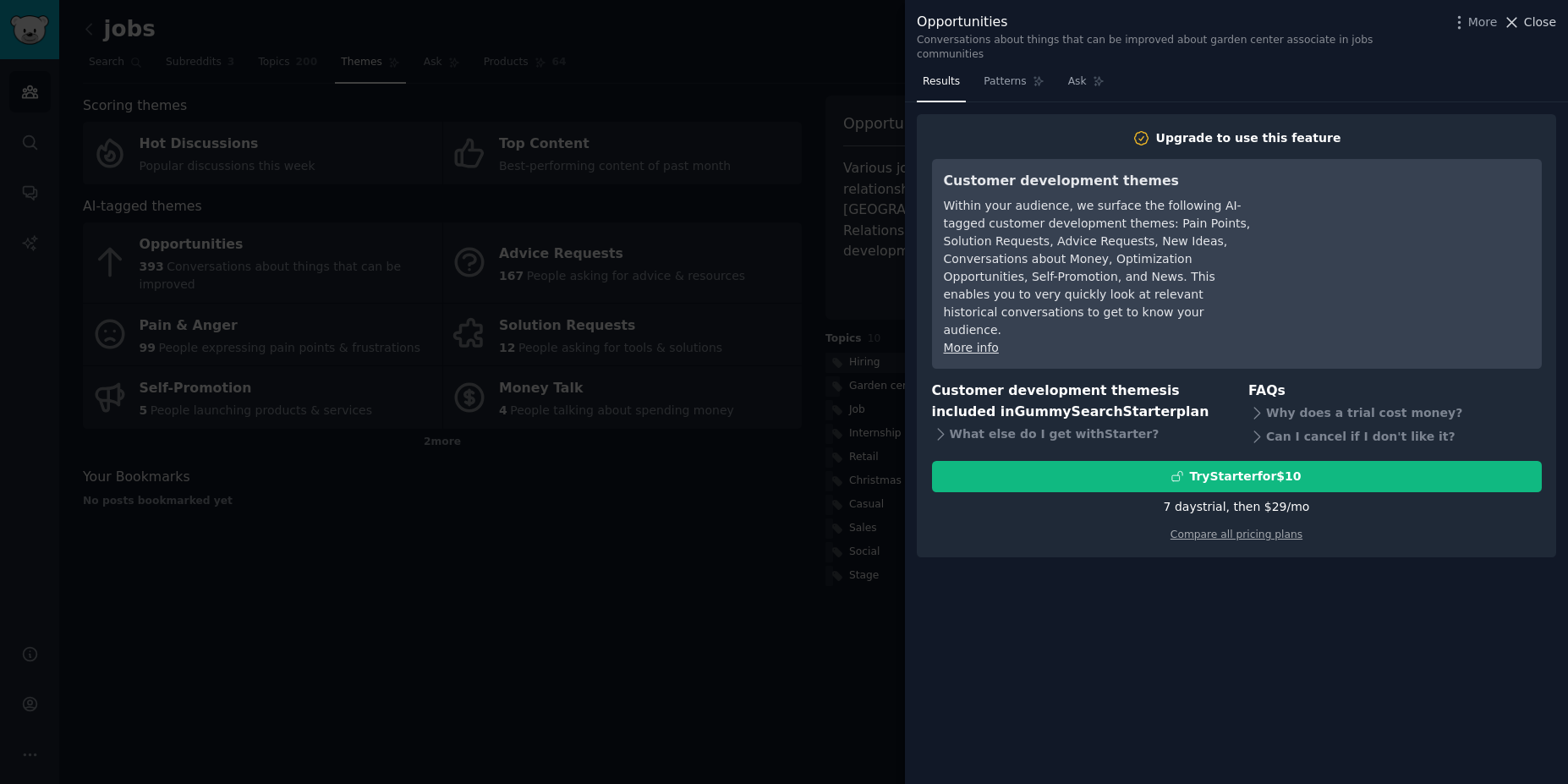
click at [1537, 26] on span "Close" at bounding box center [1540, 22] width 32 height 18
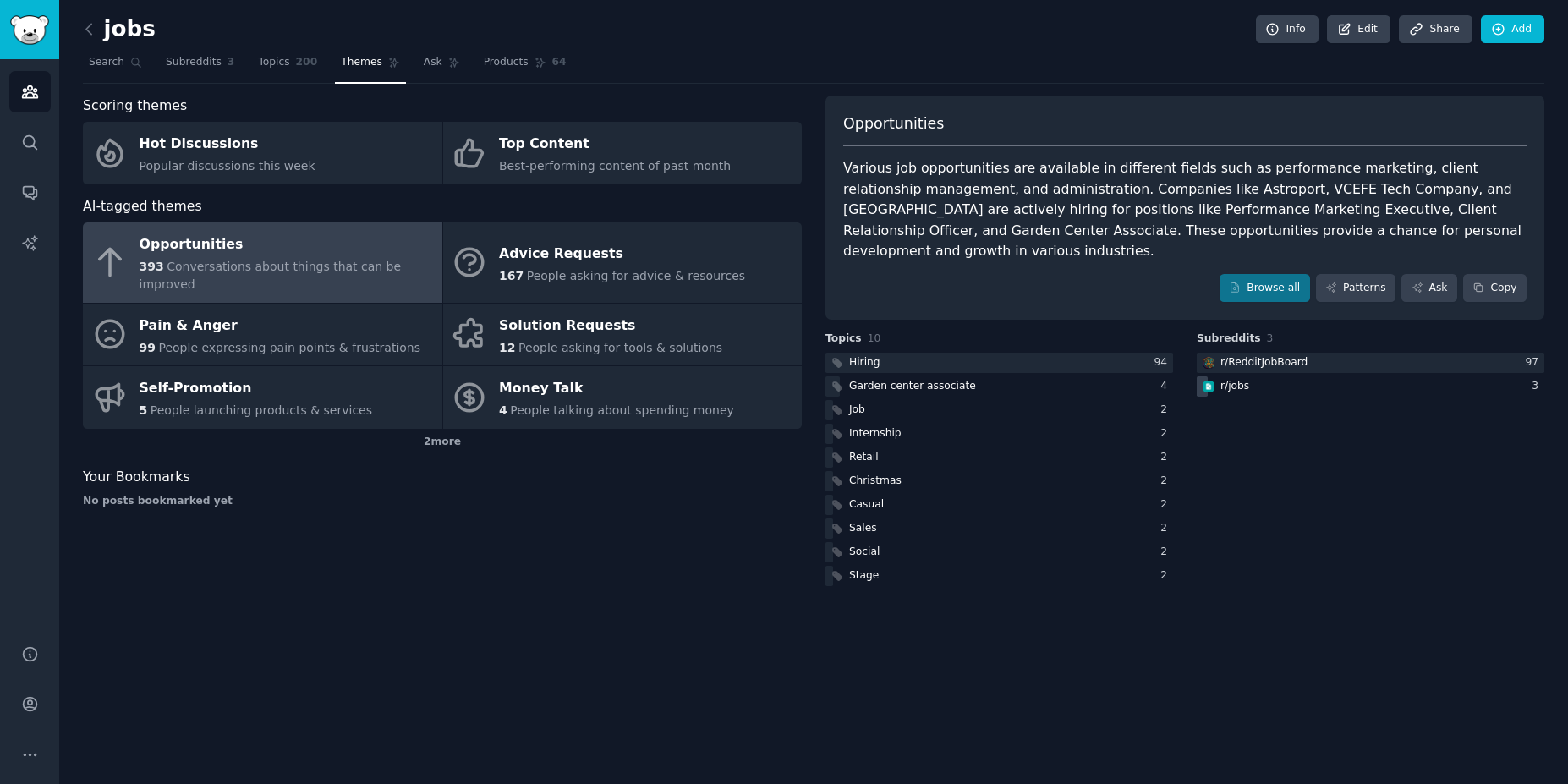
click at [1241, 379] on div "r/ jobs" at bounding box center [1235, 386] width 29 height 15
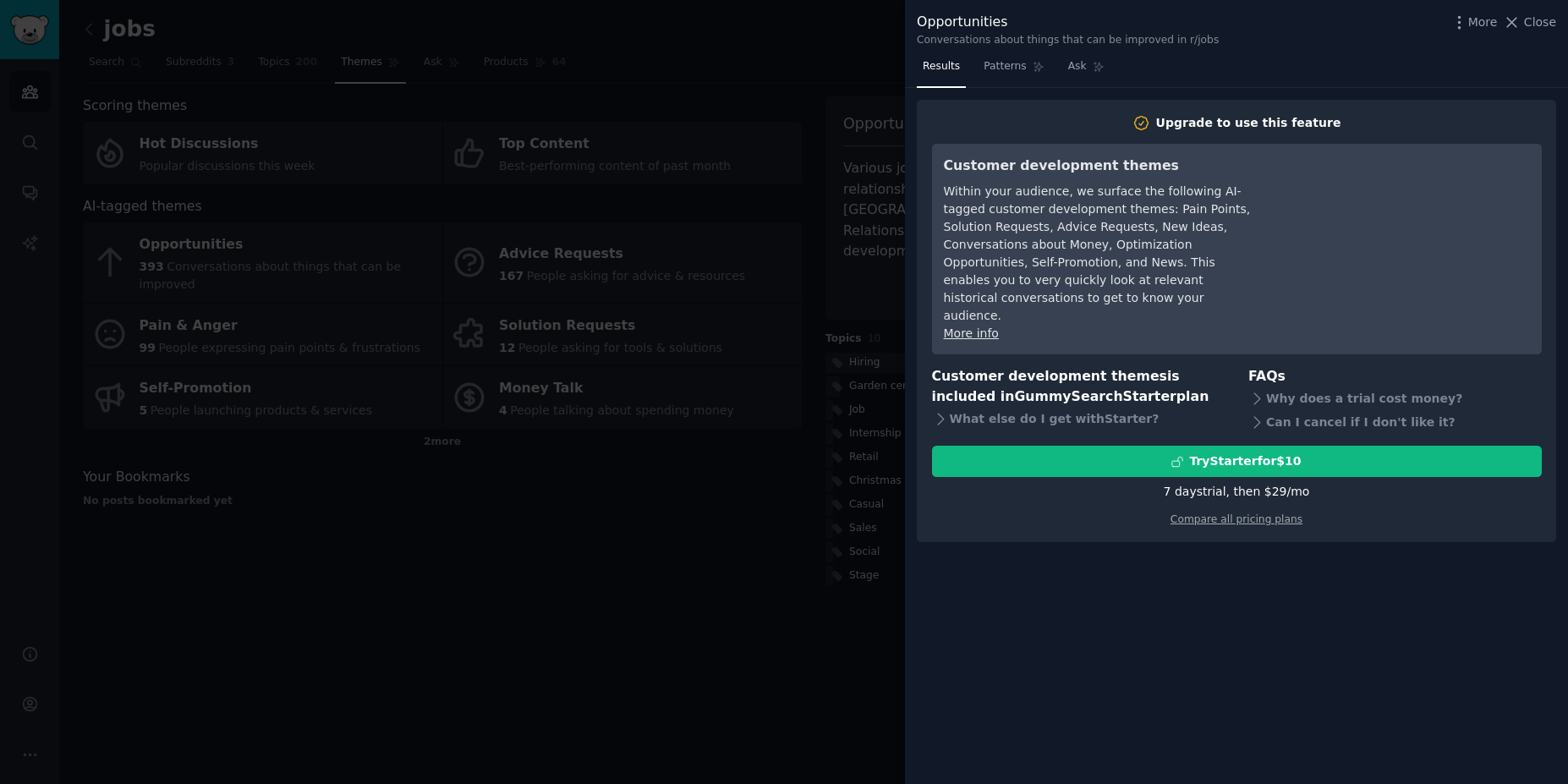
click at [794, 111] on div at bounding box center [784, 392] width 1568 height 784
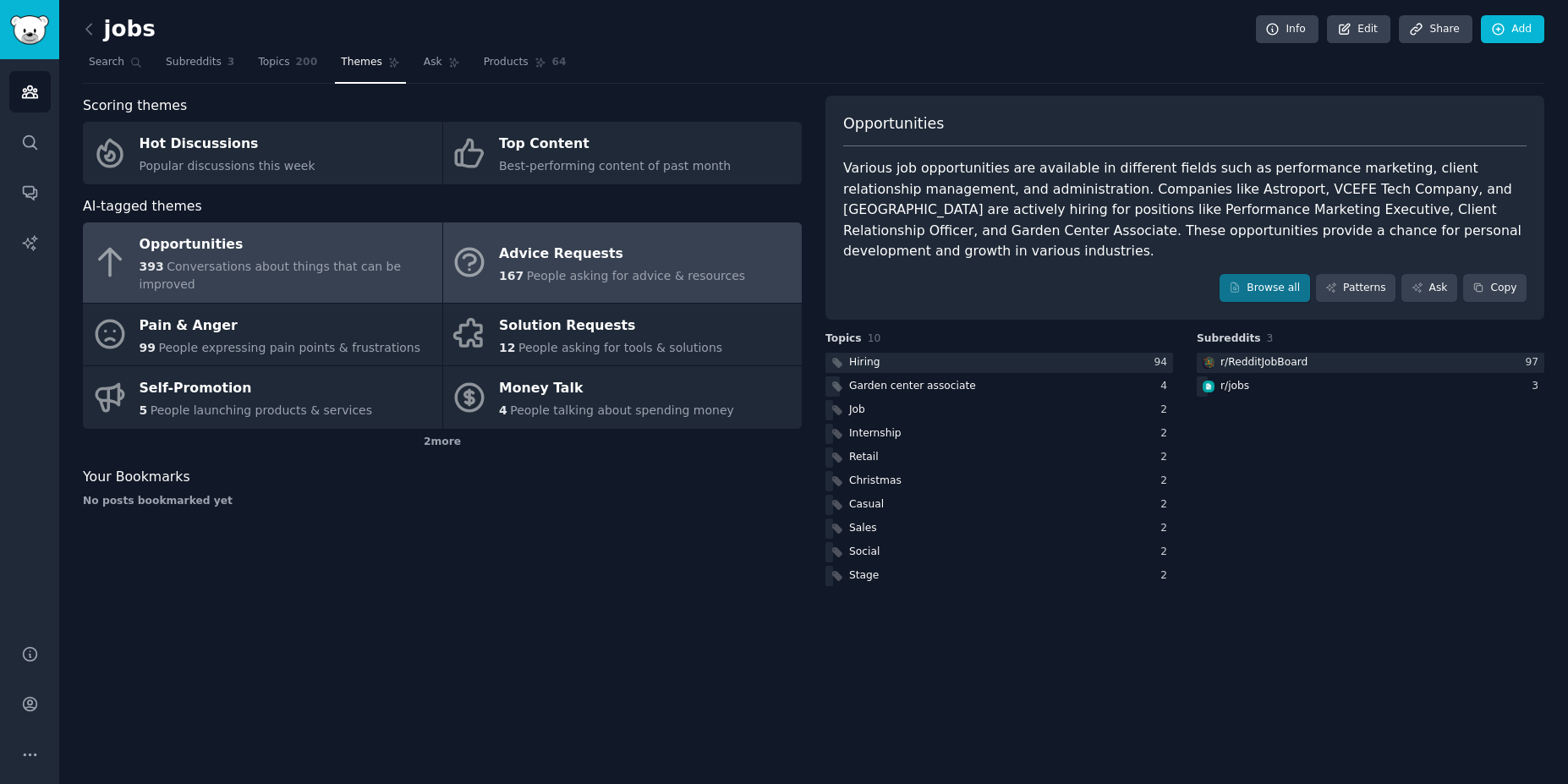
click at [530, 269] on span "People asking for advice & resources" at bounding box center [635, 275] width 218 height 13
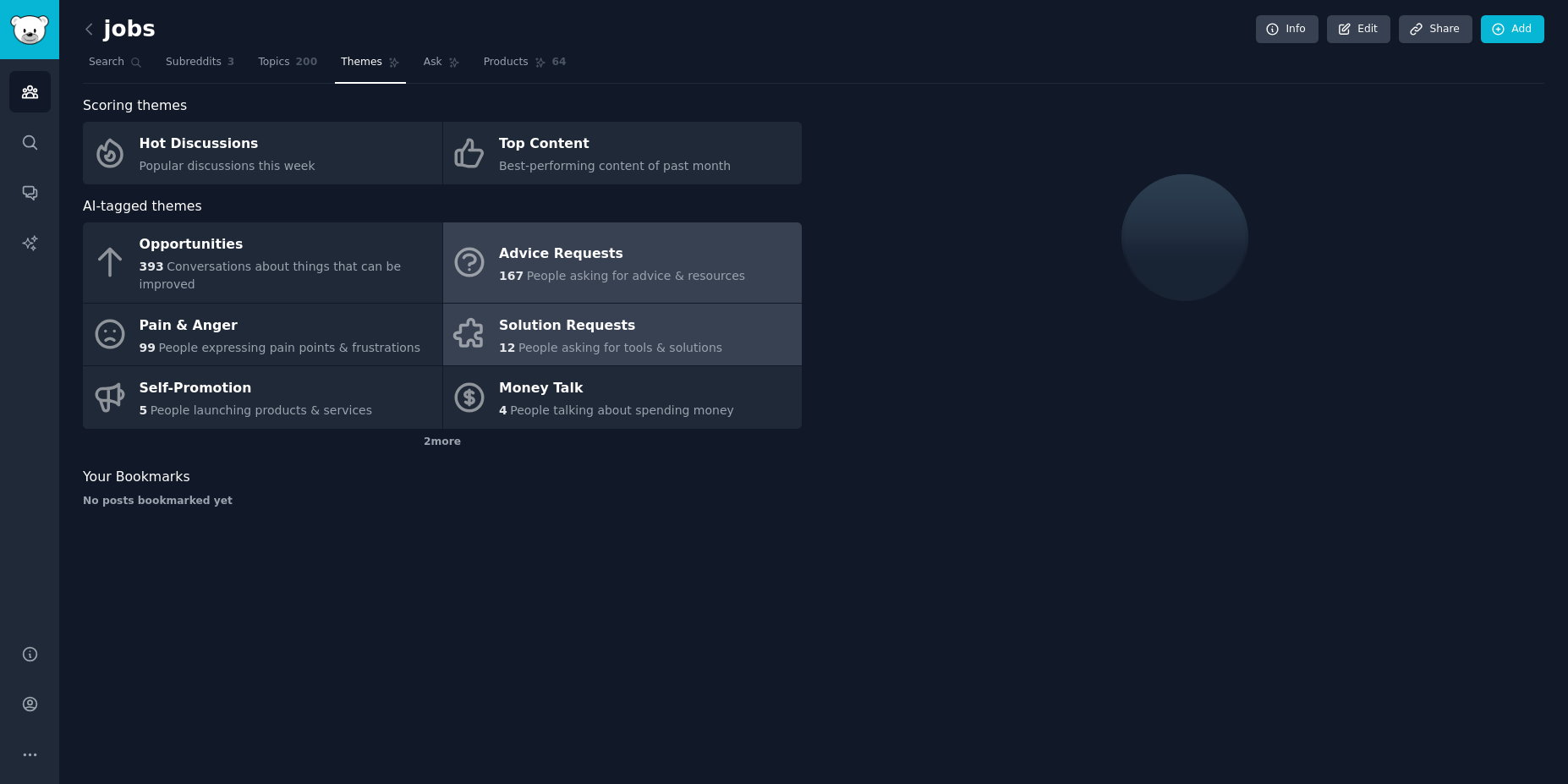
click at [572, 341] on span "People asking for tools & solutions" at bounding box center [620, 347] width 204 height 13
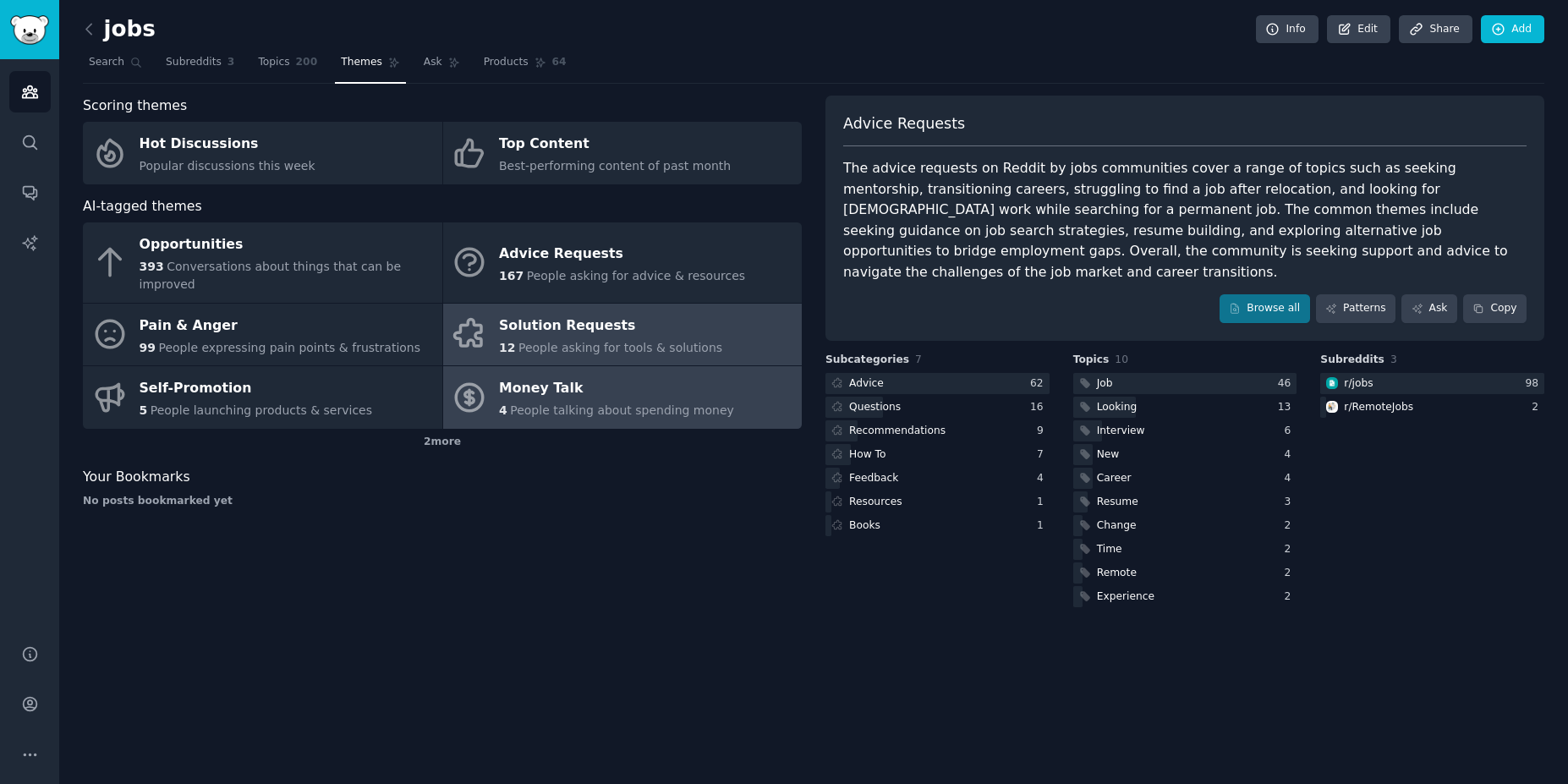
click at [550, 379] on div "Money Talk" at bounding box center [616, 388] width 235 height 27
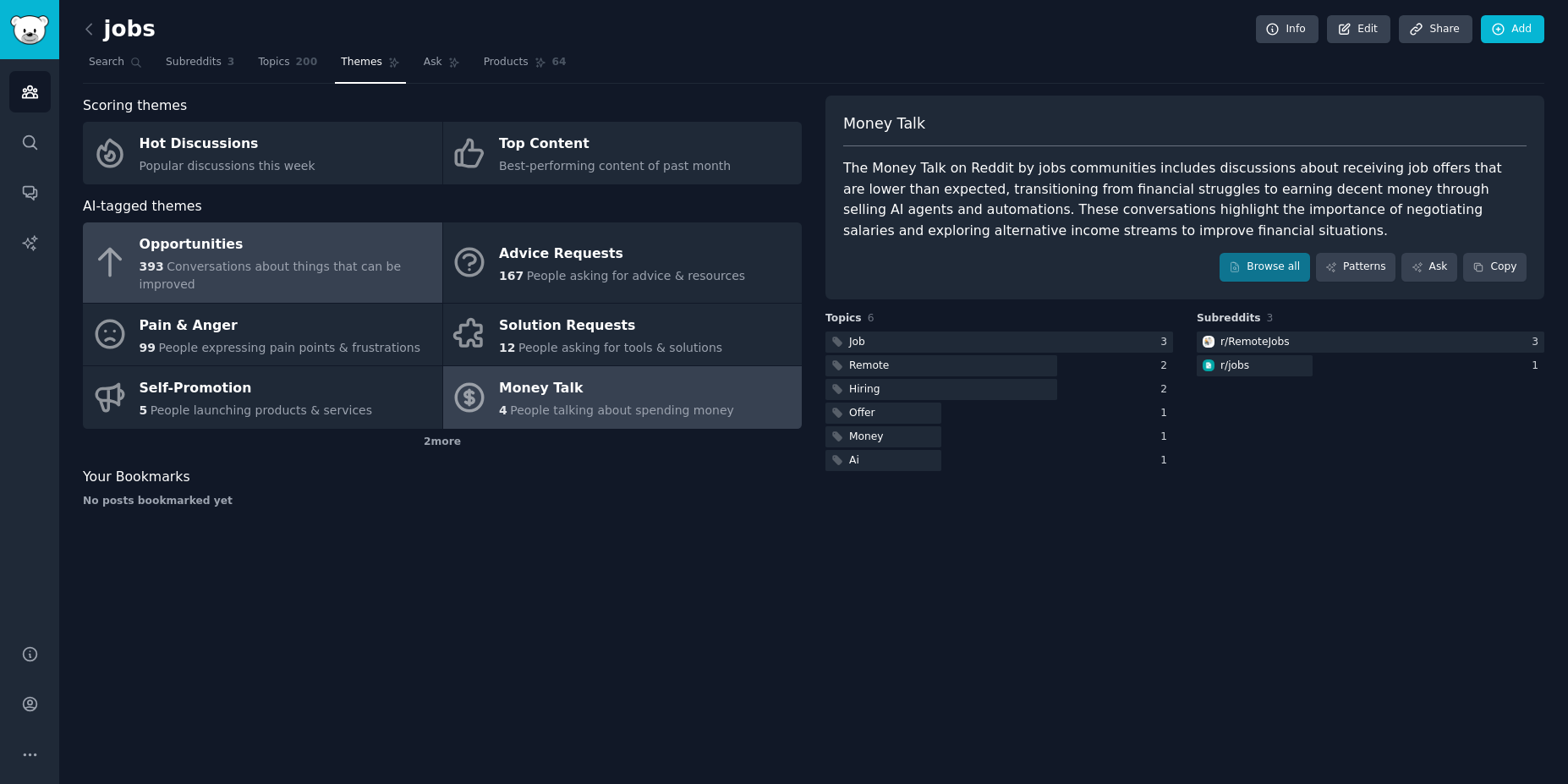
click at [249, 248] on div "Opportunities" at bounding box center [286, 245] width 294 height 27
